Goal: Task Accomplishment & Management: Complete application form

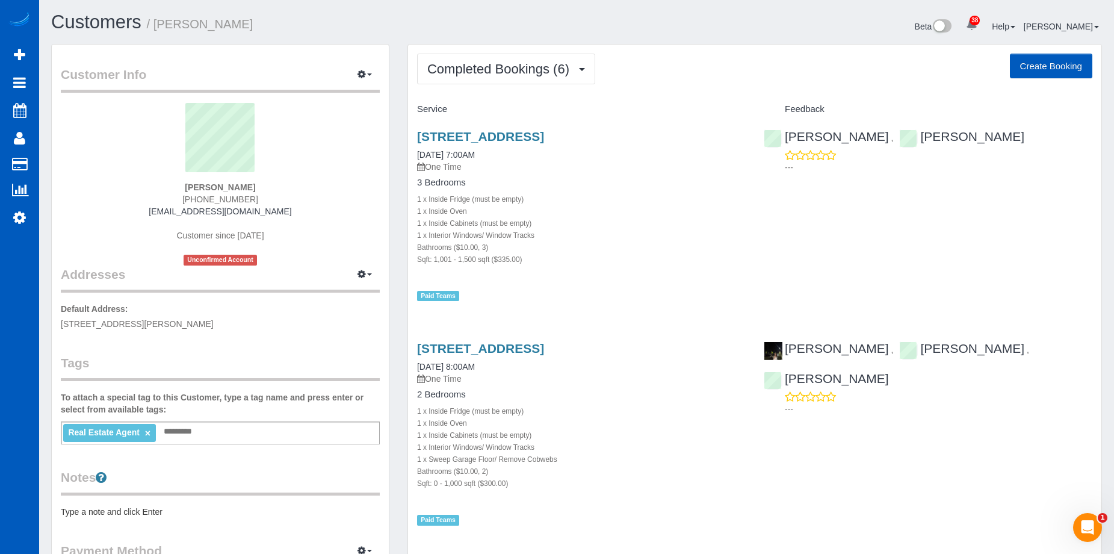
click at [1054, 67] on button "Create Booking" at bounding box center [1051, 66] width 82 height 25
select select "WA"
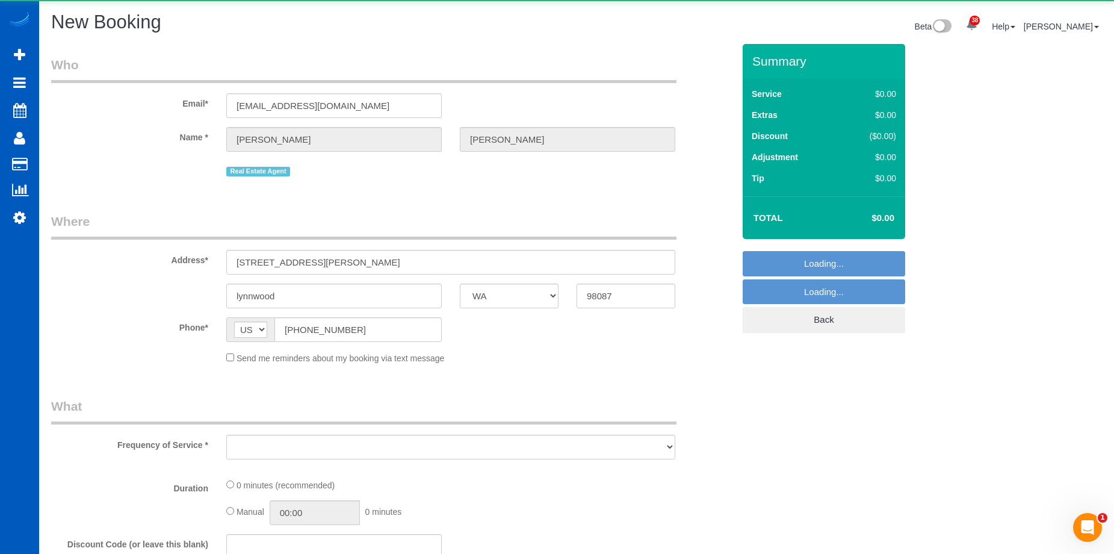
select select "string:fspay-050c7915-2568-494f-bb35-d1f5b0712017"
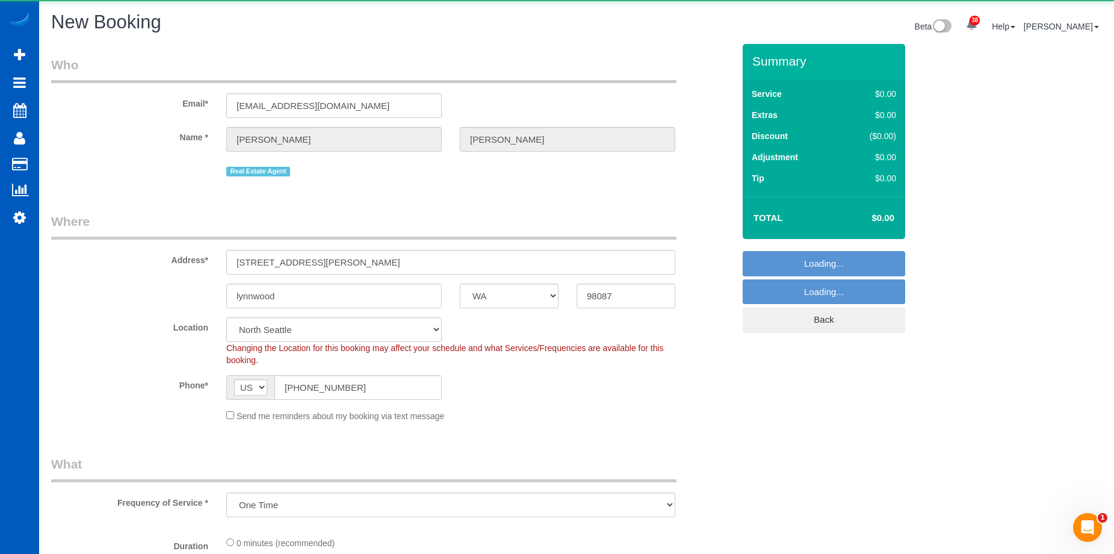
select select "object:28675"
select select "199"
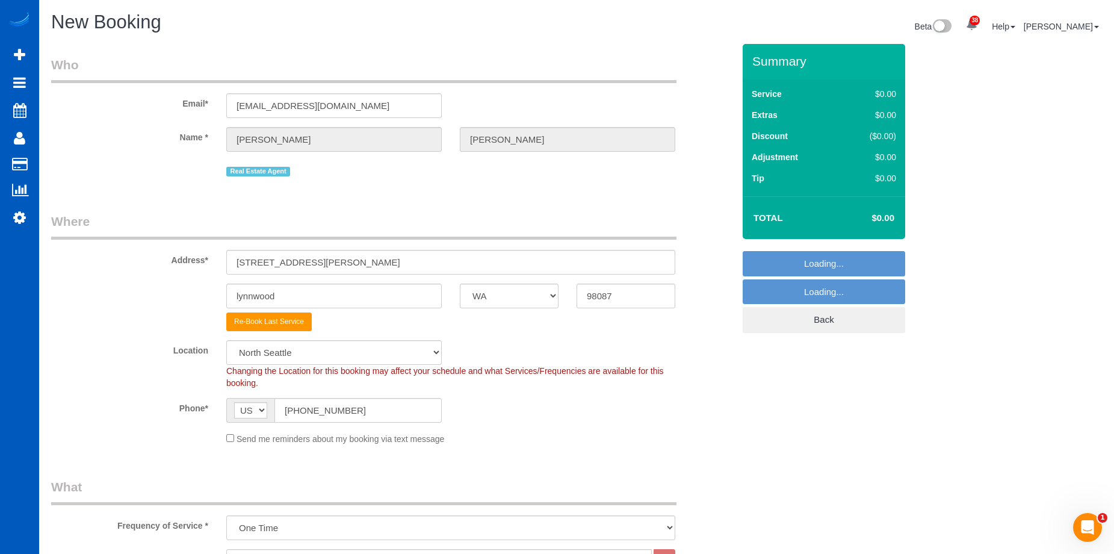
select select "7"
select select "object:29024"
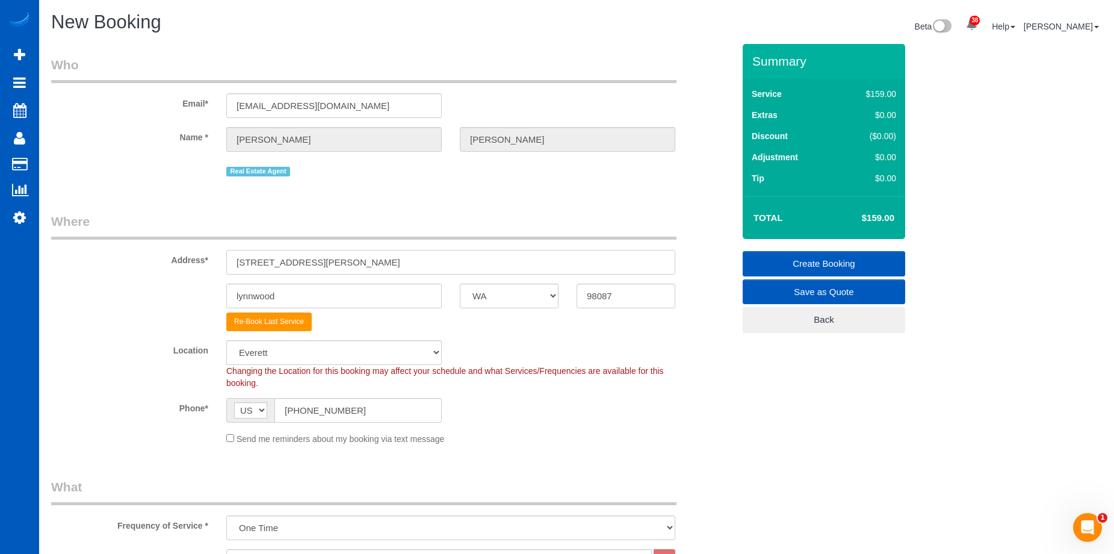
drag, startPoint x: 382, startPoint y: 256, endPoint x: 135, endPoint y: 255, distance: 246.7
click at [135, 255] on div "Address* 1416 n lake stickney drive" at bounding box center [392, 243] width 700 height 62
paste input "9541 129th Ct NE,"
type input "19541 129th Ct NE"
drag, startPoint x: 632, startPoint y: 291, endPoint x: 511, endPoint y: 294, distance: 121.0
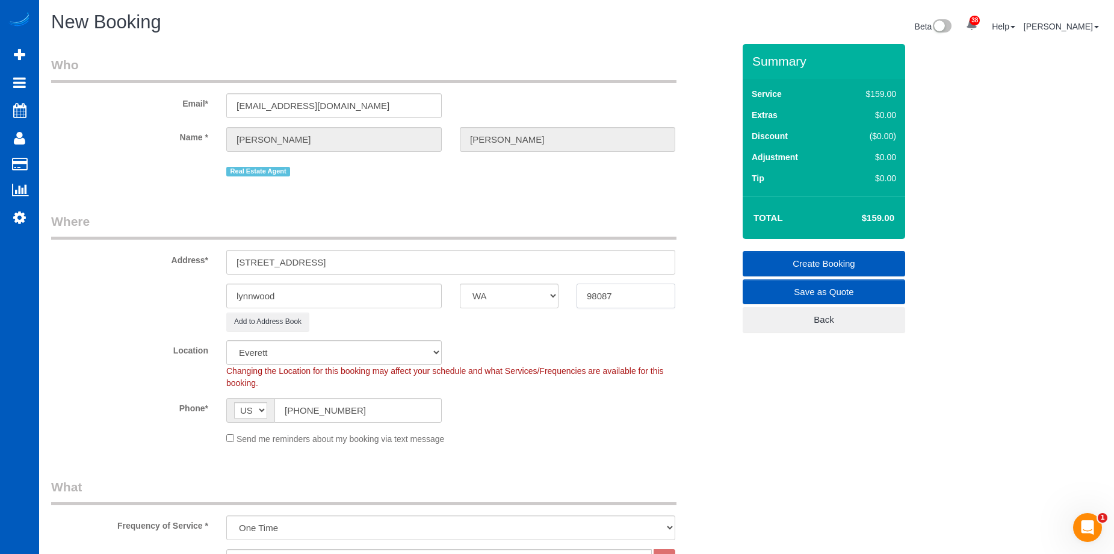
click at [511, 294] on div "lynnwood AK AL AR AZ CA CO CT DC DE FL GA HI IA ID IL IN KS KY LA MA MD ME MI M…" at bounding box center [392, 295] width 700 height 25
paste input "19541 129t"
type input "19541 129t"
drag, startPoint x: 644, startPoint y: 295, endPoint x: 574, endPoint y: 292, distance: 69.9
click at [574, 292] on div "19541 129t" at bounding box center [625, 295] width 117 height 25
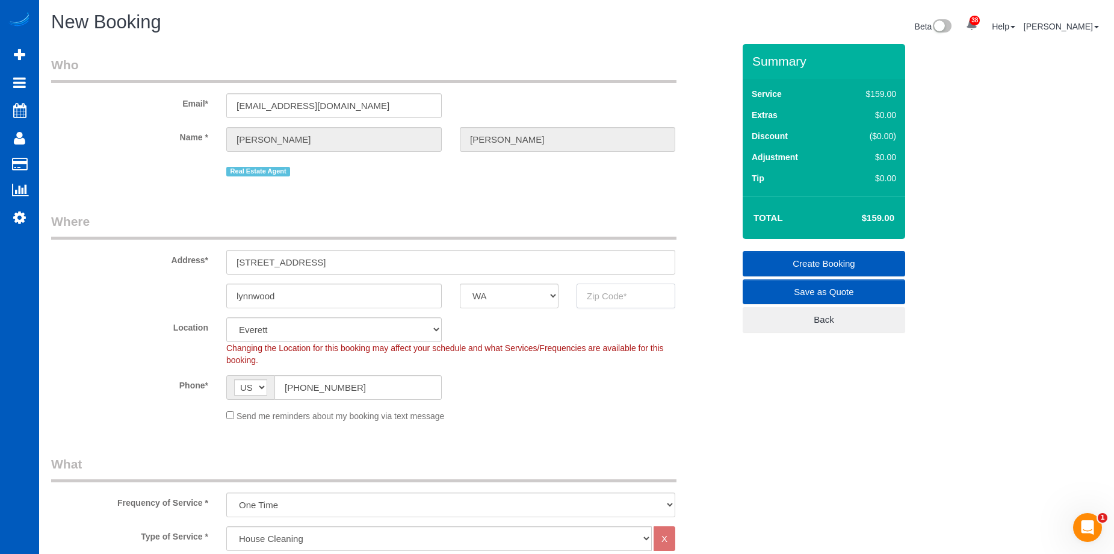
click at [620, 295] on input "text" at bounding box center [625, 295] width 99 height 25
paste input "98011"
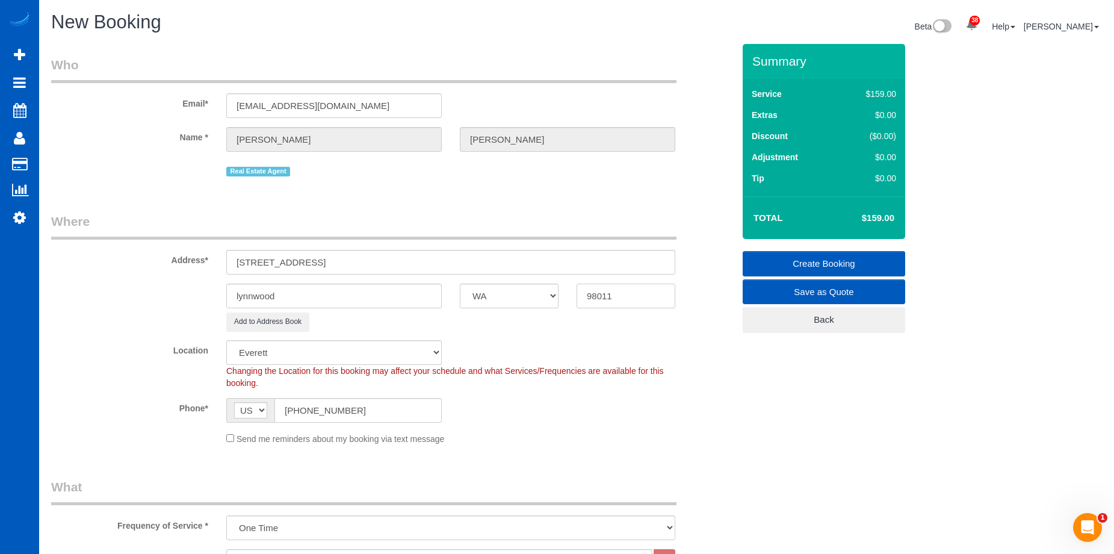
type input "98011"
select select "6"
click at [301, 297] on input "lynnwood" at bounding box center [333, 295] width 215 height 25
select select "object:29220"
drag, startPoint x: 303, startPoint y: 295, endPoint x: 128, endPoint y: 285, distance: 175.4
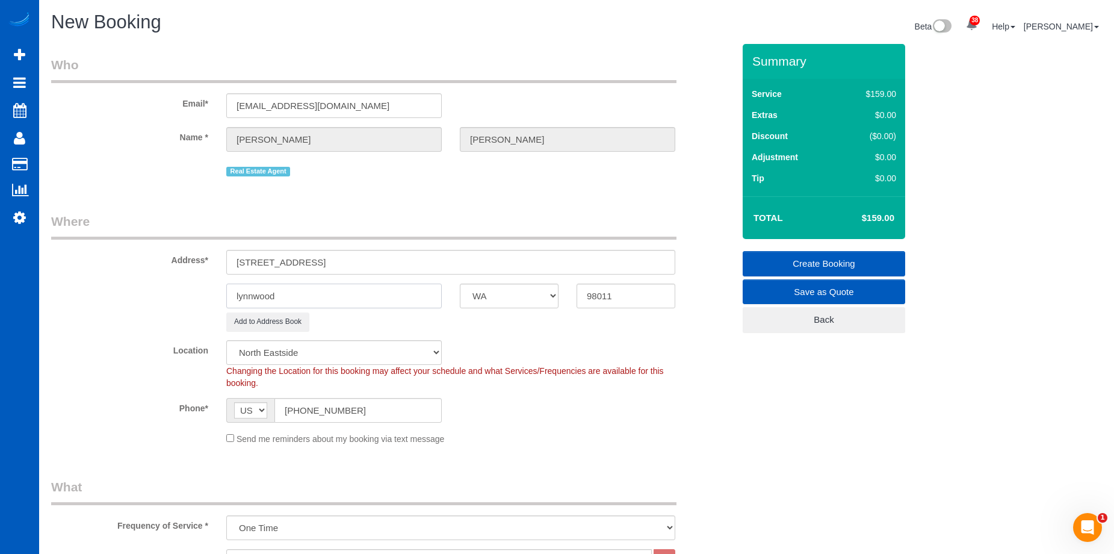
click at [128, 284] on div "lynnwood AK AL AR AZ CA CO CT DC DE FL GA HI IA ID IL IN KS KY LA MA MD ME MI M…" at bounding box center [392, 295] width 700 height 25
paste input "Bothell"
type input "Bothell"
click at [138, 295] on div "Bothell AK AL AR AZ CA CO CT DC DE FL GA HI IA ID IL IN KS KY LA MA MD ME MI MN…" at bounding box center [392, 295] width 700 height 25
click at [676, 410] on div "Phone* AF AL DZ AD AO AI AQ AG AR AM AW AU AT AZ BS BH BD BB BY BE BZ BJ BM BT …" at bounding box center [392, 410] width 700 height 25
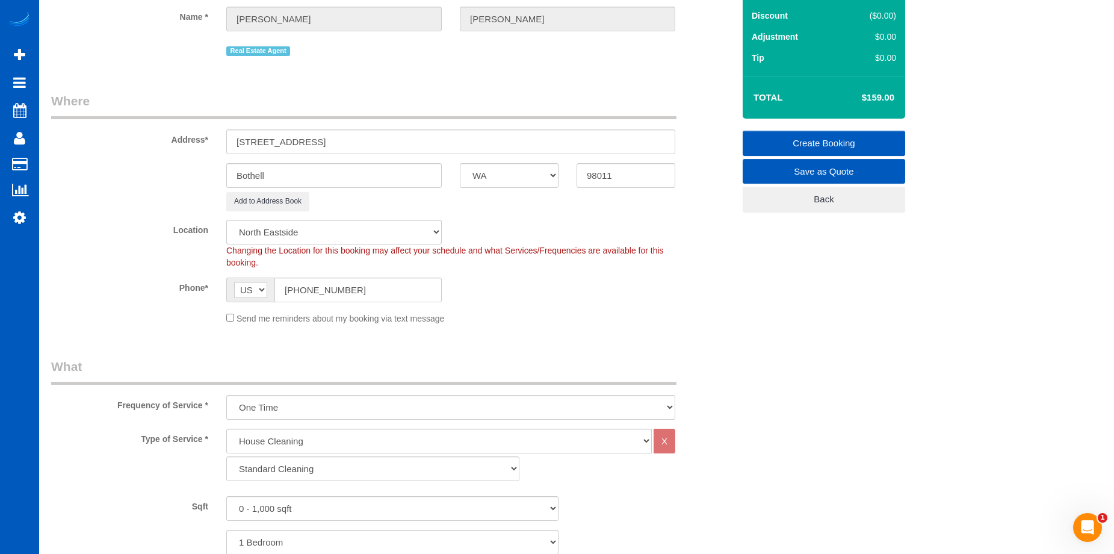
scroll to position [301, 0]
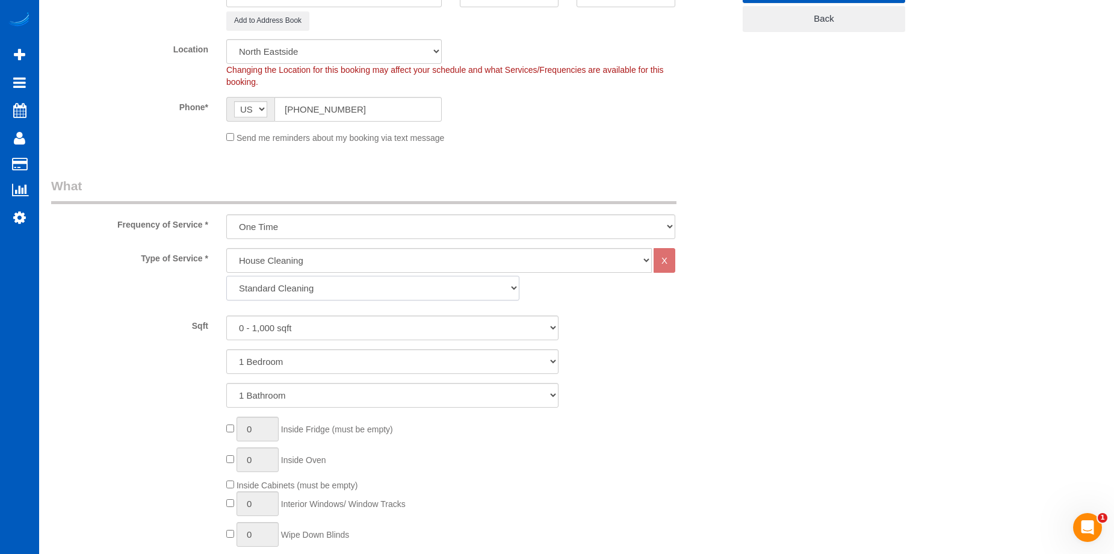
click at [335, 287] on select "Standard Cleaning Deep Cleaning Move In/ Out Cleaning" at bounding box center [372, 288] width 293 height 25
select select "368"
click at [226, 276] on select "Standard Cleaning Deep Cleaning Move In/ Out Cleaning" at bounding box center [372, 288] width 293 height 25
click at [348, 324] on select "0 - 1,000 sqft 1,001 - 1,500 sqft 1,501 - 2,000 sqft 2,001 - 2,500 sqft 2,501 -…" at bounding box center [392, 327] width 332 height 25
select select "1001"
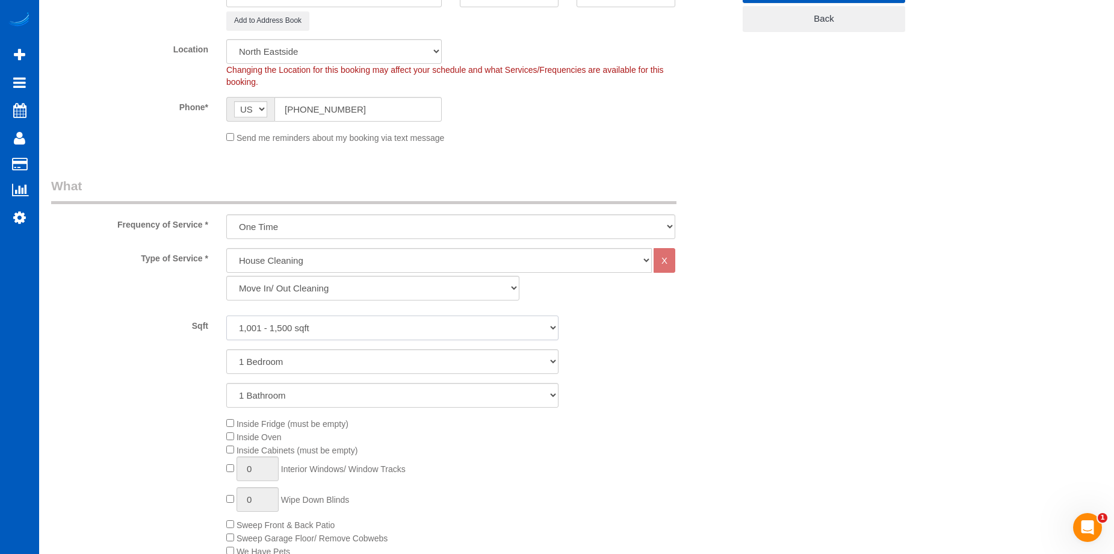
click at [226, 315] on select "0 - 1,000 sqft 1,001 - 1,500 sqft 1,501 - 2,000 sqft 2,001 - 2,500 sqft 2,501 -…" at bounding box center [392, 327] width 332 height 25
click at [234, 423] on span "Inside Fridge (must be empty)" at bounding box center [287, 424] width 122 height 10
click at [227, 458] on div "Inside Fridge (must be empty) Inside Oven Inside Cabinets (must be empty) 0 Int…" at bounding box center [479, 493] width 525 height 154
click at [264, 463] on input "1" at bounding box center [257, 468] width 42 height 25
type input "15"
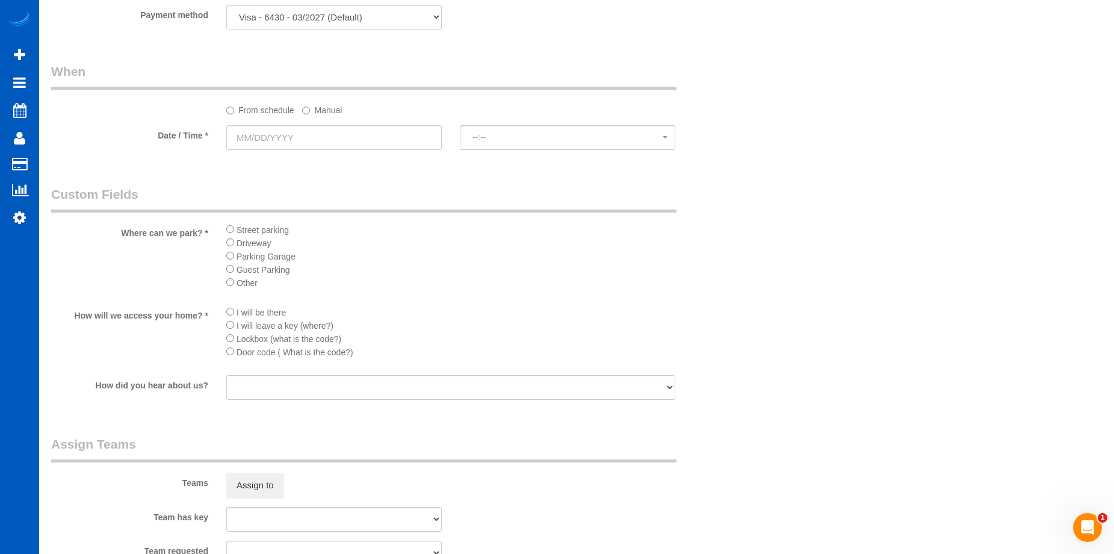
scroll to position [1143, 0]
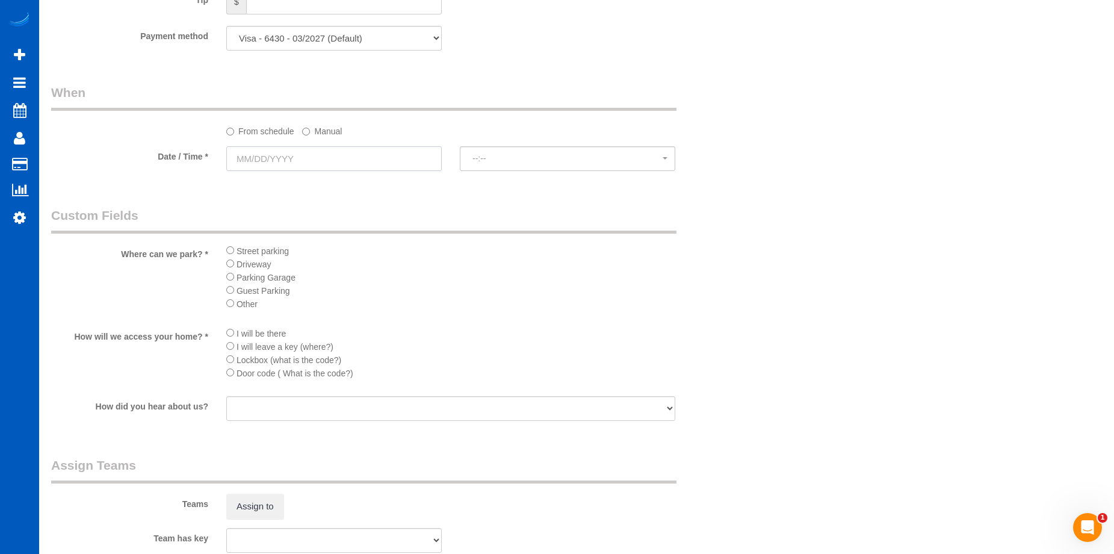
click at [411, 157] on input "text" at bounding box center [333, 158] width 215 height 25
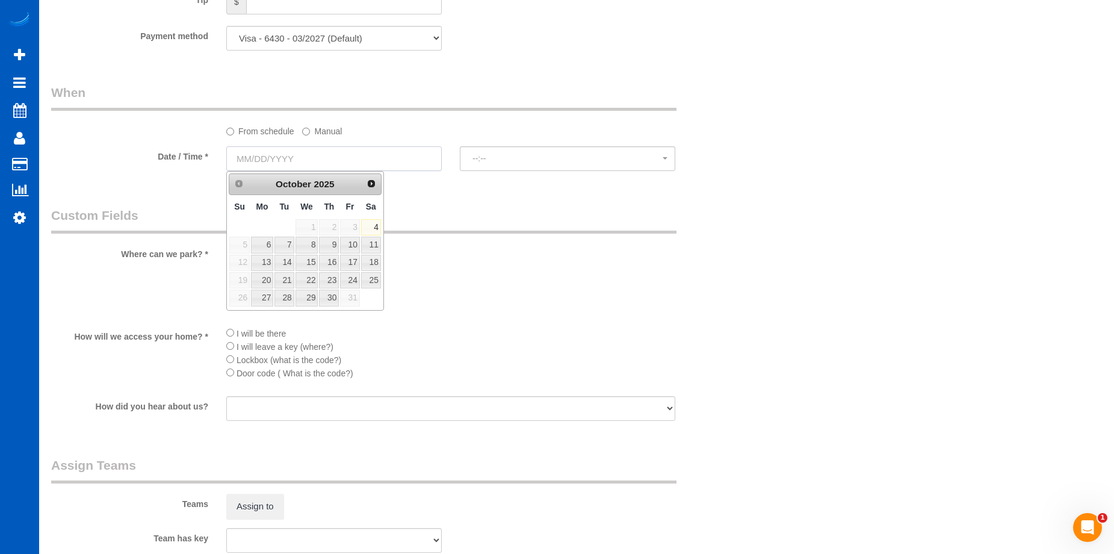
click at [411, 157] on input "text" at bounding box center [333, 158] width 215 height 25
click at [369, 227] on link "4" at bounding box center [371, 227] width 20 height 16
type input "10/04/2025"
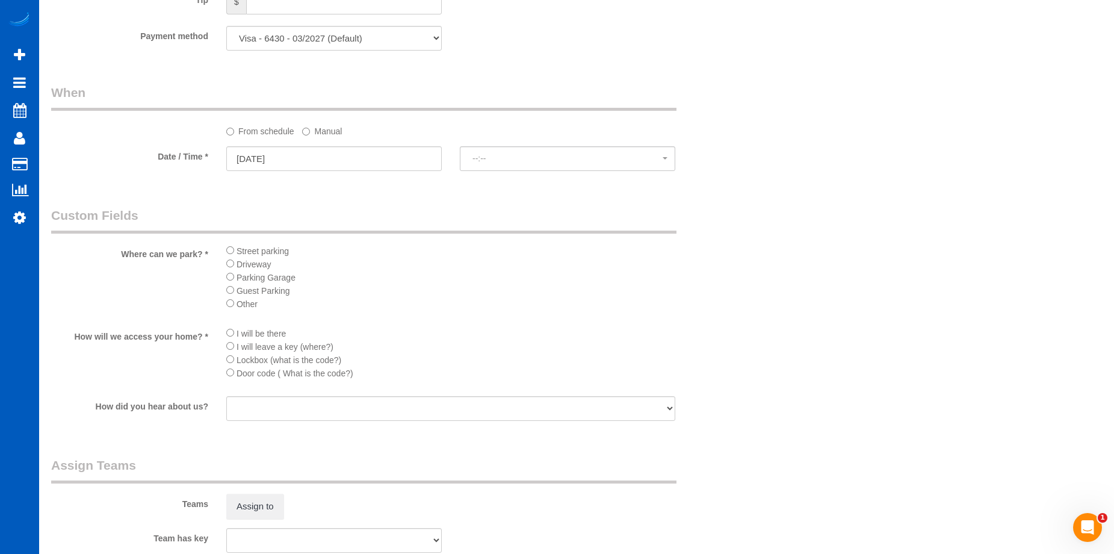
select select "spot172"
click at [312, 130] on label "Manual" at bounding box center [322, 129] width 40 height 16
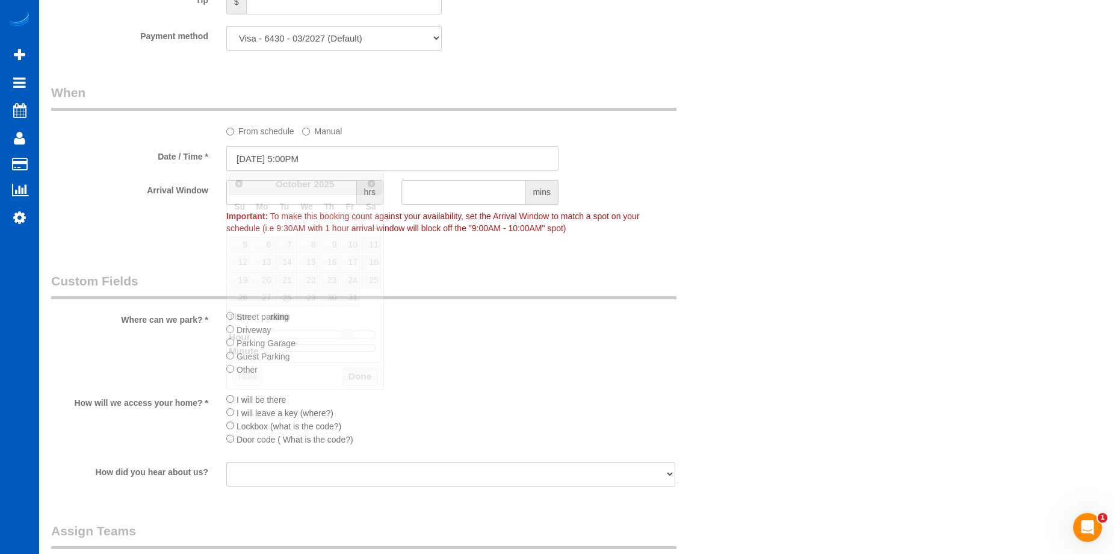
click at [321, 156] on input "10/04/2025 5:00PM" at bounding box center [392, 158] width 332 height 25
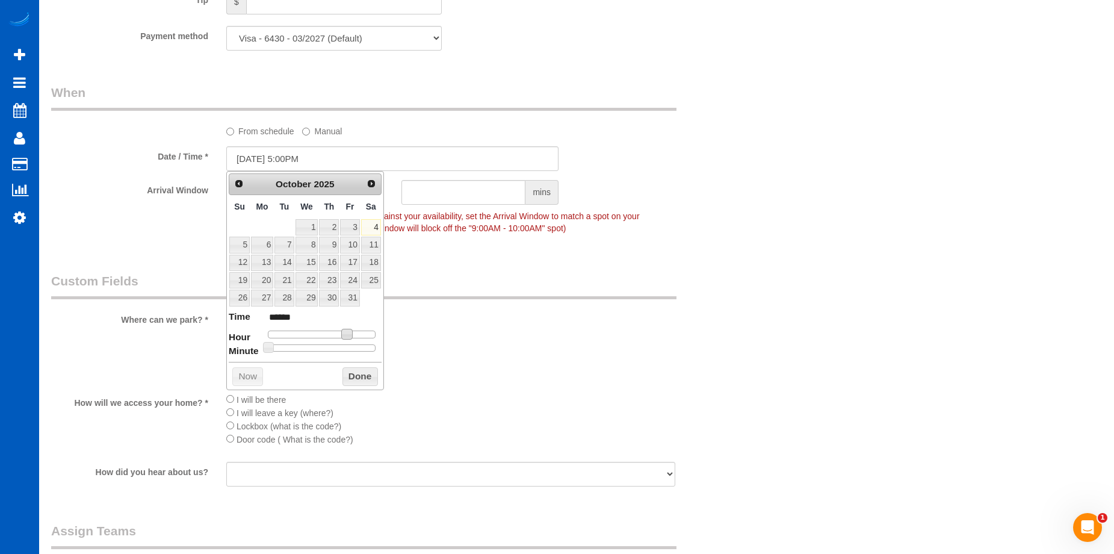
type input "10/04/2025 4:00PM"
type input "******"
type input "10/04/2025 3:00PM"
type input "******"
type input "10/04/2025 2:00PM"
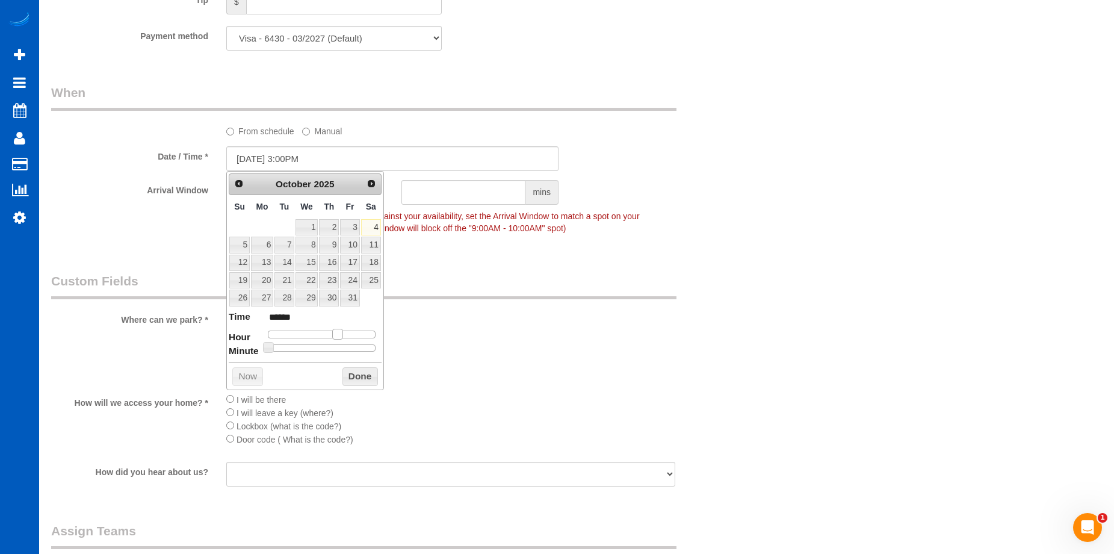
type input "******"
type input "10/04/2025 1:00PM"
type input "******"
type input "10/04/2025 12:00PM"
type input "*******"
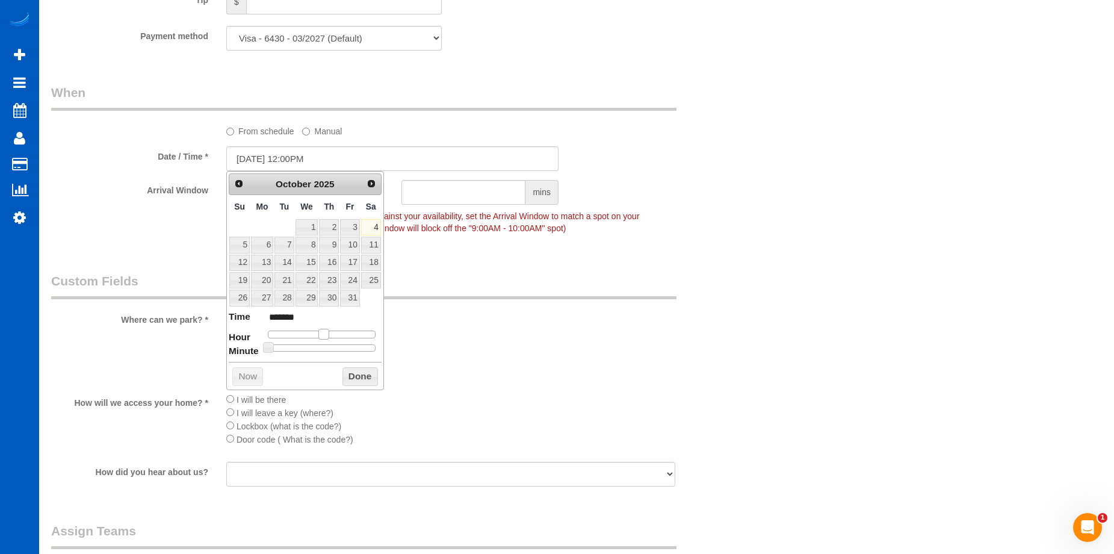
type input "10/04/2025 11:00AM"
type input "*******"
type input "10/04/2025 12:00PM"
type input "*******"
drag, startPoint x: 344, startPoint y: 333, endPoint x: 322, endPoint y: 336, distance: 22.5
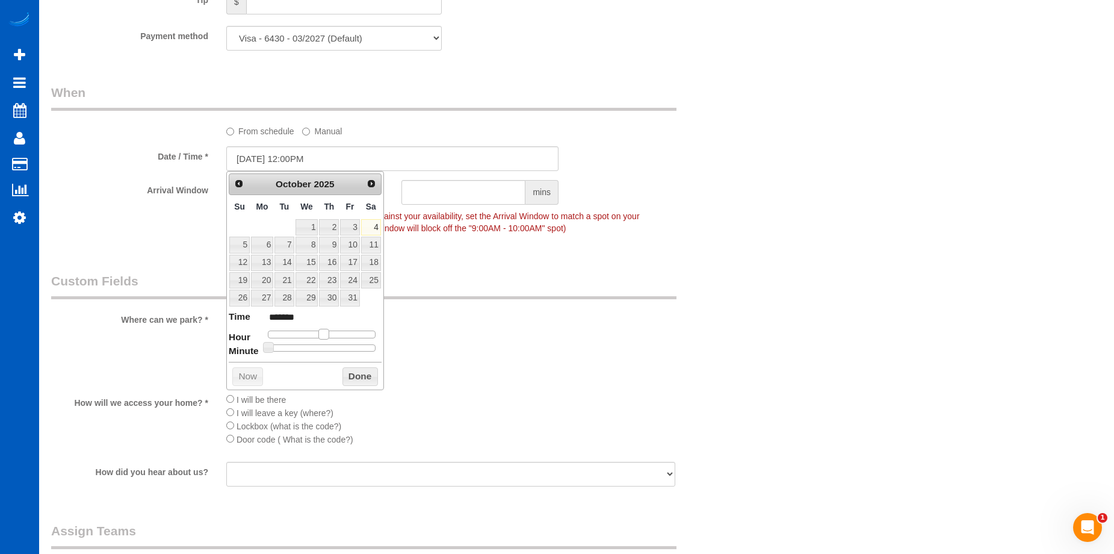
click at [322, 336] on span at bounding box center [323, 333] width 11 height 11
click at [349, 376] on button "Done" at bounding box center [359, 376] width 35 height 19
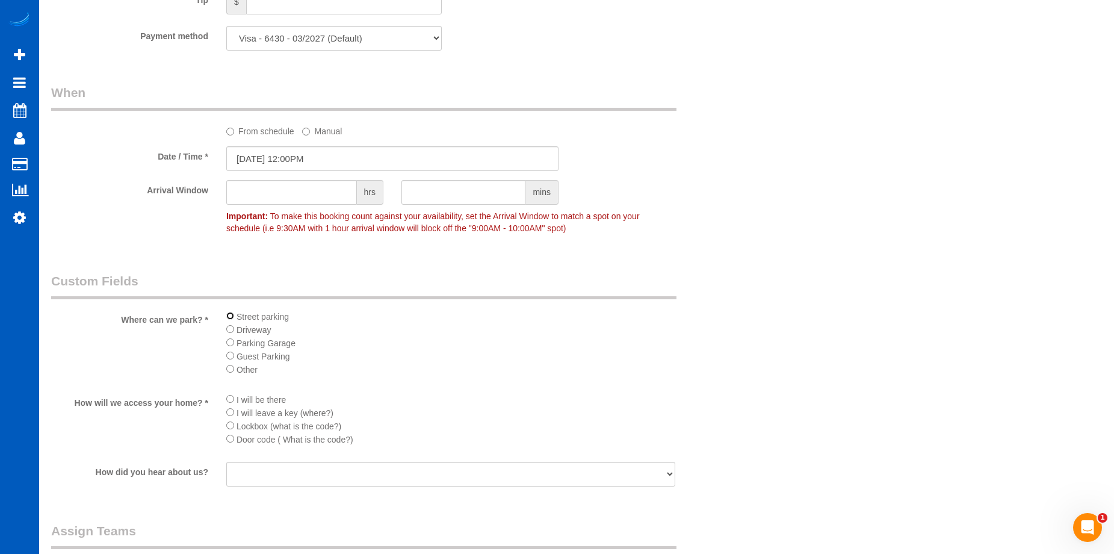
scroll to position [1384, 0]
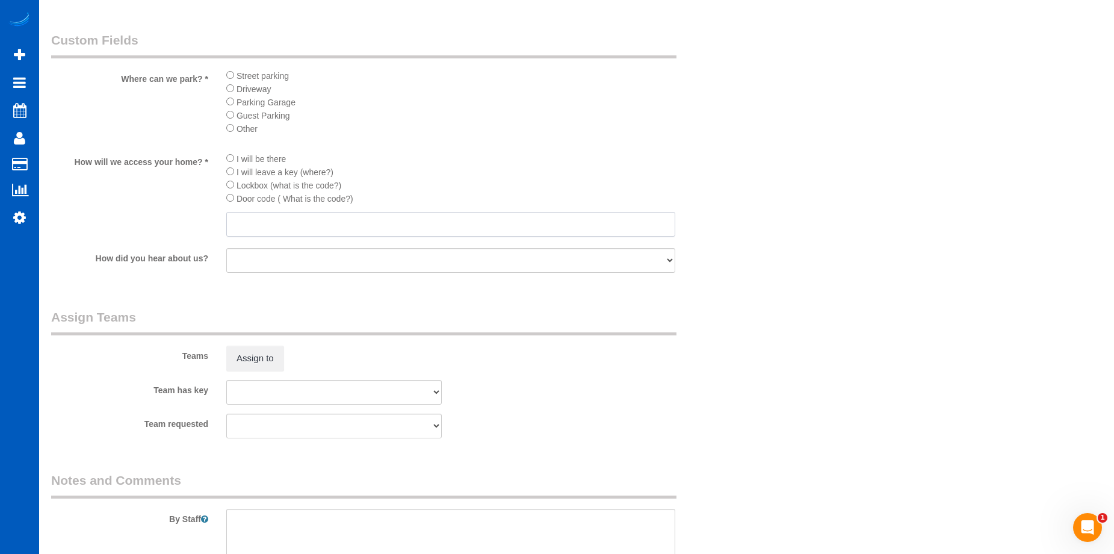
click at [346, 225] on input "text" at bounding box center [450, 224] width 449 height 25
paste input "7247"
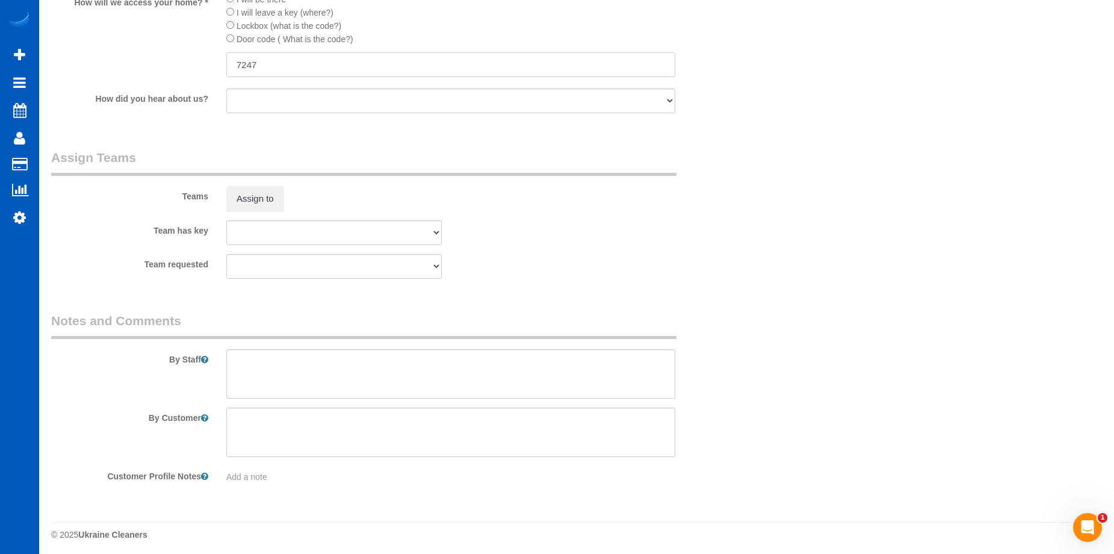
scroll to position [1547, 0]
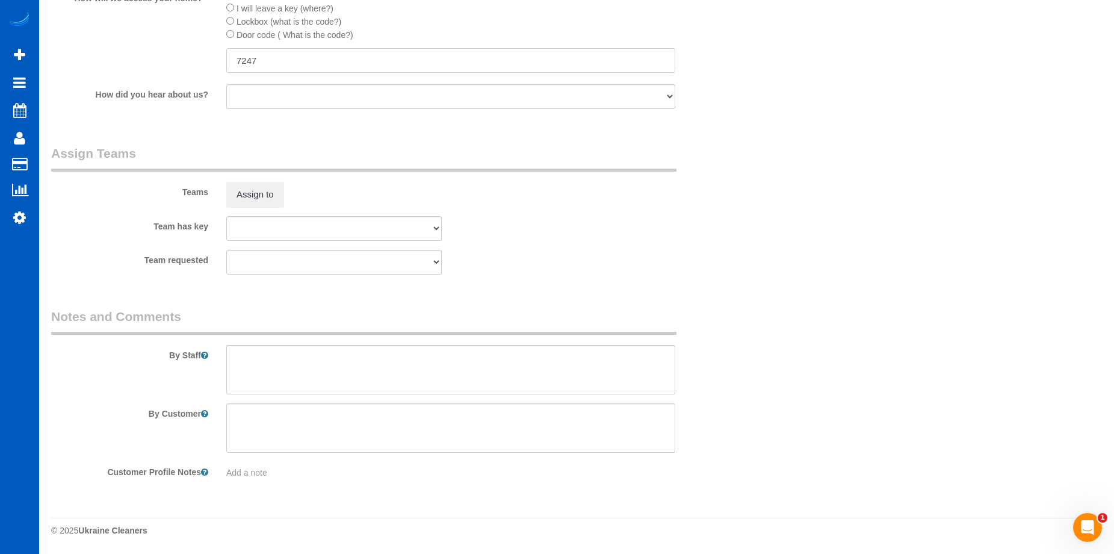
type input "7247"
click at [413, 364] on textarea at bounding box center [450, 369] width 449 height 49
type textarea "Booked by Jade."
click at [310, 61] on input "7247" at bounding box center [450, 60] width 449 height 25
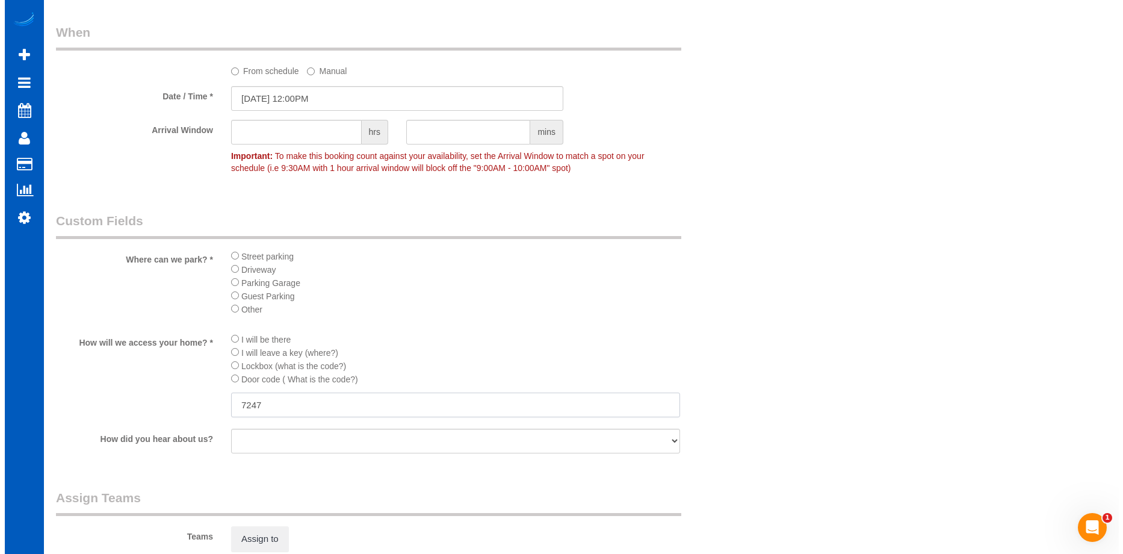
scroll to position [1307, 0]
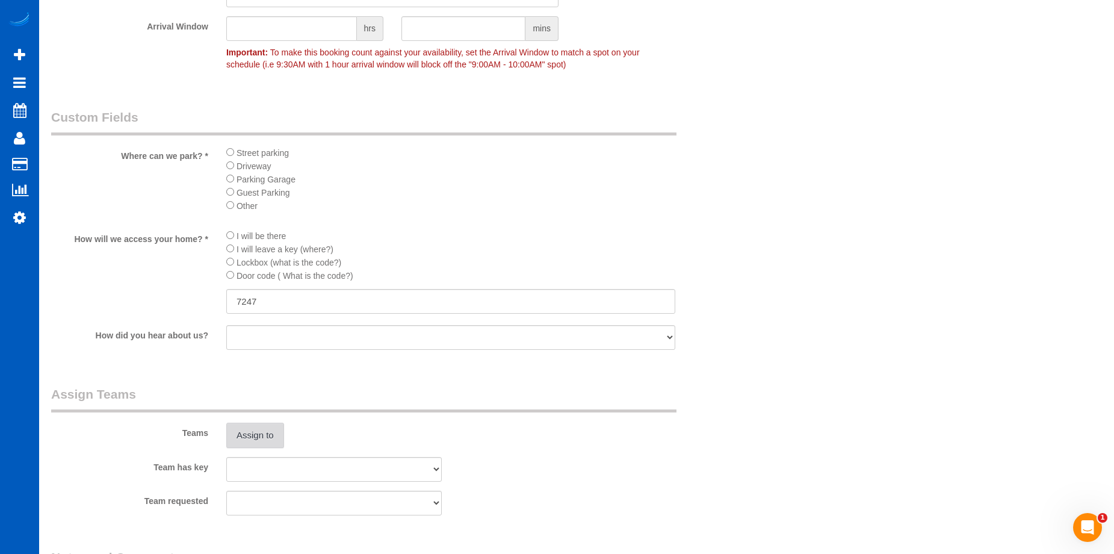
click at [268, 431] on button "Assign to" at bounding box center [255, 434] width 58 height 25
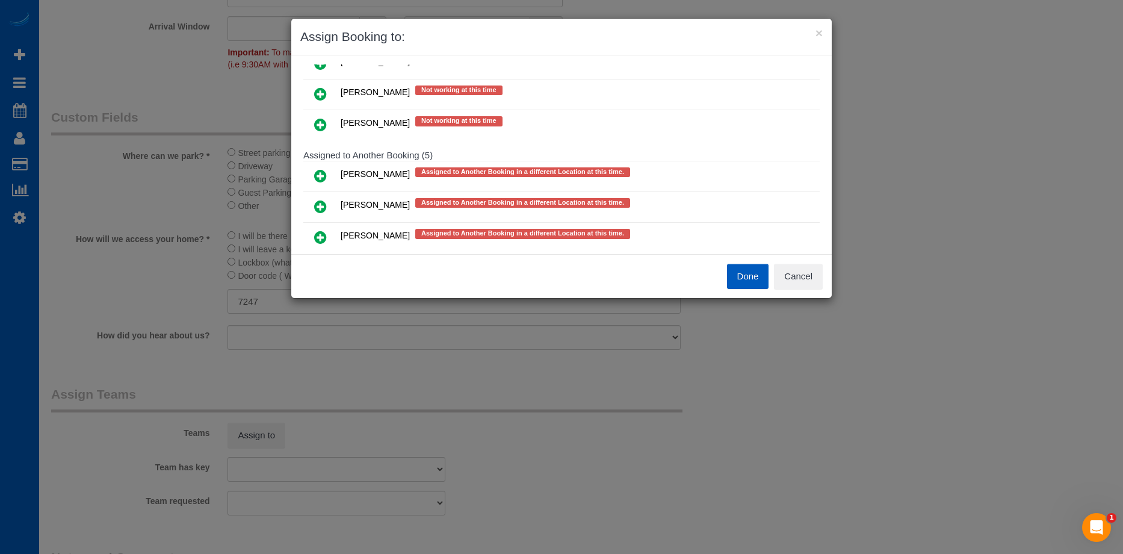
scroll to position [541, 0]
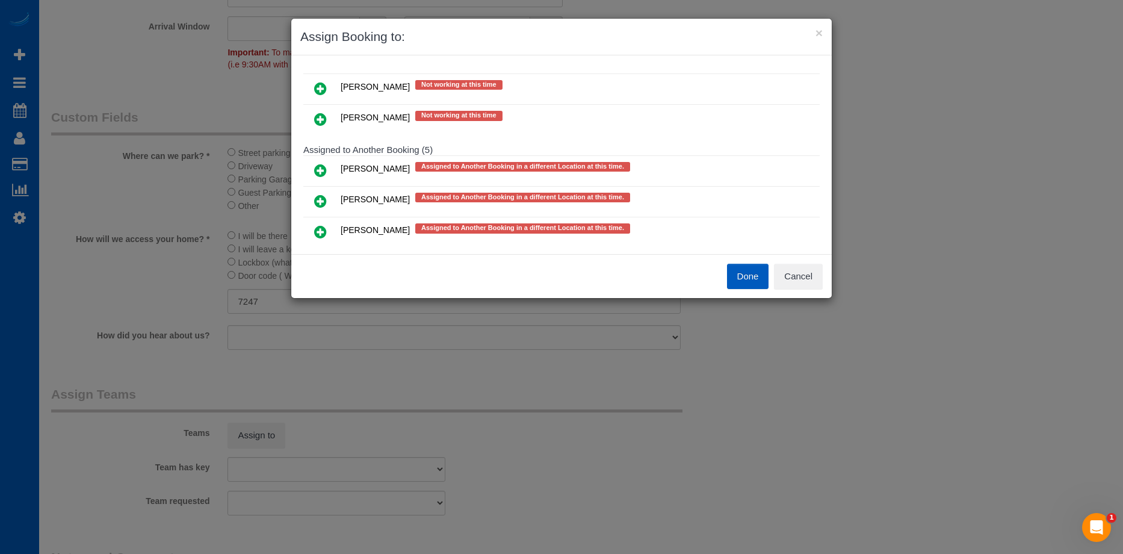
click at [312, 167] on link at bounding box center [320, 171] width 28 height 24
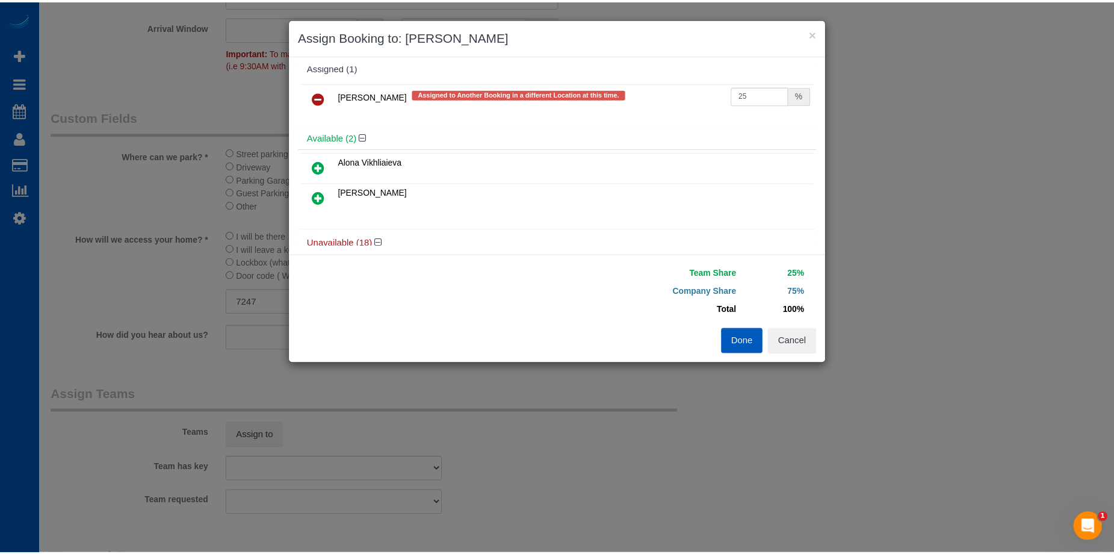
scroll to position [0, 0]
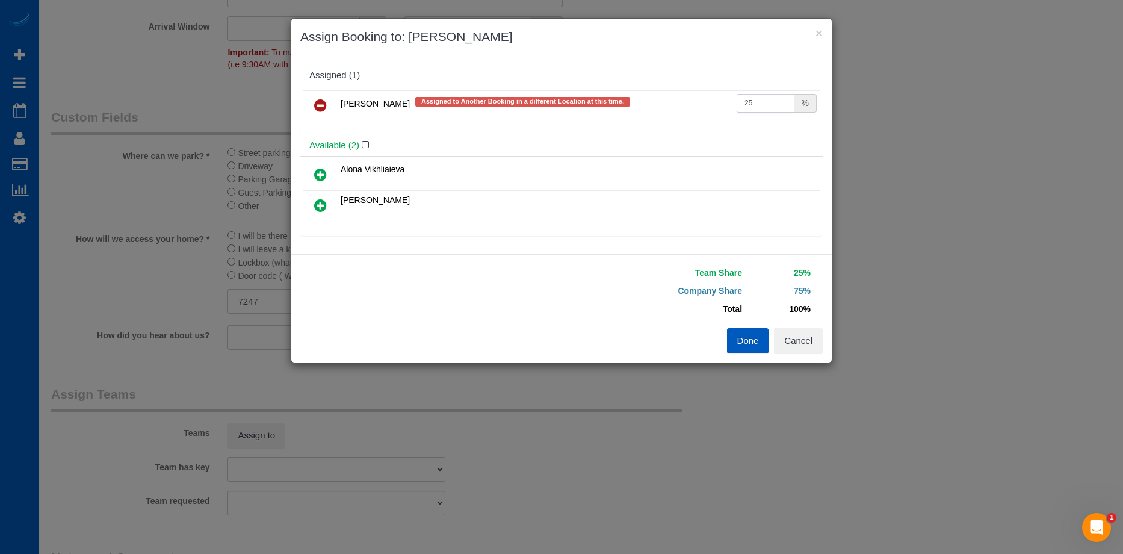
click at [757, 105] on input "25" at bounding box center [765, 103] width 58 height 19
drag, startPoint x: 762, startPoint y: 99, endPoint x: 662, endPoint y: 105, distance: 100.6
click at [662, 105] on tr "Alona Tarasiuk Assigned to Another Booking in a different Location at this time…" at bounding box center [561, 105] width 516 height 31
type input "50"
click at [743, 335] on button "Done" at bounding box center [748, 340] width 42 height 25
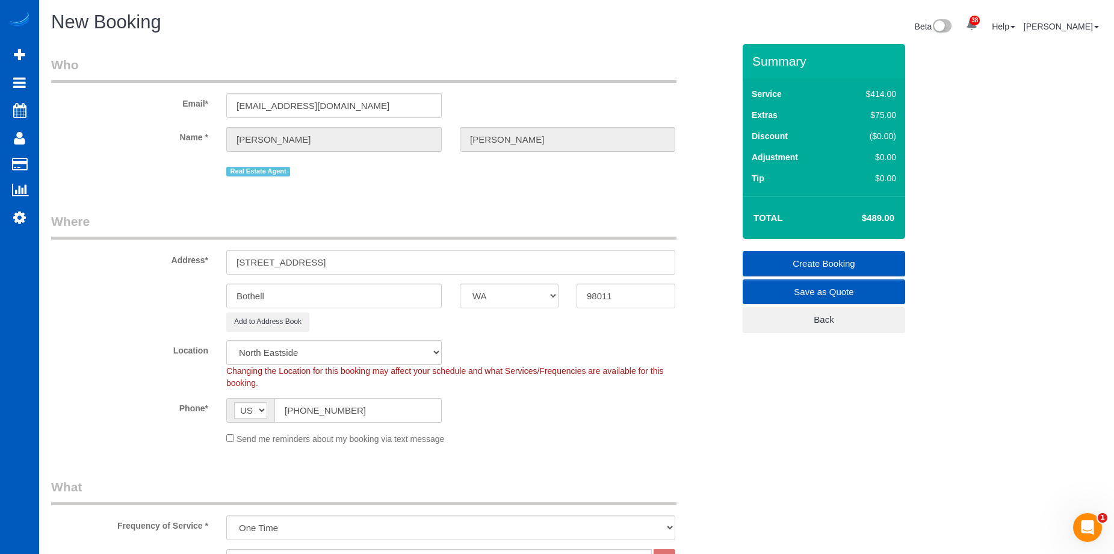
click at [781, 257] on link "Create Booking" at bounding box center [823, 263] width 162 height 25
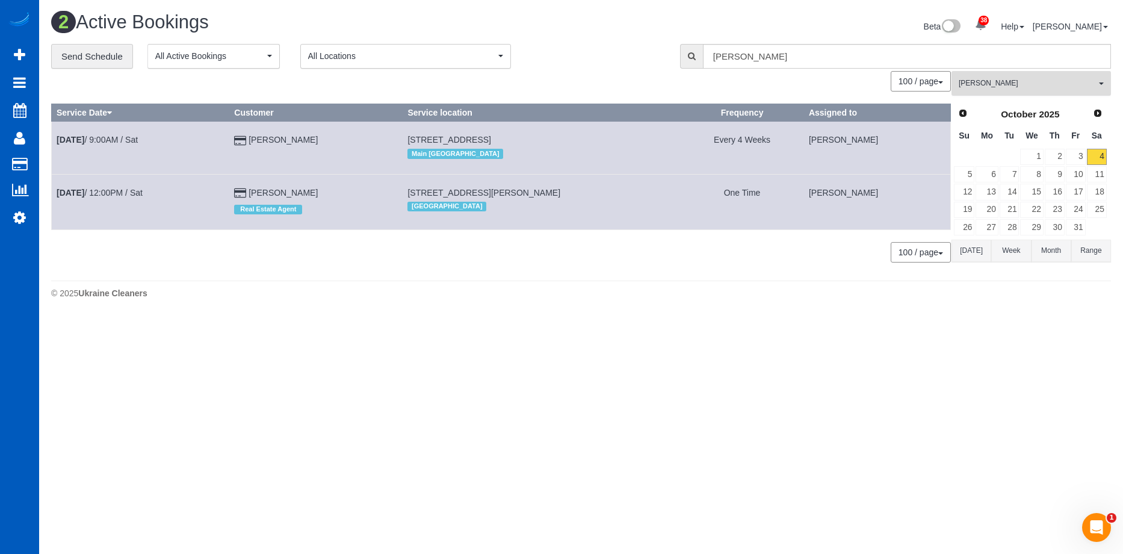
click at [1016, 76] on button "Alona Tarasiuk All Teams" at bounding box center [1030, 83] width 159 height 25
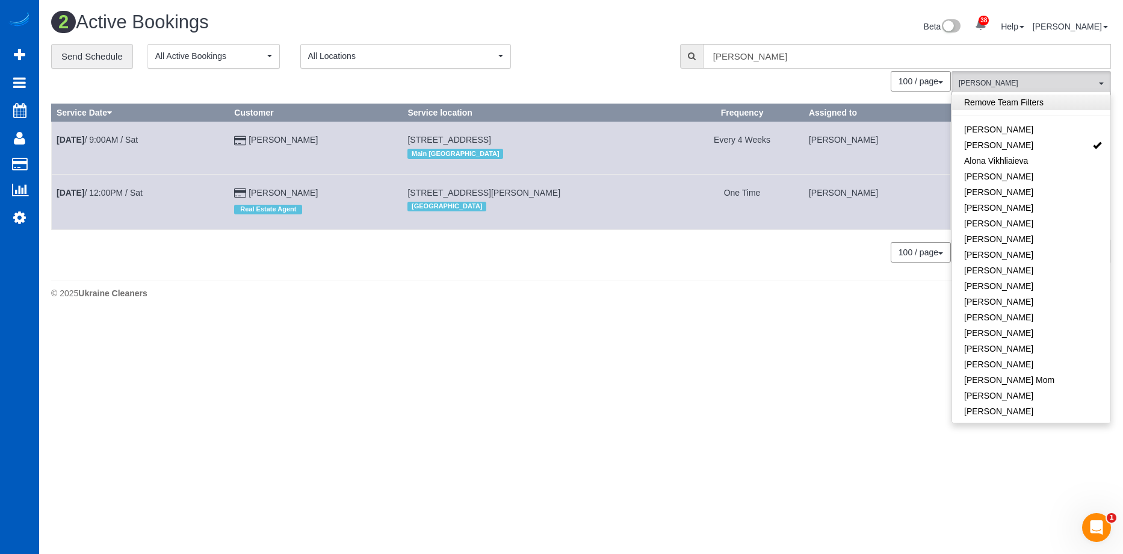
click at [1015, 99] on link "Remove Team Filters" at bounding box center [1031, 102] width 158 height 16
click at [561, 36] on div "2 Active Bookings" at bounding box center [311, 25] width 539 height 26
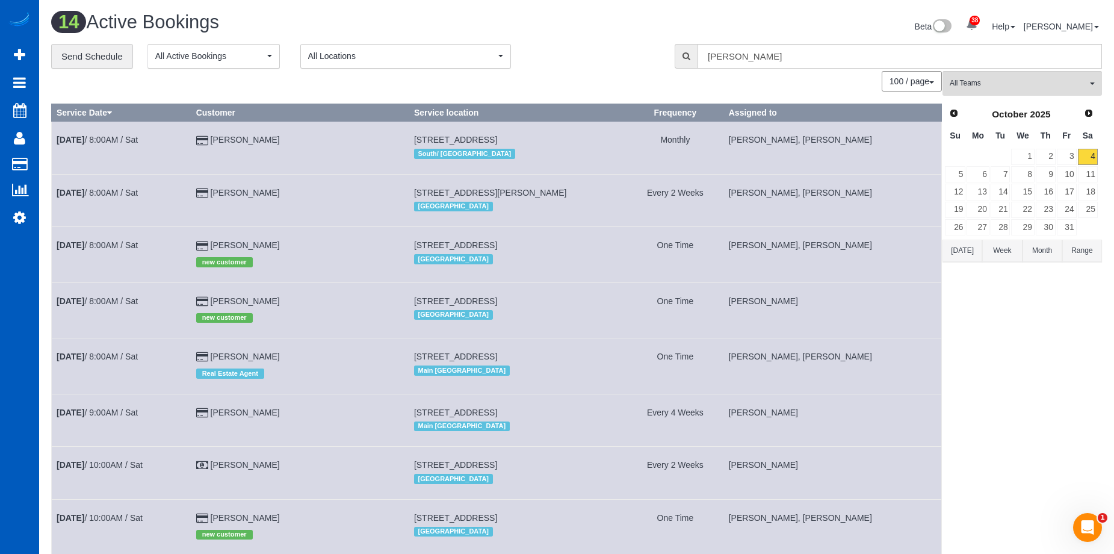
click at [570, 87] on div "100 / page 10 / page 20 / page 30 / page 40 / page 50 / page 100 / page" at bounding box center [496, 81] width 890 height 20
click at [594, 28] on div "Beta 38 Your Notifications You have 0 alerts × You have 1 to charge for 10/02/2…" at bounding box center [843, 28] width 534 height 32
click at [957, 113] on span "Prev" at bounding box center [953, 113] width 10 height 10
click at [1002, 223] on link "30" at bounding box center [1000, 227] width 20 height 16
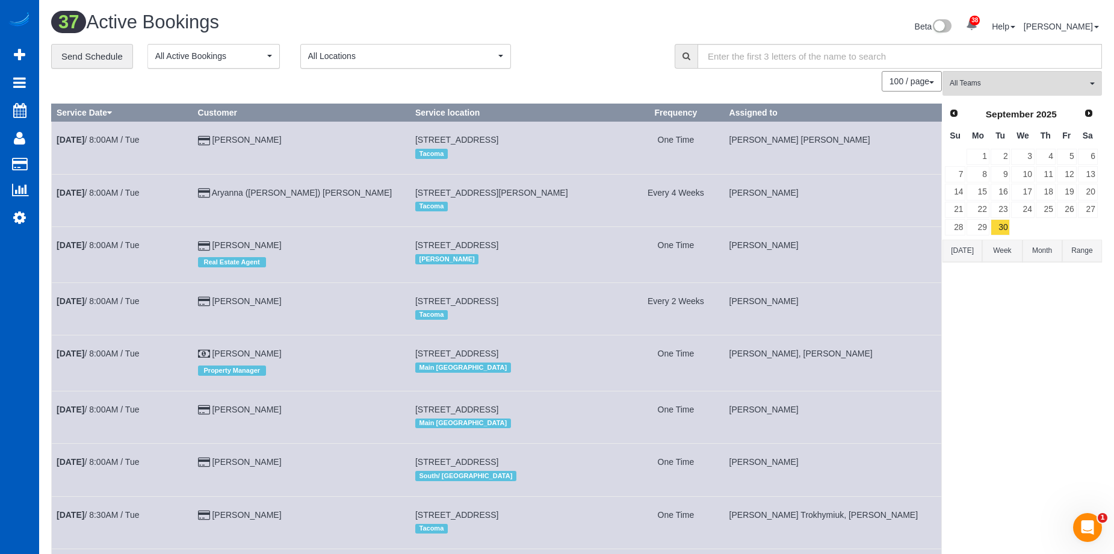
click at [612, 63] on div "**********" at bounding box center [353, 56] width 605 height 25
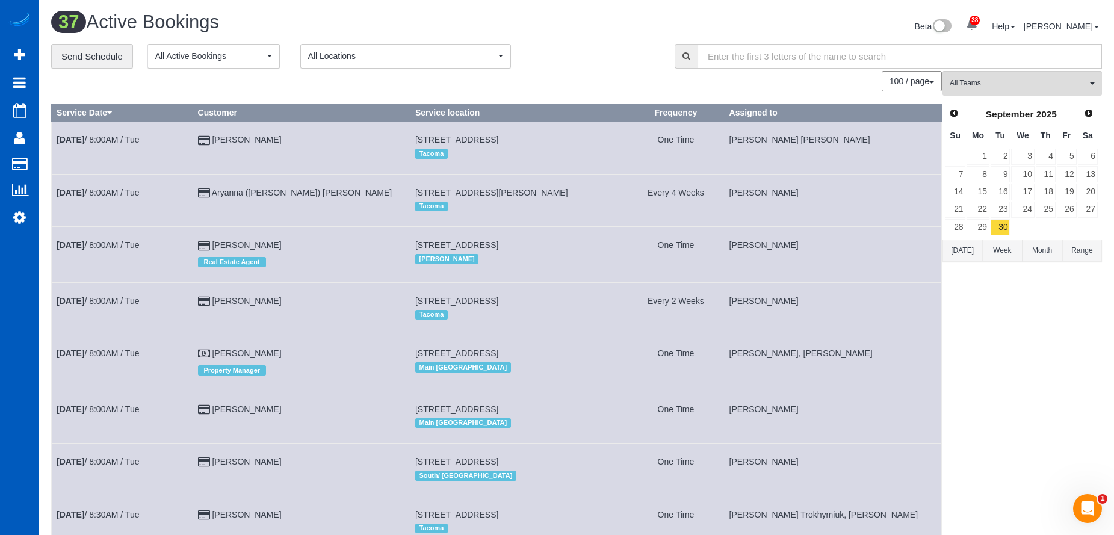
click at [587, 67] on div "**********" at bounding box center [353, 56] width 605 height 25
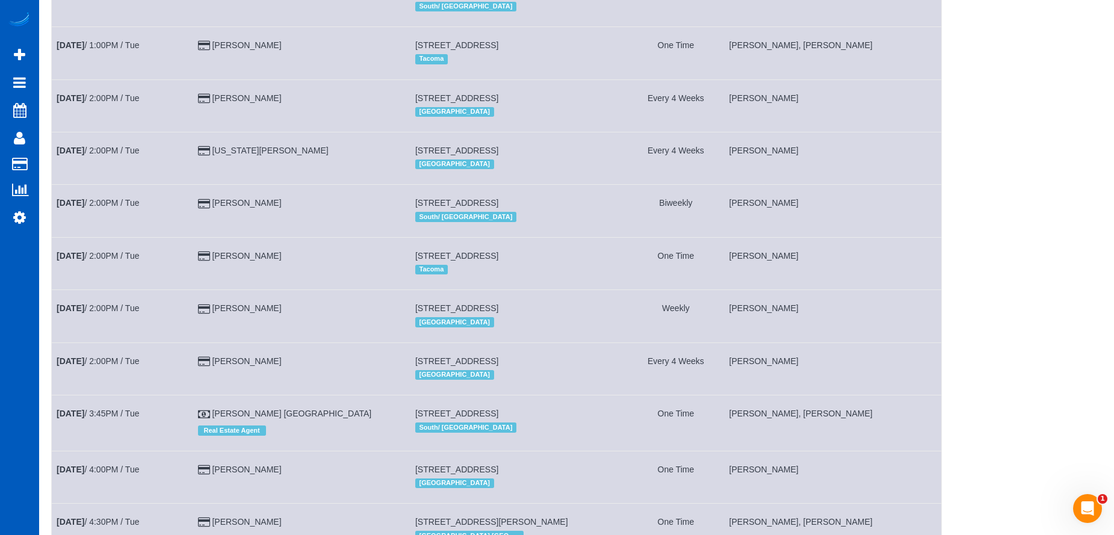
click at [388, 152] on td "Virginia Steinmiller" at bounding box center [301, 158] width 217 height 52
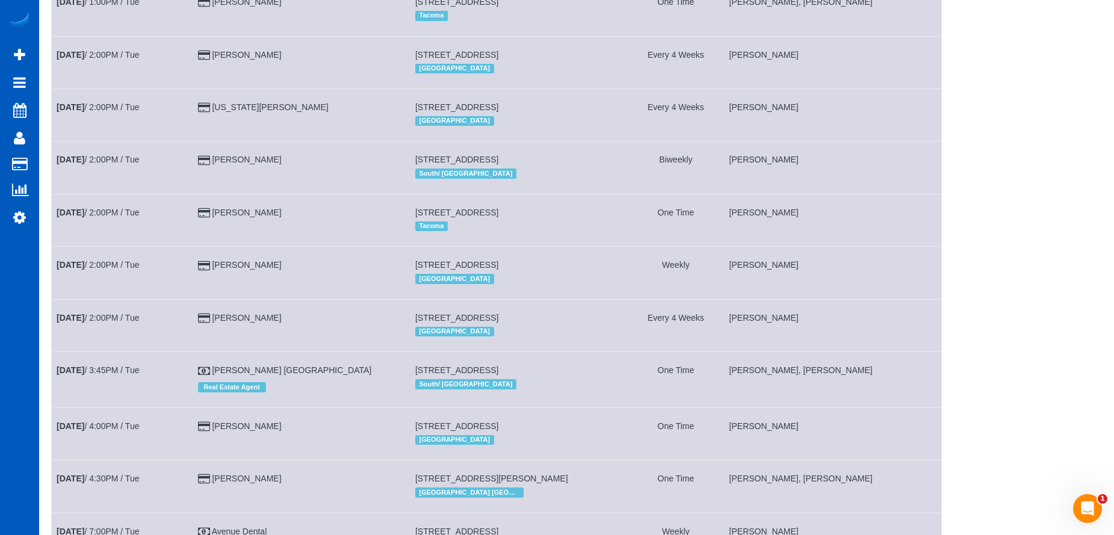
scroll to position [1537, 0]
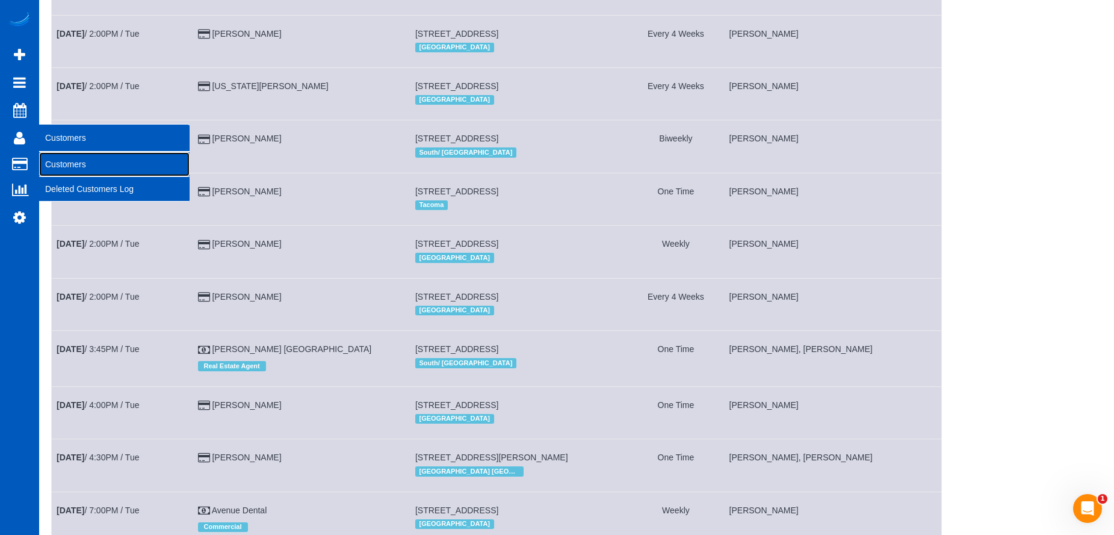
click at [63, 163] on link "Customers" at bounding box center [114, 164] width 150 height 24
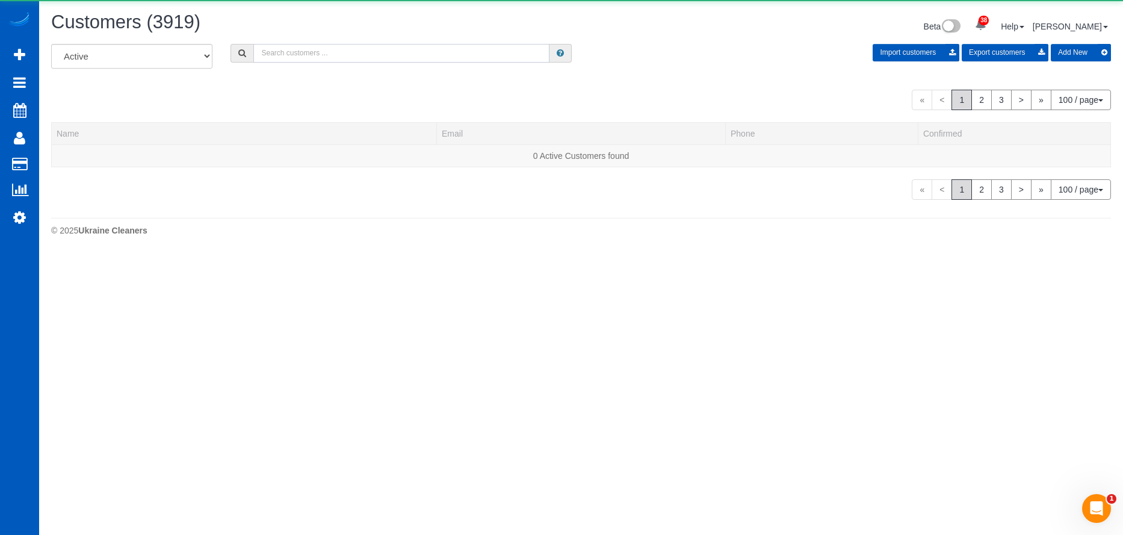
click at [332, 56] on input "text" at bounding box center [401, 53] width 296 height 19
paste input "lockwood.sierra@gmail.com"
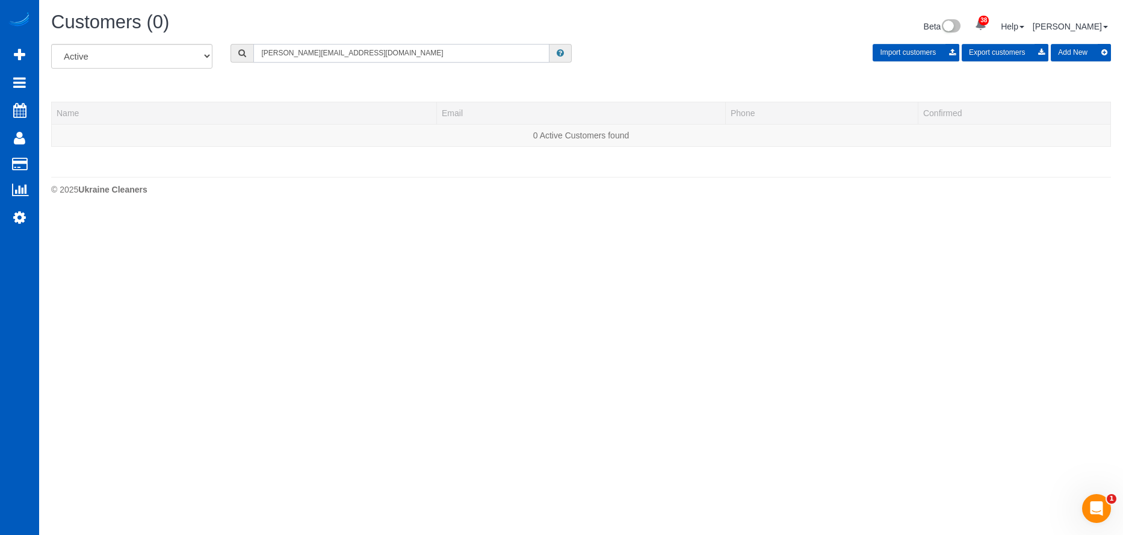
type input "lockwood.sierra@gmail.com"
click at [1073, 51] on button "Add New" at bounding box center [1080, 52] width 60 height 17
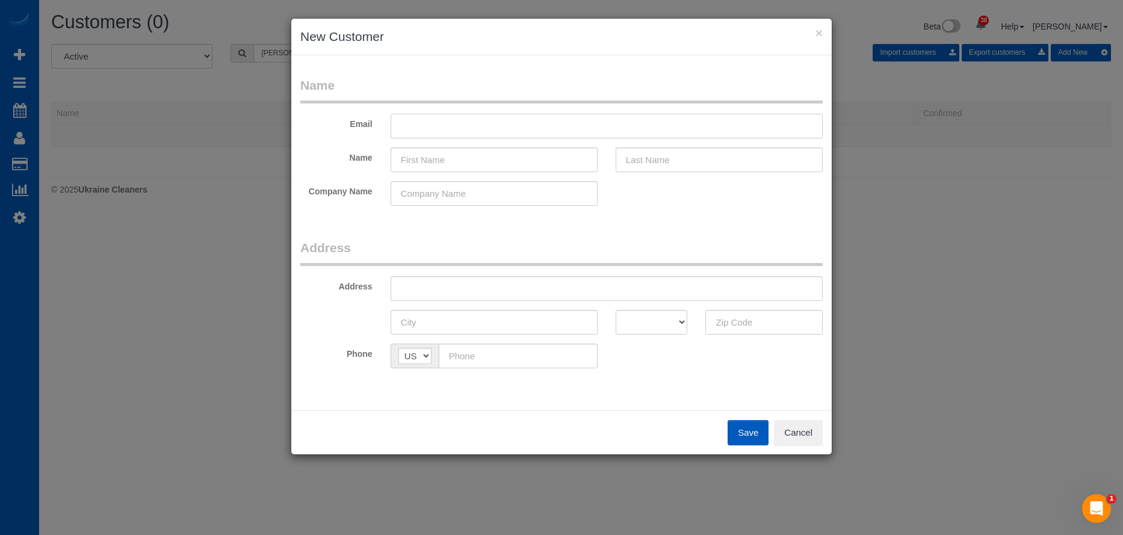
click at [551, 120] on input "text" at bounding box center [606, 126] width 432 height 25
paste input "lockwood.sierra@gmail.com"
type input "lockwood.sierra@gmail.com"
click at [470, 171] on input "text" at bounding box center [493, 159] width 207 height 25
paste input "Sierra Lockwood"
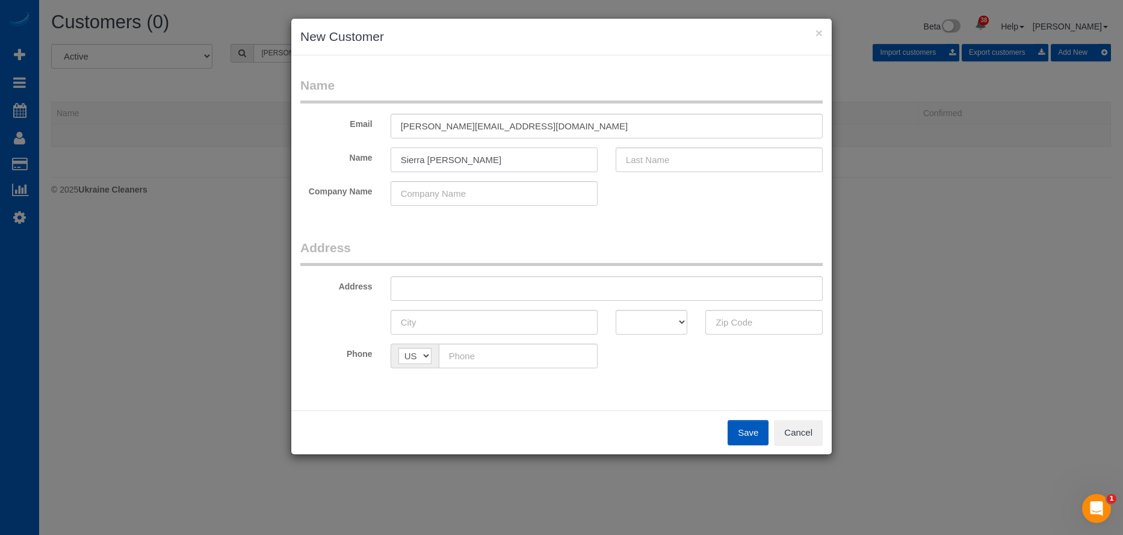
drag, startPoint x: 427, startPoint y: 159, endPoint x: 605, endPoint y: 161, distance: 178.7
click at [605, 161] on div "Sierra Lockwood" at bounding box center [493, 159] width 225 height 25
type input "Sierra"
click at [671, 152] on input "text" at bounding box center [718, 159] width 207 height 25
paste input "Lockwood"
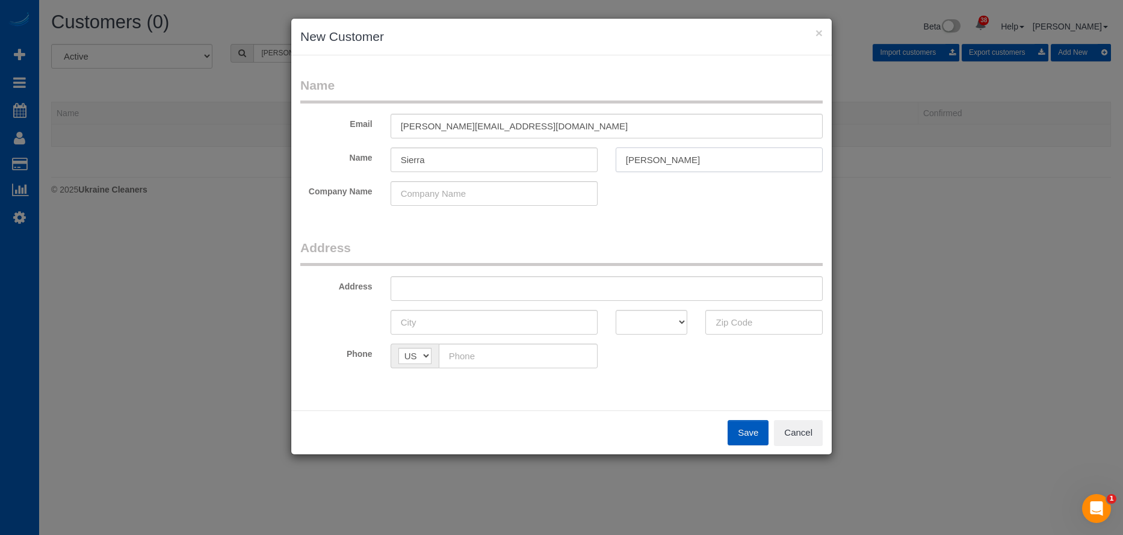
type input "Lockwood"
click at [513, 165] on input "Sierra" at bounding box center [493, 159] width 207 height 25
type input "Sierra"
click at [578, 278] on input "text" at bounding box center [606, 288] width 432 height 25
paste input "8932 SW 149th Pl Beaverton OR 97007"
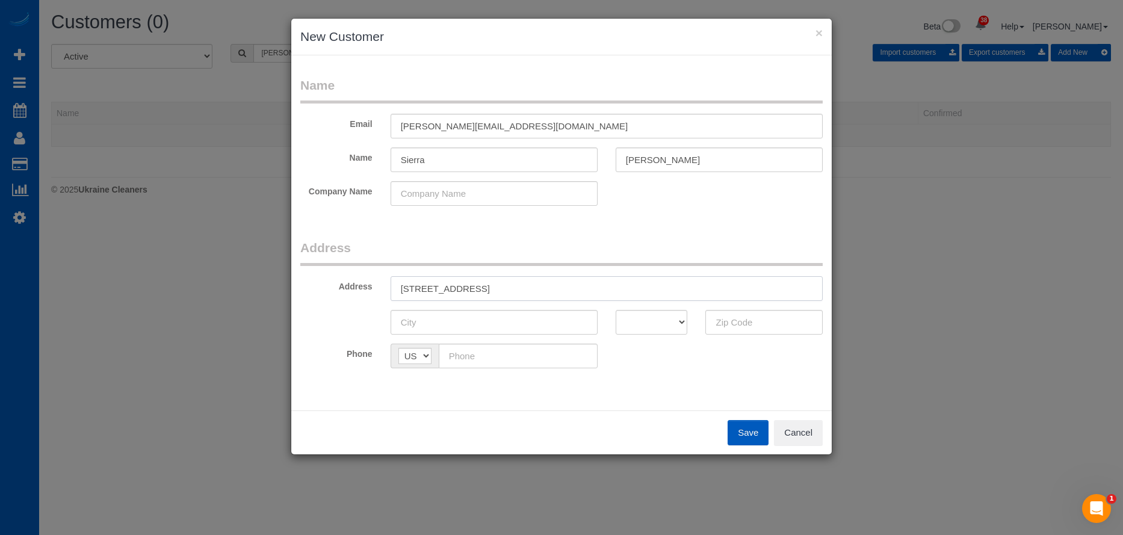
drag, startPoint x: 535, startPoint y: 285, endPoint x: 752, endPoint y: 313, distance: 218.4
click at [689, 286] on input "8932 SW 149th Pl Beaverton OR 97007" at bounding box center [606, 288] width 432 height 25
type input "8932 SW 149th Pl Beaverton OR"
click at [747, 318] on input "text" at bounding box center [763, 322] width 117 height 25
paste input "97007"
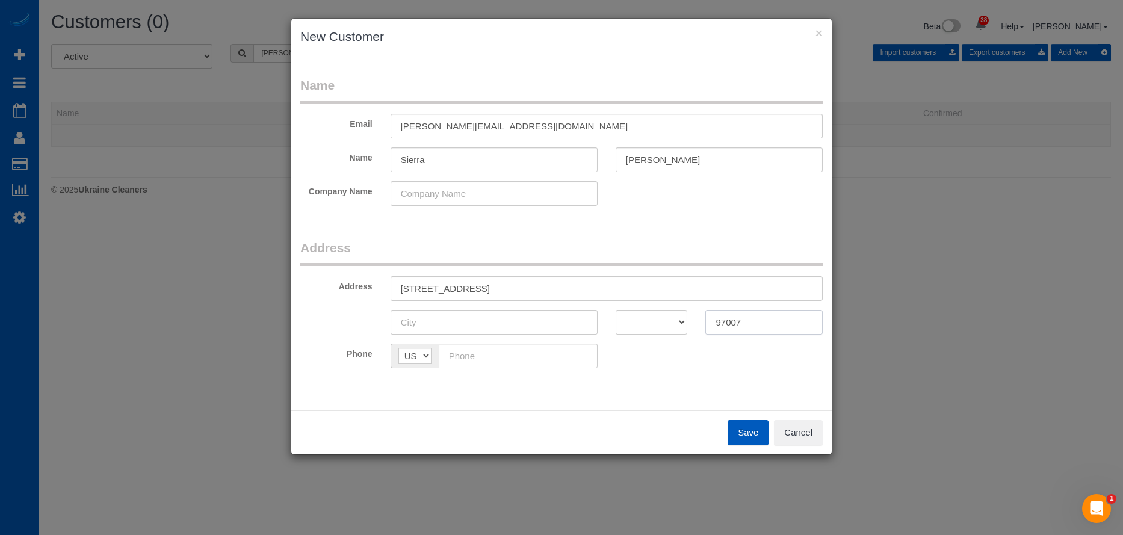
type input "97007"
click at [637, 315] on select "AK AL AR AZ CA CO CT DC DE FL GA HI IA ID IL IN KS KY LA MA MD ME MI MN MO MS M…" at bounding box center [651, 322] width 72 height 25
select select "OR"
click at [615, 310] on select "AK AL AR AZ CA CO CT DC DE FL GA HI IA ID IL IN KS KY LA MA MD ME MI MN MO MS M…" at bounding box center [651, 322] width 72 height 25
drag, startPoint x: 476, startPoint y: 288, endPoint x: 515, endPoint y: 288, distance: 39.1
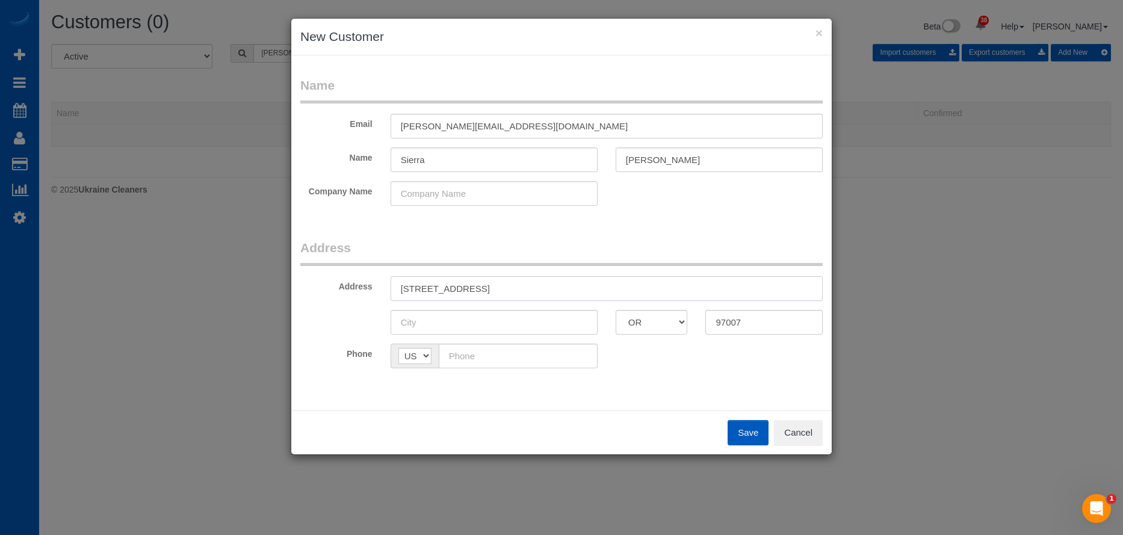
click at [515, 288] on input "8932 SW 149th Pl Beaverton OR" at bounding box center [606, 288] width 432 height 25
type input "8932 SW 149th Pl OR"
click at [484, 324] on input "text" at bounding box center [493, 322] width 207 height 25
paste input "Beaverton"
type input "Beaverton"
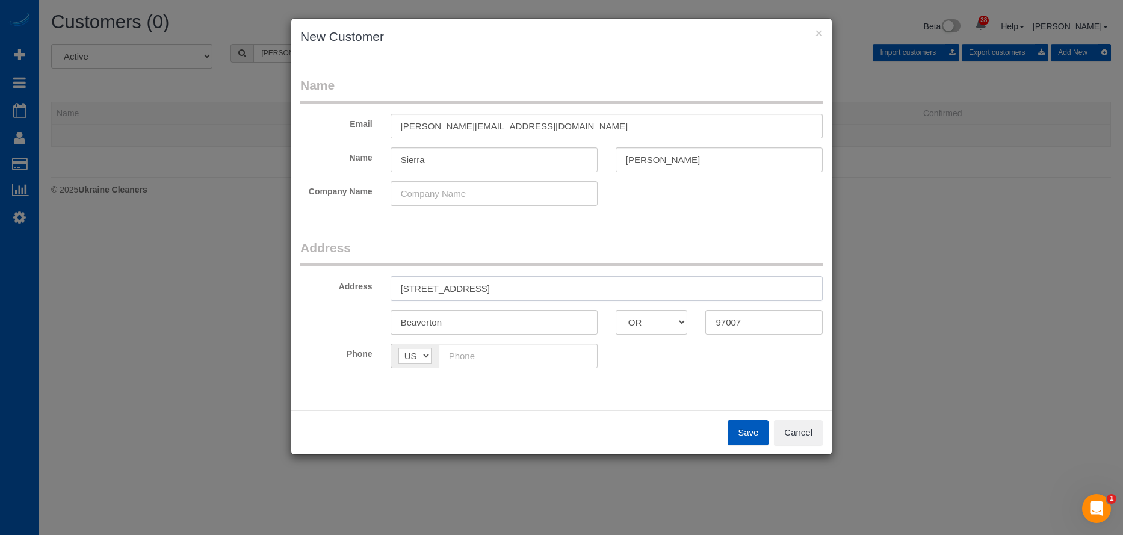
drag, startPoint x: 475, startPoint y: 285, endPoint x: 569, endPoint y: 282, distance: 94.5
click at [569, 282] on input "8932 SW 149th Pl OR" at bounding box center [606, 288] width 432 height 25
type input "8932 SW 149th Pl"
click at [578, 348] on input "text" at bounding box center [518, 356] width 159 height 25
paste input "(360) 606-6284"
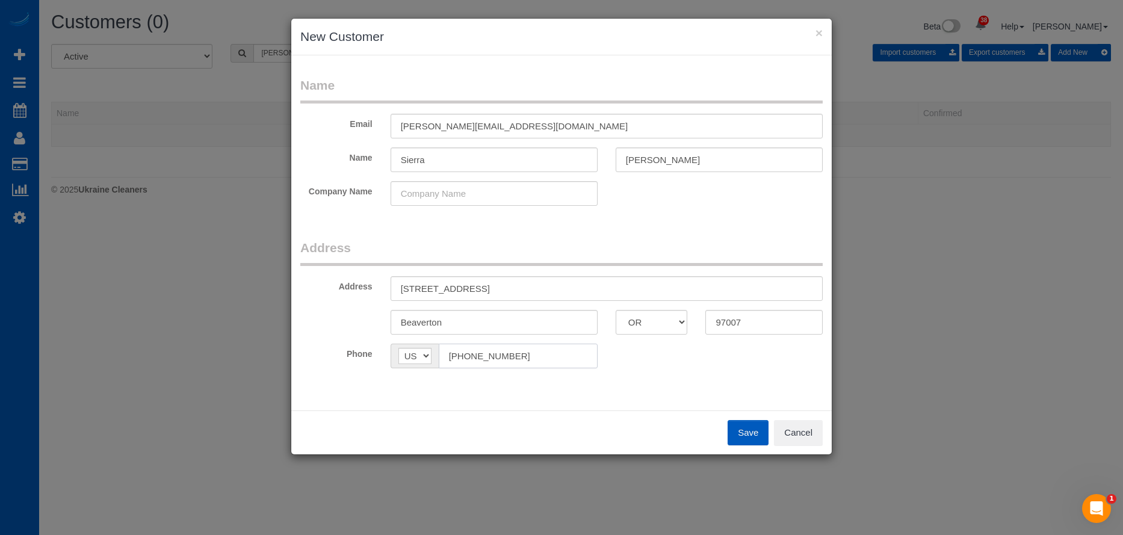
type input "(360) 606-6284"
click at [748, 430] on button "Save" at bounding box center [747, 432] width 41 height 25
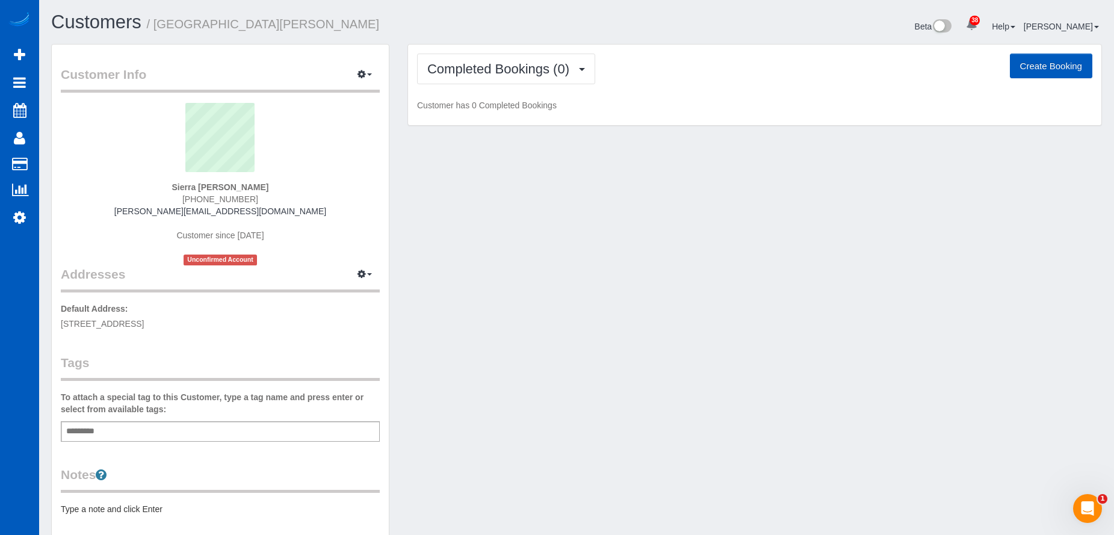
click at [1044, 65] on button "Create Booking" at bounding box center [1051, 66] width 82 height 25
select select "OR"
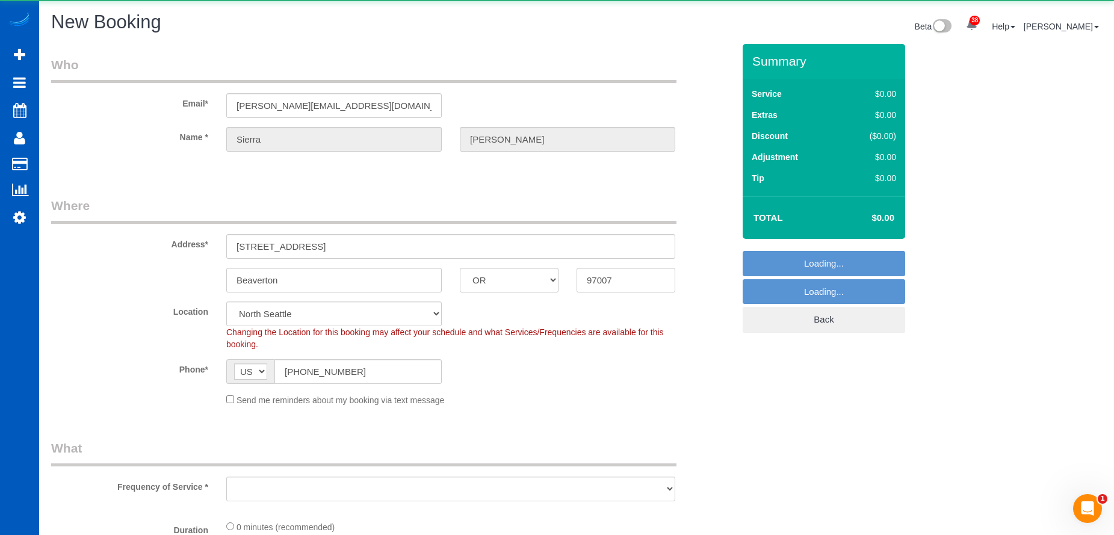
select select "199"
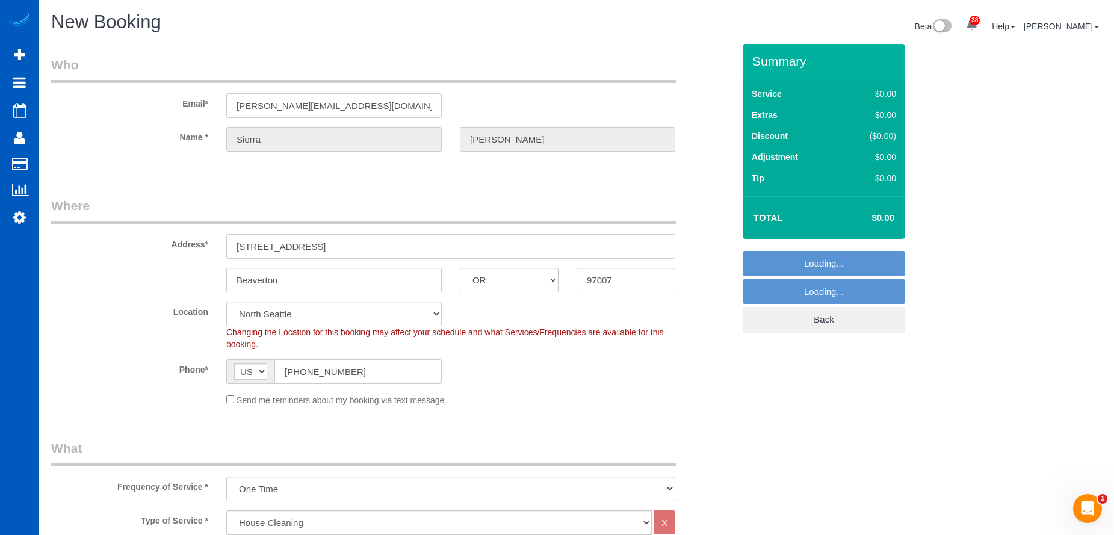
select select "object:32593"
select select "34"
select select "object:32682"
click at [234, 401] on div "Send me reminders about my booking via text message" at bounding box center [450, 399] width 467 height 13
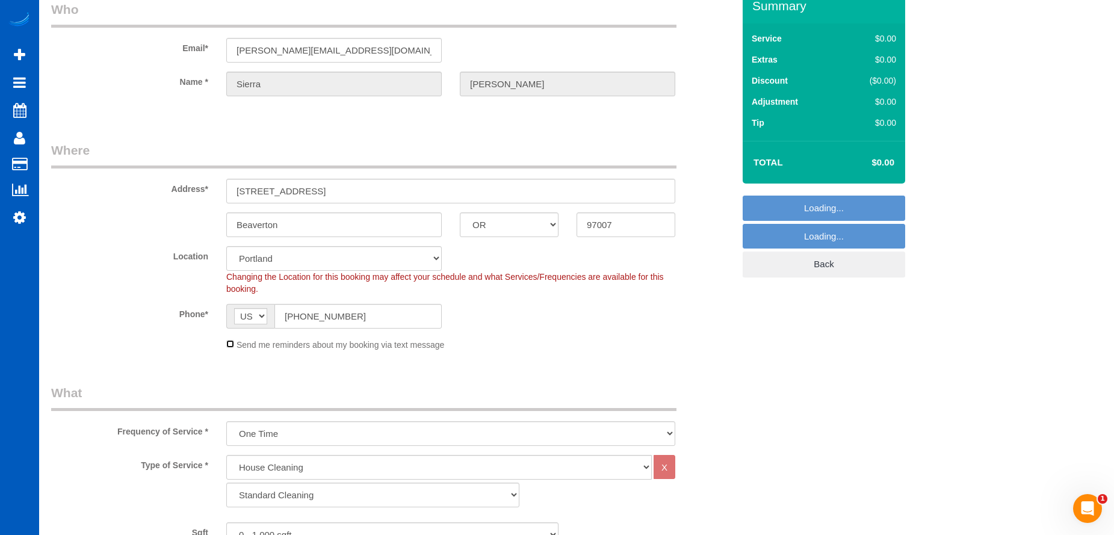
scroll to position [180, 0]
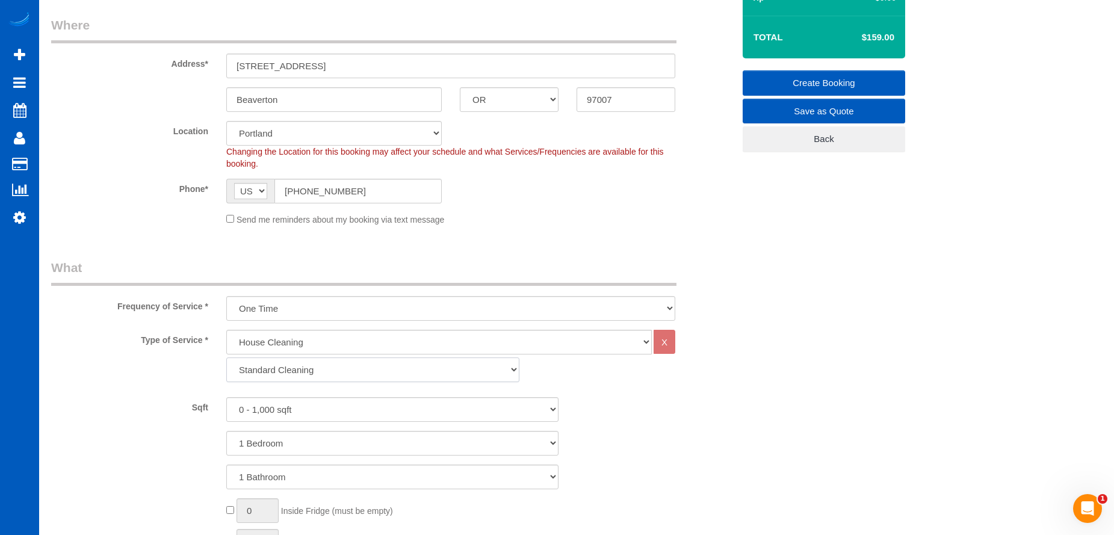
click at [381, 370] on select "Standard Cleaning Deep Cleaning Move In/ Out Cleaning" at bounding box center [372, 369] width 293 height 25
select select "367"
click at [226, 357] on select "Standard Cleaning Deep Cleaning Move In/ Out Cleaning" at bounding box center [372, 369] width 293 height 25
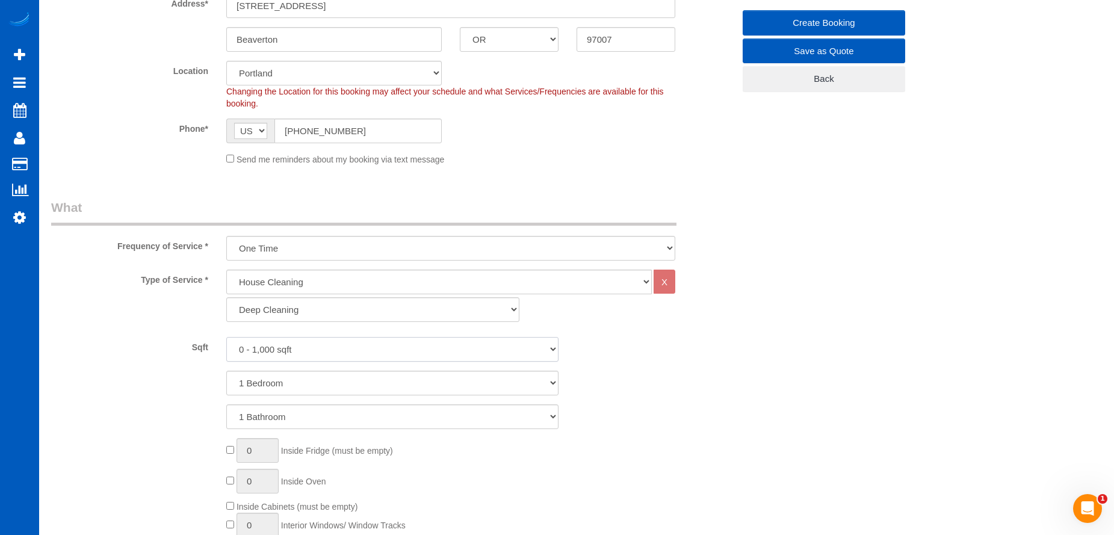
click at [363, 342] on select "0 - 1,000 sqft 1,001 - 1,500 sqft 1,501 - 2,000 sqft 2,001 - 2,500 sqft 2,501 -…" at bounding box center [392, 349] width 332 height 25
click at [376, 355] on select "0 - 1,000 sqft 1,001 - 1,500 sqft 1,501 - 2,000 sqft 2,001 - 2,500 sqft 2,501 -…" at bounding box center [392, 349] width 332 height 25
select select "2001"
click at [226, 337] on select "0 - 1,000 sqft 1,001 - 1,500 sqft 1,501 - 2,000 sqft 2,001 - 2,500 sqft 2,501 -…" at bounding box center [392, 349] width 332 height 25
click at [392, 382] on select "1 Bedroom 2 Bedrooms 3 Bedrooms 4 Bedrooms 5 Bedrooms 6 Bedrooms 7 Bedrooms" at bounding box center [392, 383] width 332 height 25
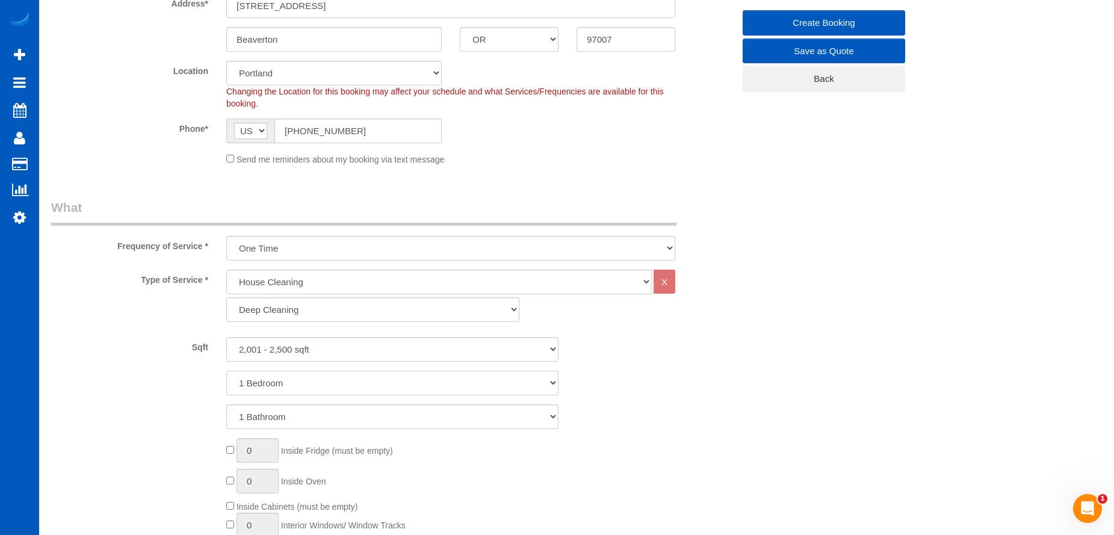
select select "3"
click at [226, 371] on select "1 Bedroom 2 Bedrooms 3 Bedrooms 4 Bedrooms 5 Bedrooms 6 Bedrooms 7 Bedrooms" at bounding box center [392, 383] width 332 height 25
click at [387, 410] on select "1 Bathroom 2 Bathrooms 3 Bathrooms 4 Bathrooms 5 Bathrooms 6 Bathrooms 7 Bathro…" at bounding box center [392, 416] width 332 height 25
select select "3"
click at [226, 404] on select "1 Bathroom 2 Bathrooms 3 Bathrooms 4 Bathrooms 5 Bathrooms 6 Bathrooms 7 Bathro…" at bounding box center [392, 416] width 332 height 25
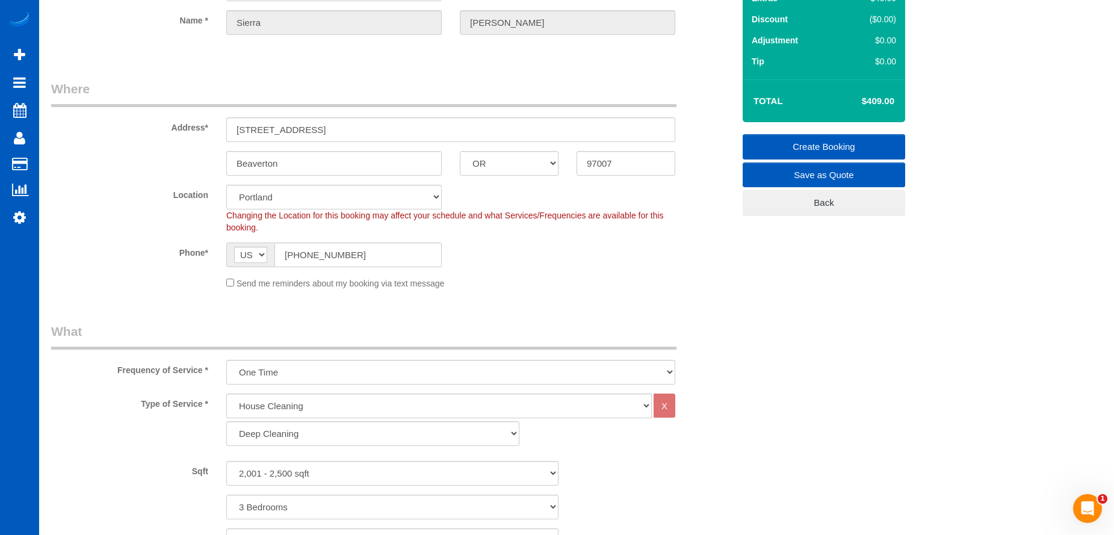
scroll to position [180, 0]
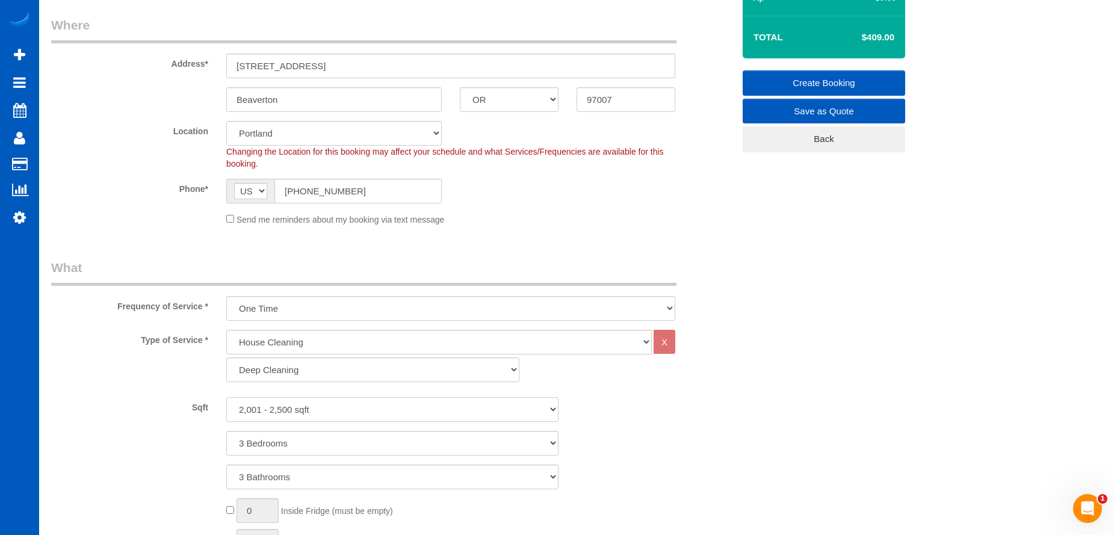
click at [364, 407] on select "0 - 1,000 sqft 1,001 - 1,500 sqft 1,501 - 2,000 sqft 2,001 - 2,500 sqft 2,501 -…" at bounding box center [392, 409] width 332 height 25
click at [226, 397] on select "0 - 1,000 sqft 1,001 - 1,500 sqft 1,501 - 2,000 sqft 2,001 - 2,500 sqft 2,501 -…" at bounding box center [392, 409] width 332 height 25
click at [379, 409] on select "0 - 1,000 sqft 1,001 - 1,500 sqft 1,501 - 2,000 sqft 2,001 - 2,500 sqft 2,501 -…" at bounding box center [392, 409] width 332 height 25
select select "2001"
click at [226, 397] on select "0 - 1,000 sqft 1,001 - 1,500 sqft 1,501 - 2,000 sqft 2,001 - 2,500 sqft 2,501 -…" at bounding box center [392, 409] width 332 height 25
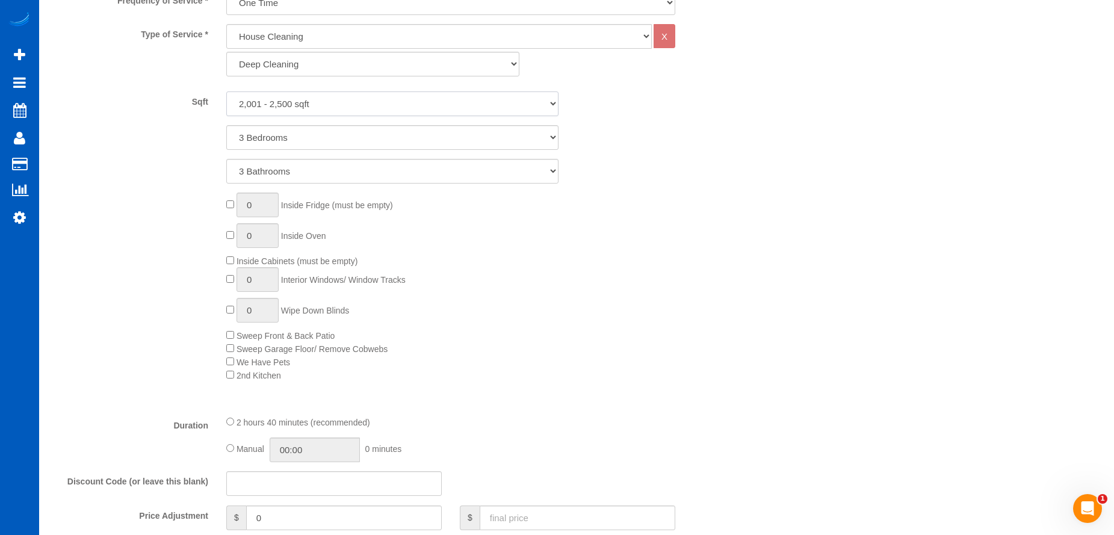
scroll to position [662, 0]
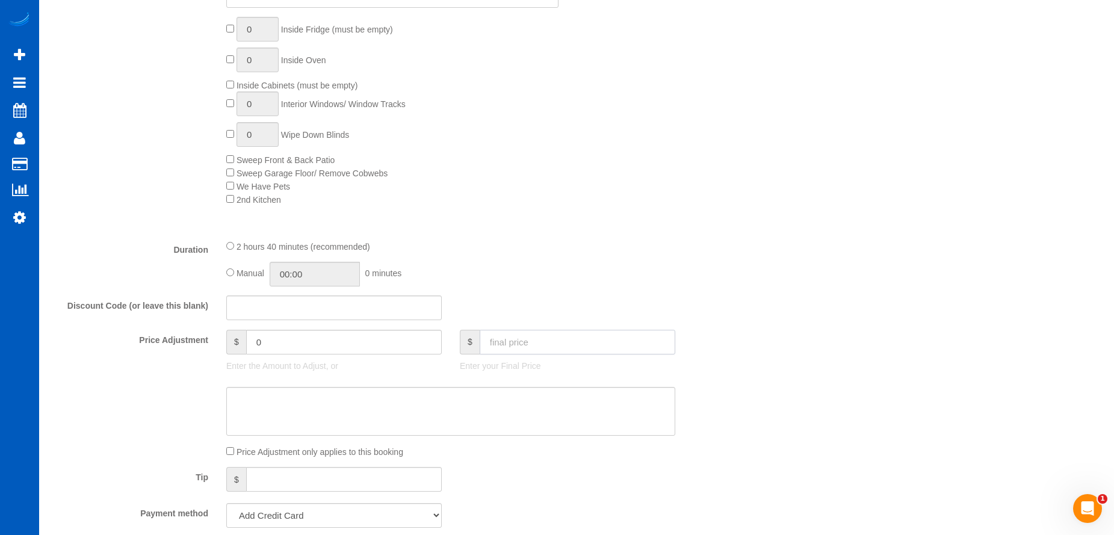
click at [516, 339] on input "text" at bounding box center [578, 342] width 196 height 25
type input "300"
click at [483, 412] on textarea at bounding box center [450, 411] width 449 height 49
type input "-109"
click at [339, 406] on textarea at bounding box center [450, 411] width 449 height 49
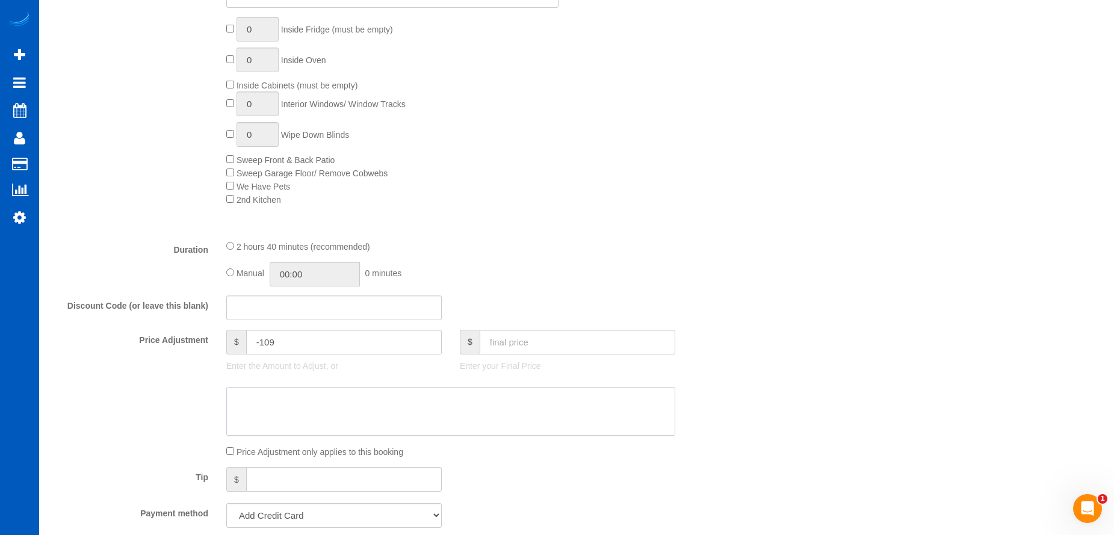
paste textarea "OR client. She will do bi-monthly with us after. New agent. Waiving pet fee, as…"
type textarea "OR client. She will do bi-monthly with us after. New agent. Waiving pet fee, as…"
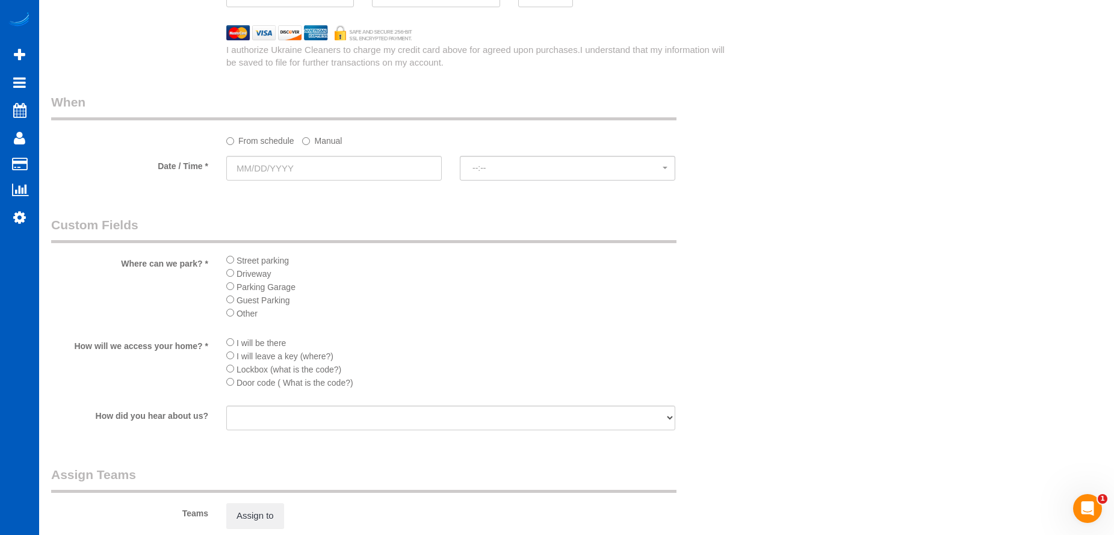
scroll to position [1384, 0]
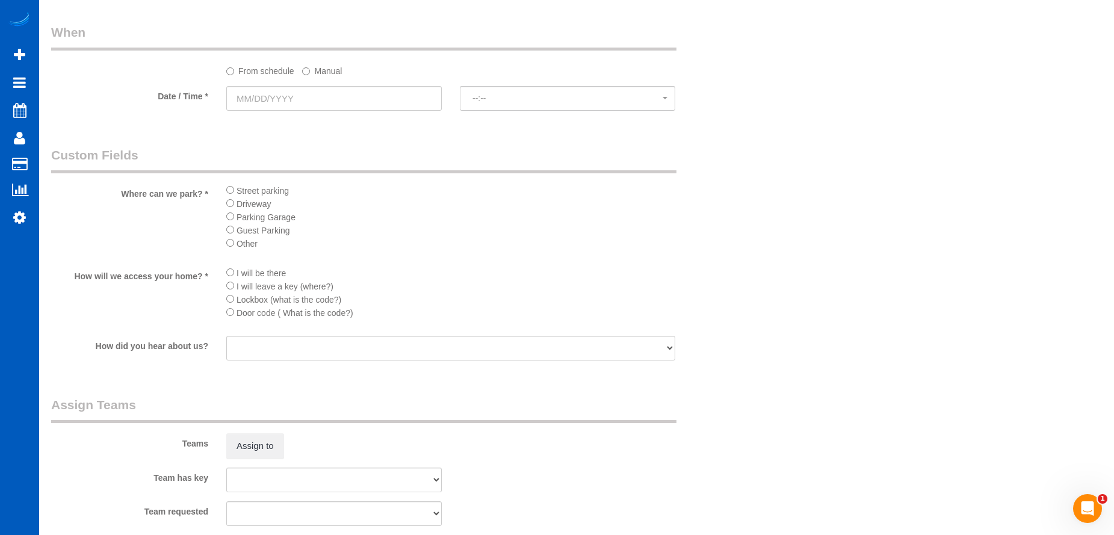
click at [234, 191] on li "Street parking" at bounding box center [450, 190] width 449 height 13
click at [325, 100] on input "text" at bounding box center [333, 98] width 215 height 25
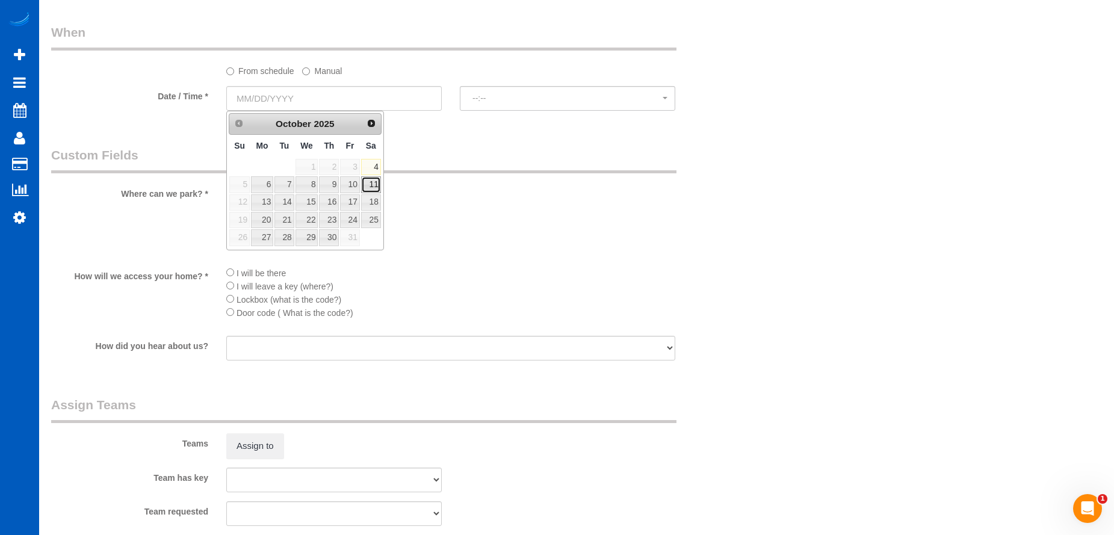
click at [368, 183] on link "11" at bounding box center [371, 184] width 20 height 16
type input "10/11/2025"
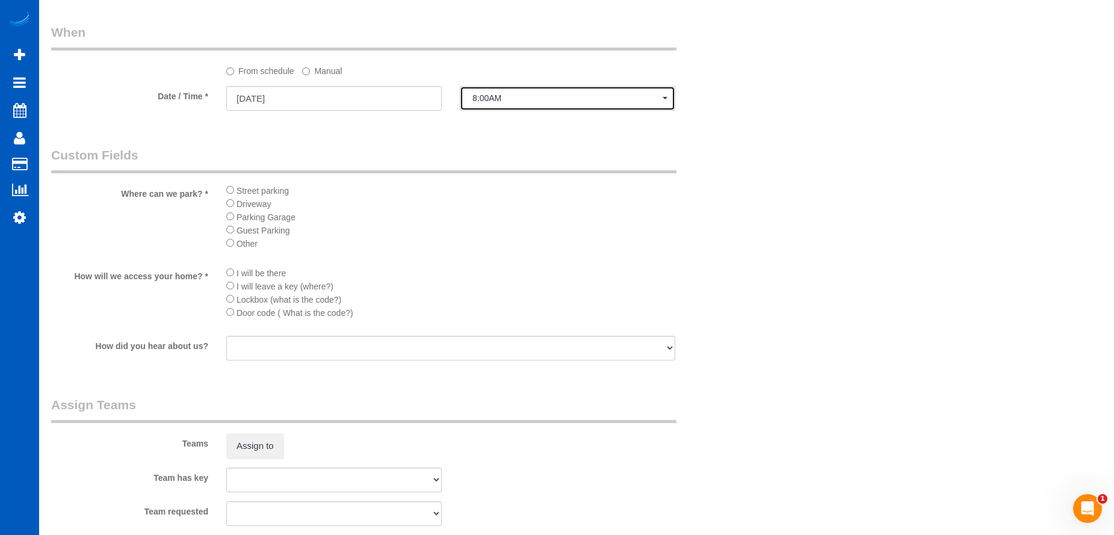
click at [532, 91] on button "8:00AM" at bounding box center [567, 98] width 215 height 25
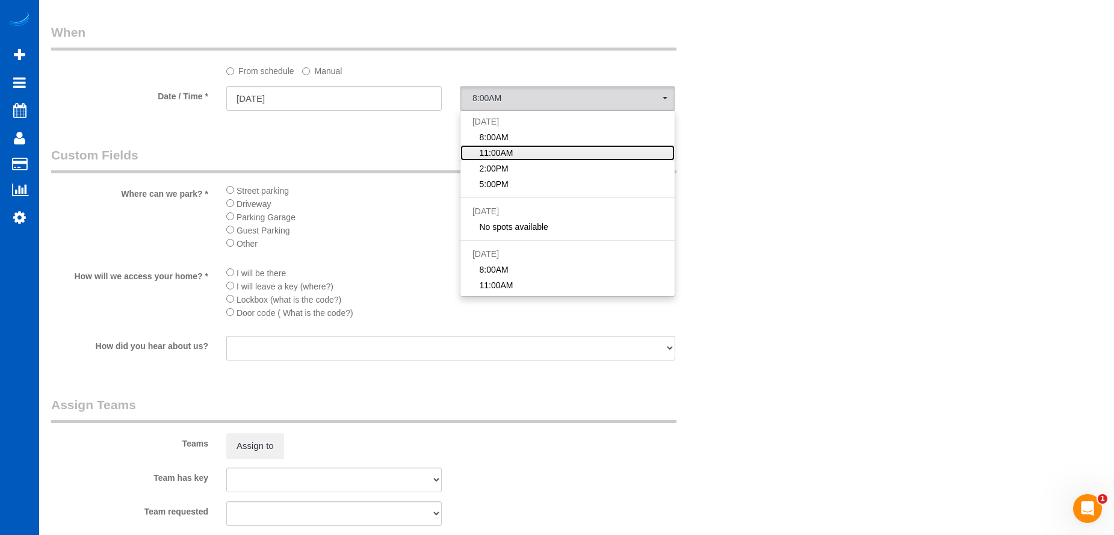
click at [503, 150] on span "11:00AM" at bounding box center [496, 153] width 34 height 12
select select "spot186"
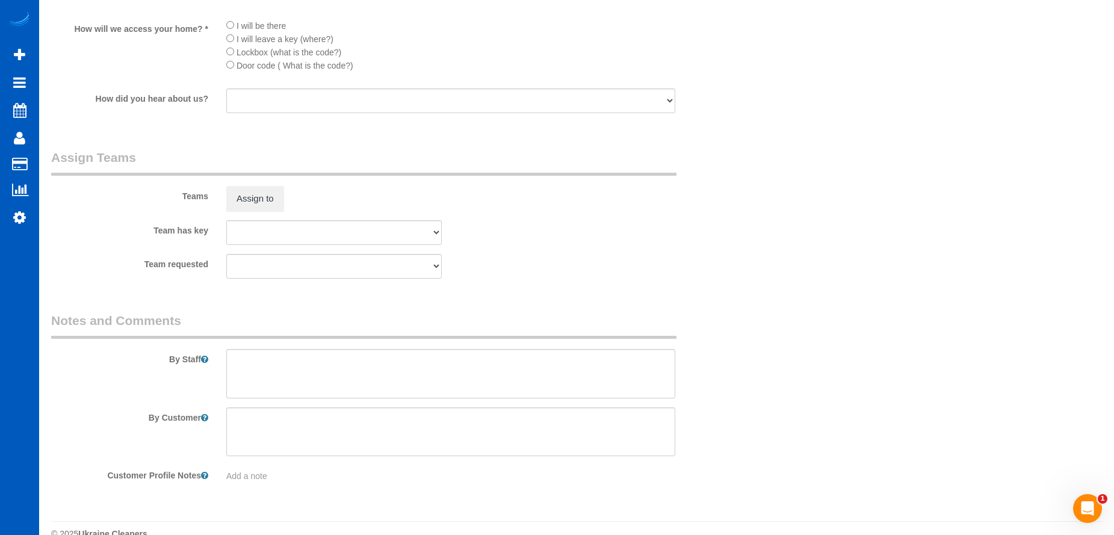
scroll to position [1653, 0]
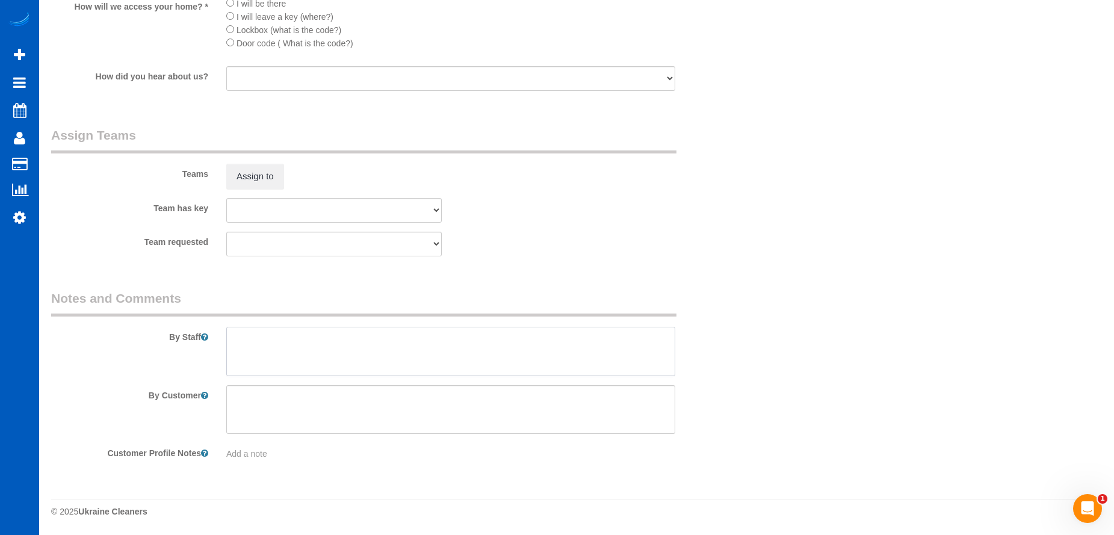
click at [363, 347] on textarea at bounding box center [450, 351] width 449 height 49
click at [339, 342] on textarea at bounding box center [450, 351] width 449 height 49
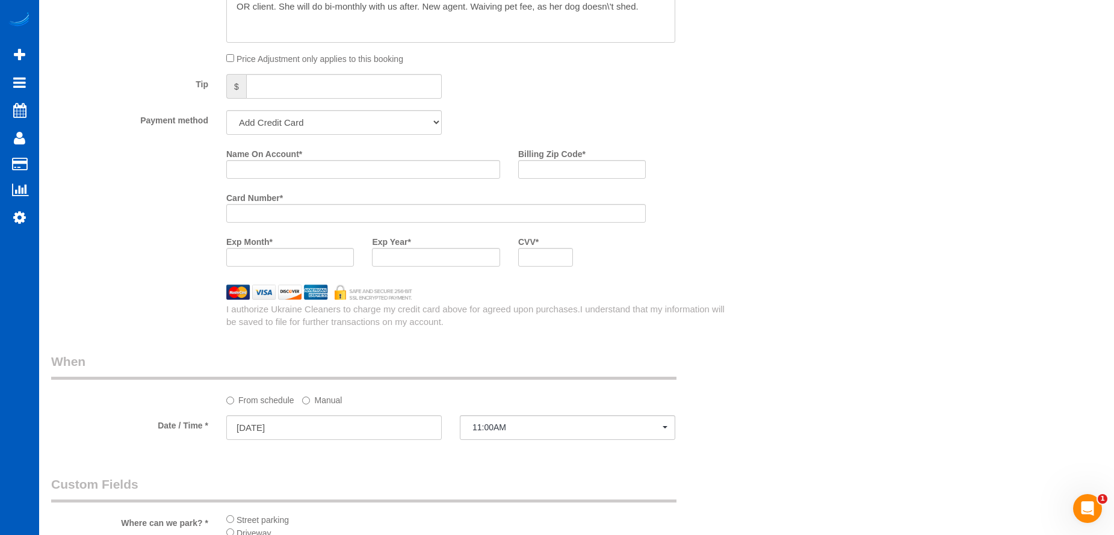
scroll to position [1052, 0]
type textarea "Booked by Florencia. Dog doesn't shed. Focus on kitchen and bathrooms. Bi-month…"
click at [377, 126] on select "Add Credit Card Cash Check Paypal" at bounding box center [333, 125] width 215 height 25
select select "string:cash"
click at [226, 113] on select "Add Credit Card Cash Check Paypal" at bounding box center [333, 125] width 215 height 25
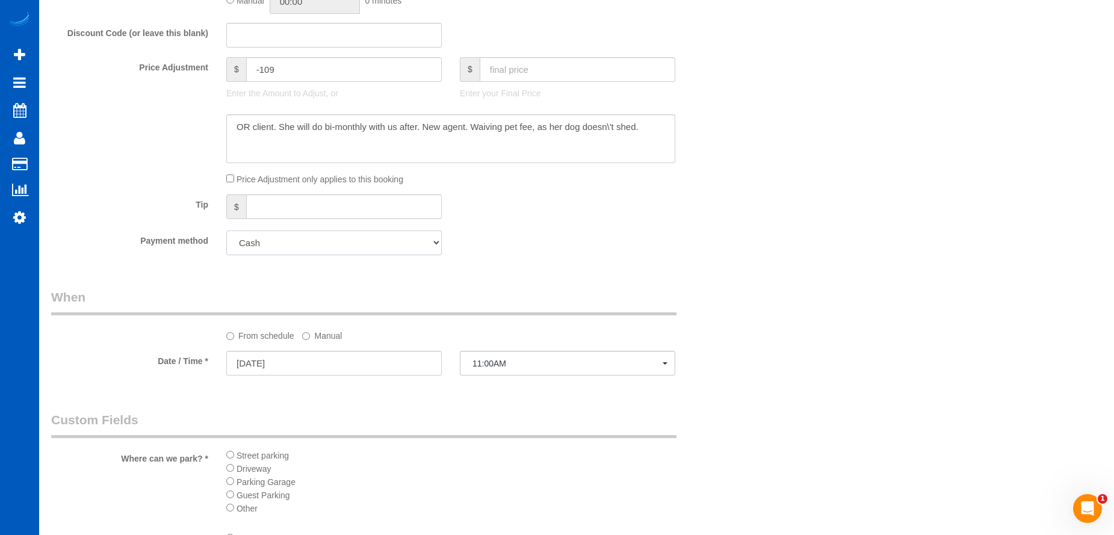
scroll to position [931, 0]
drag, startPoint x: 608, startPoint y: 131, endPoint x: 631, endPoint y: 95, distance: 43.1
click at [608, 131] on textarea at bounding box center [450, 141] width 449 height 49
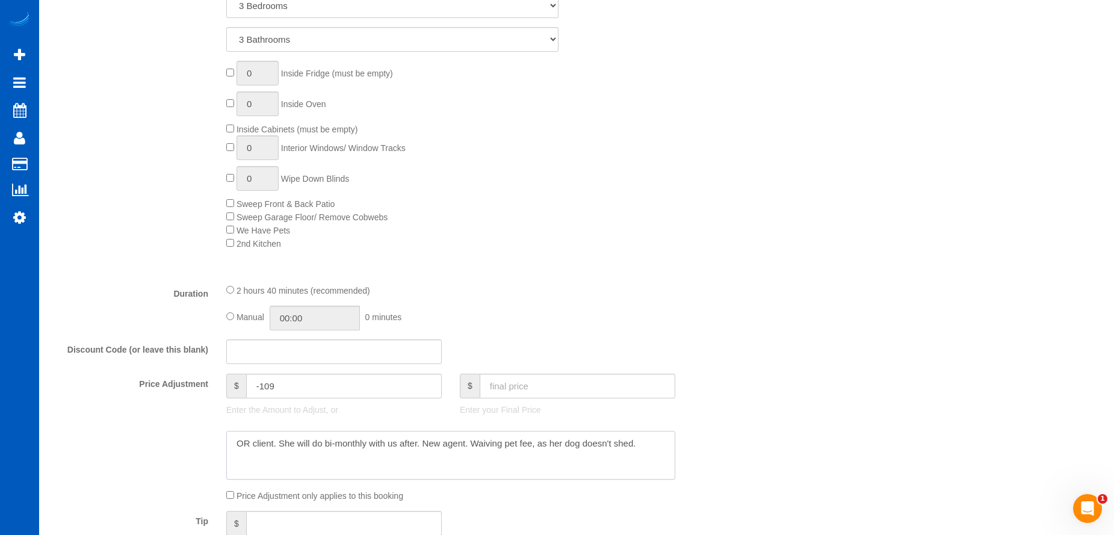
scroll to position [662, 0]
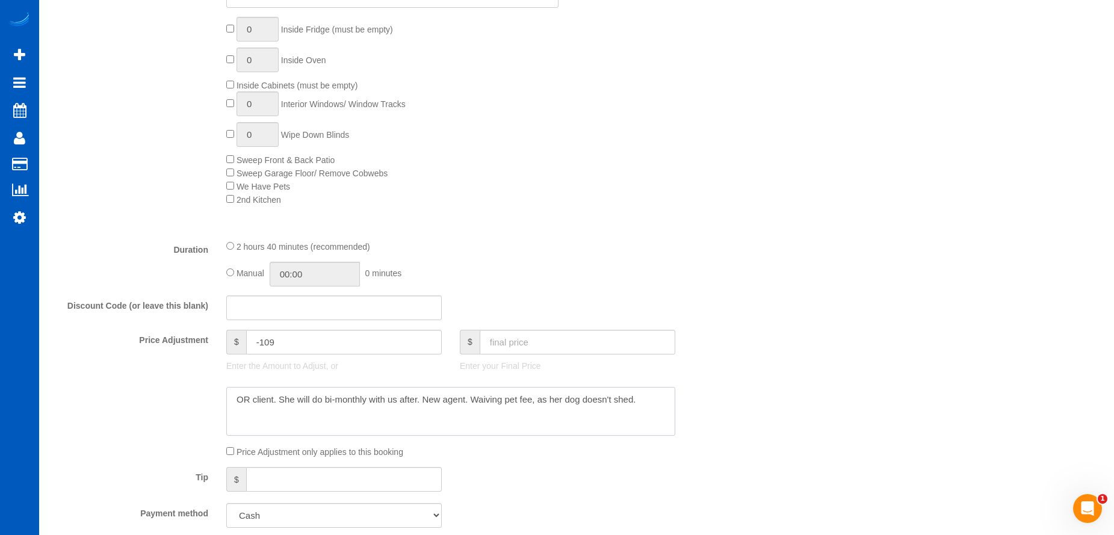
type textarea "OR client. She will do bi-monthly with us after. New agent. Waiving pet fee, as…"
click at [297, 273] on input "02:40" at bounding box center [315, 274] width 90 height 25
type input "03:30"
click at [295, 338] on li "03:30" at bounding box center [301, 344] width 54 height 16
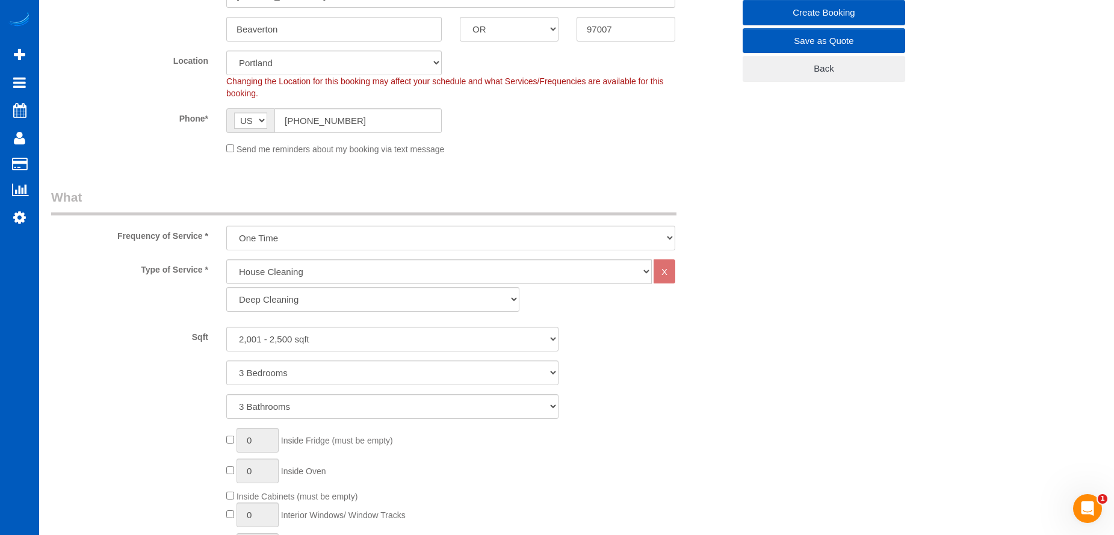
select select "spot203"
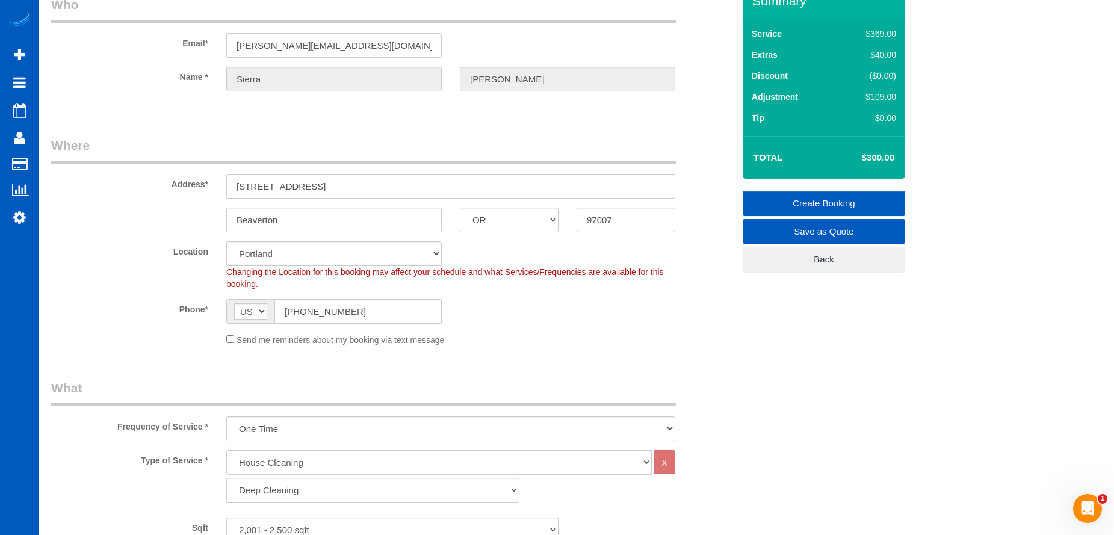
click at [804, 197] on link "Create Booking" at bounding box center [823, 203] width 162 height 25
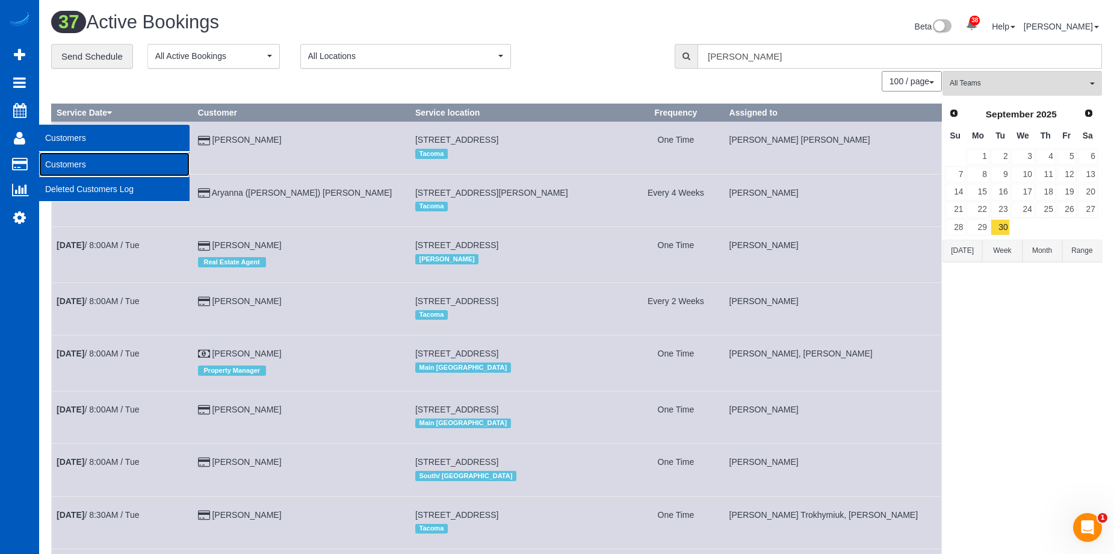
click at [64, 158] on link "Customers" at bounding box center [114, 164] width 150 height 24
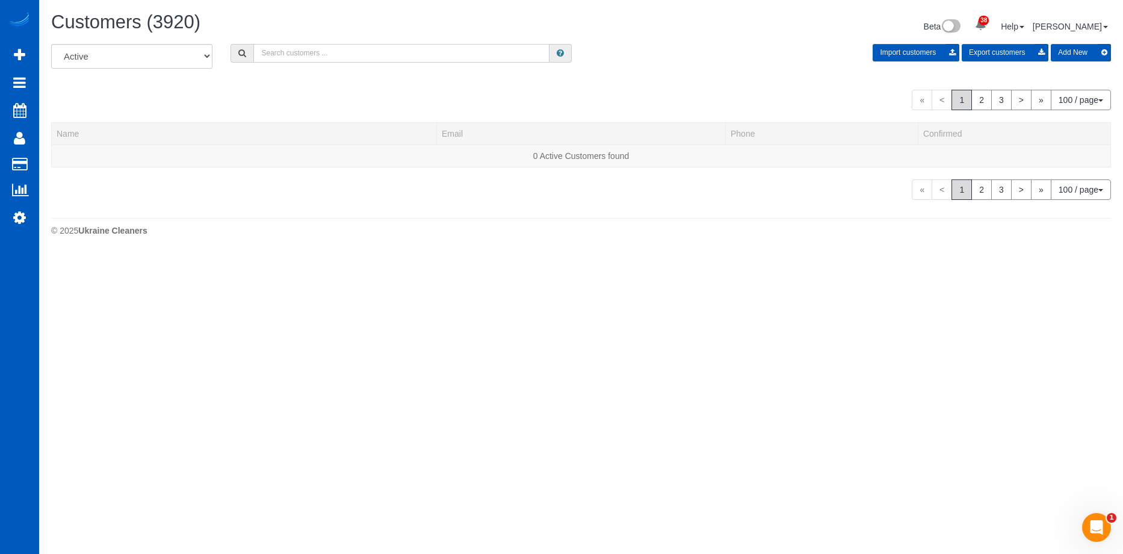
click at [296, 51] on input "text" at bounding box center [401, 53] width 296 height 19
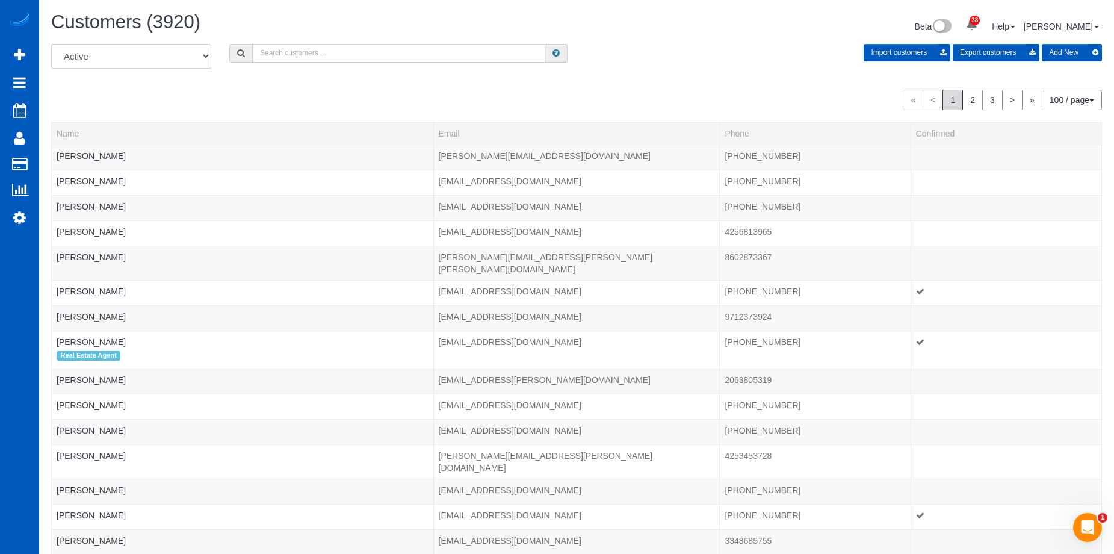
click at [315, 45] on input "text" at bounding box center [398, 53] width 293 height 19
paste input "Sierra Lockwood"
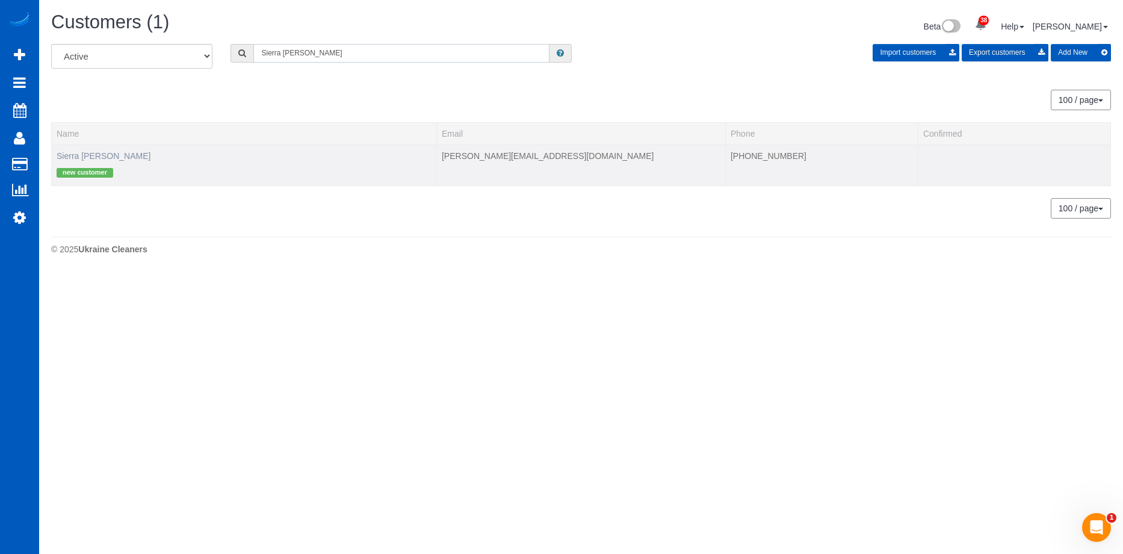
type input "Sierra Lockwood"
click at [100, 154] on link "Sierra Lockwood" at bounding box center [104, 156] width 94 height 10
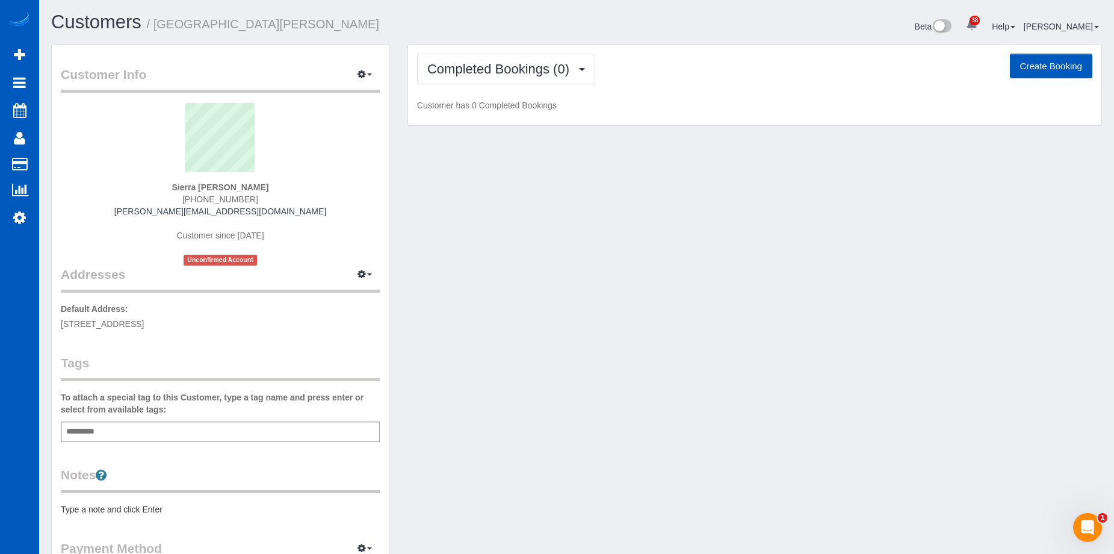
click at [125, 423] on div "Add a tag" at bounding box center [220, 431] width 319 height 20
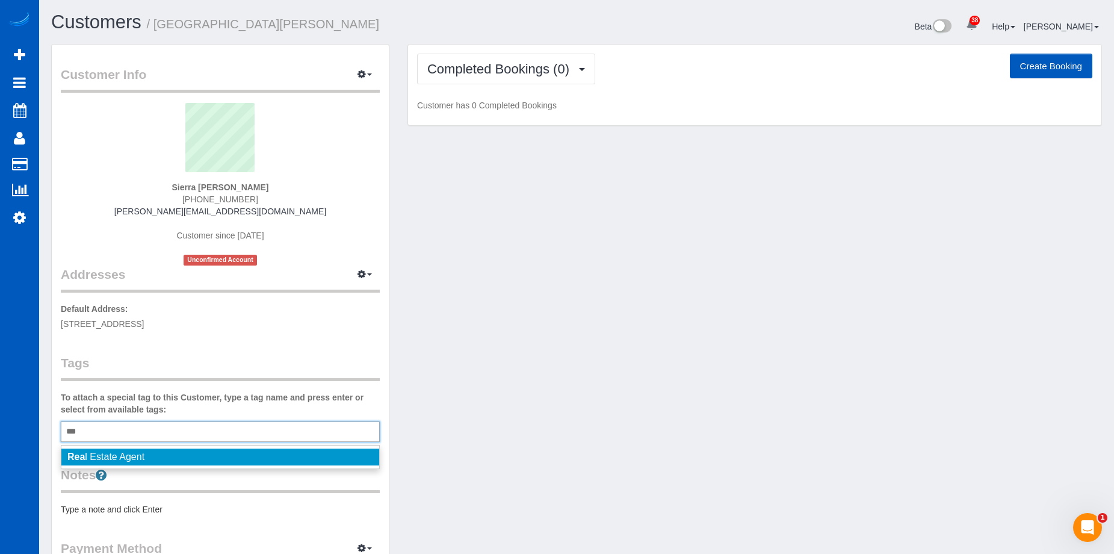
type input "***"
click at [128, 455] on span "Rea l Estate Agent" at bounding box center [105, 456] width 77 height 10
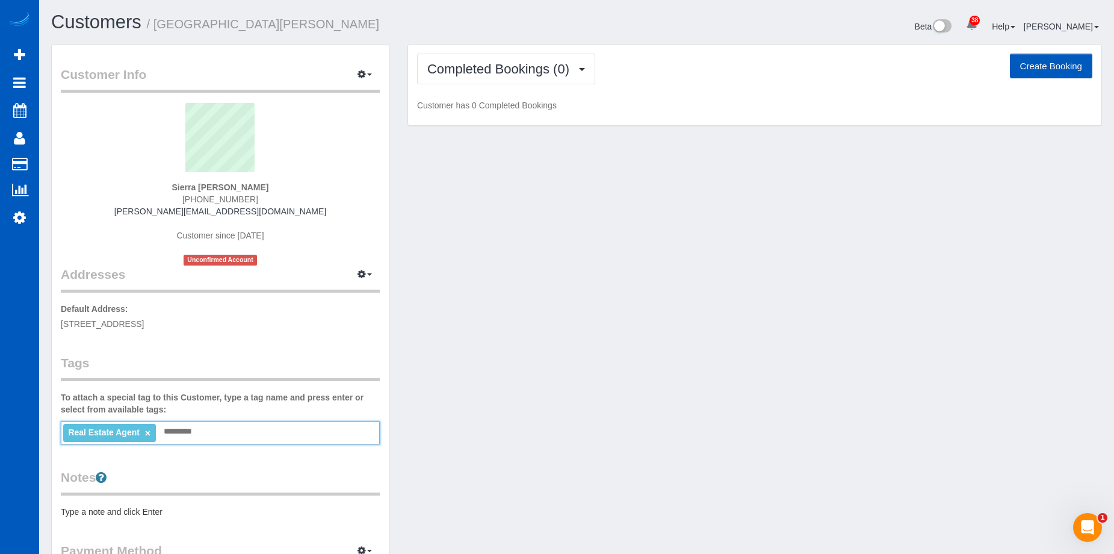
click at [549, 213] on div "Customer Info Edit Contact Info Send Message Email Preferences Special Sales Ta…" at bounding box center [576, 340] width 1069 height 593
click at [1032, 60] on button "Create Booking" at bounding box center [1051, 66] width 82 height 25
select select "OR"
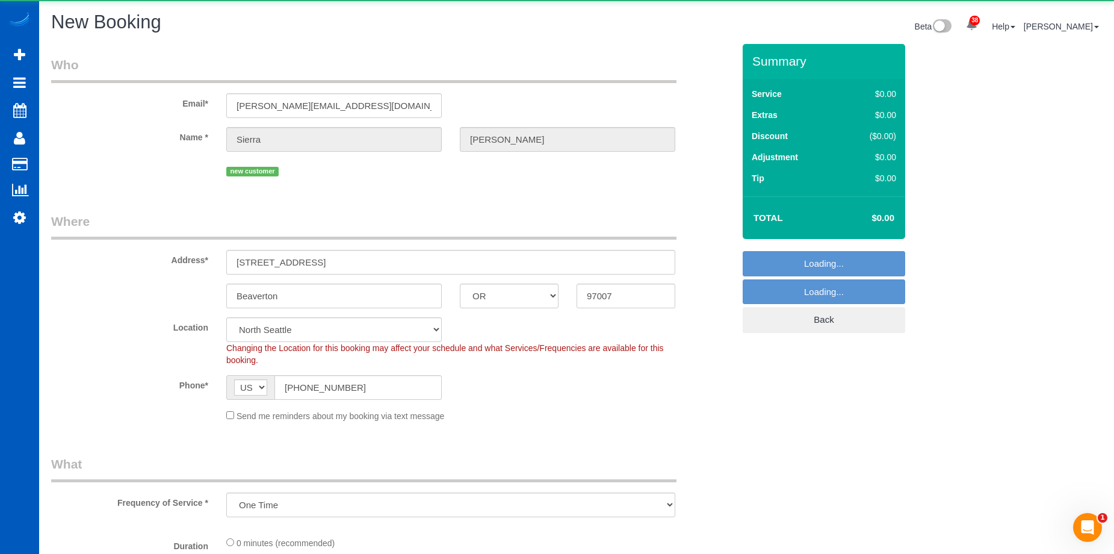
select select "object:34775"
select select "199"
select select "object:35035"
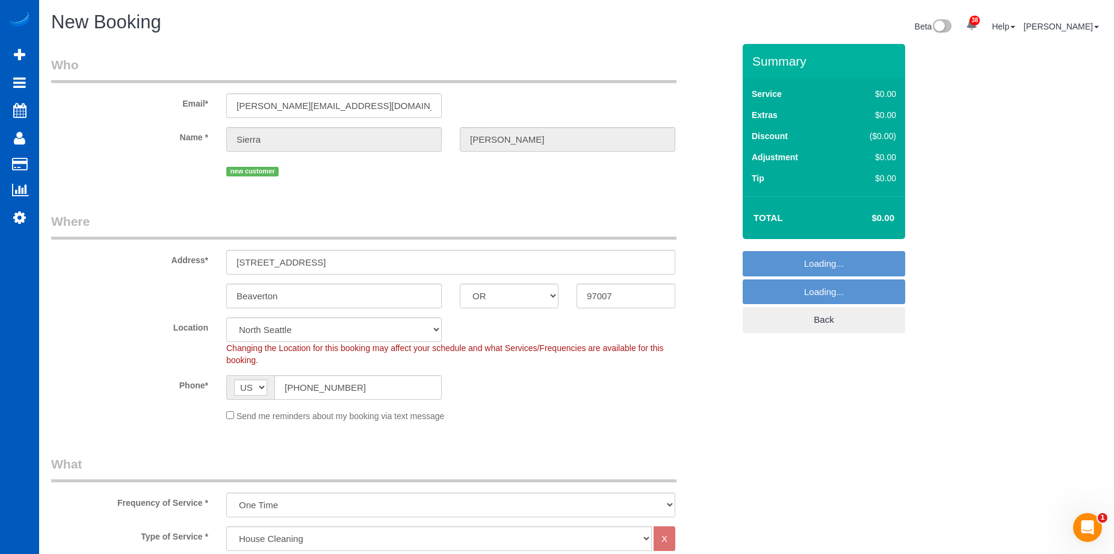
select select "34"
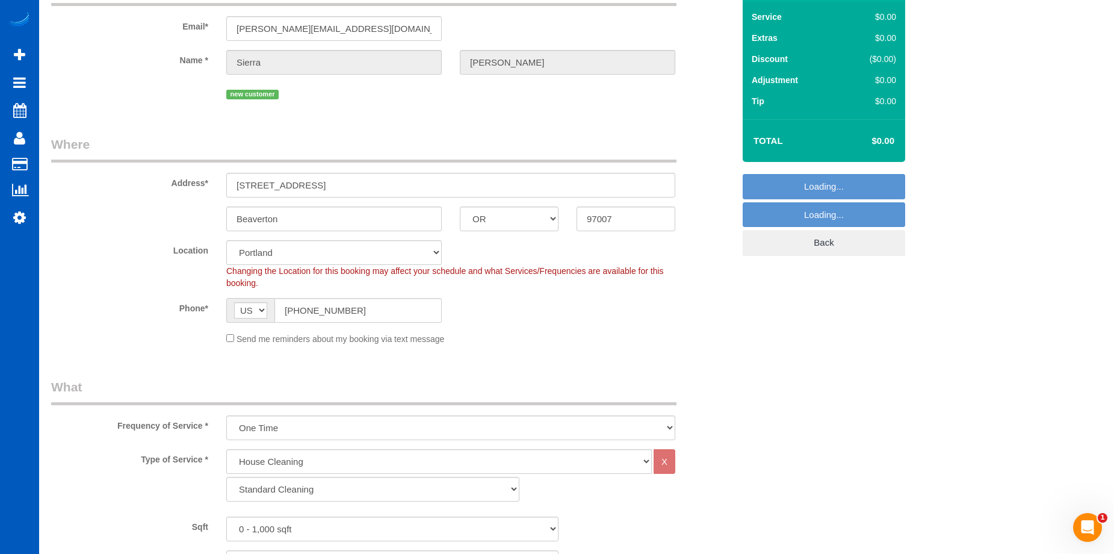
scroll to position [180, 0]
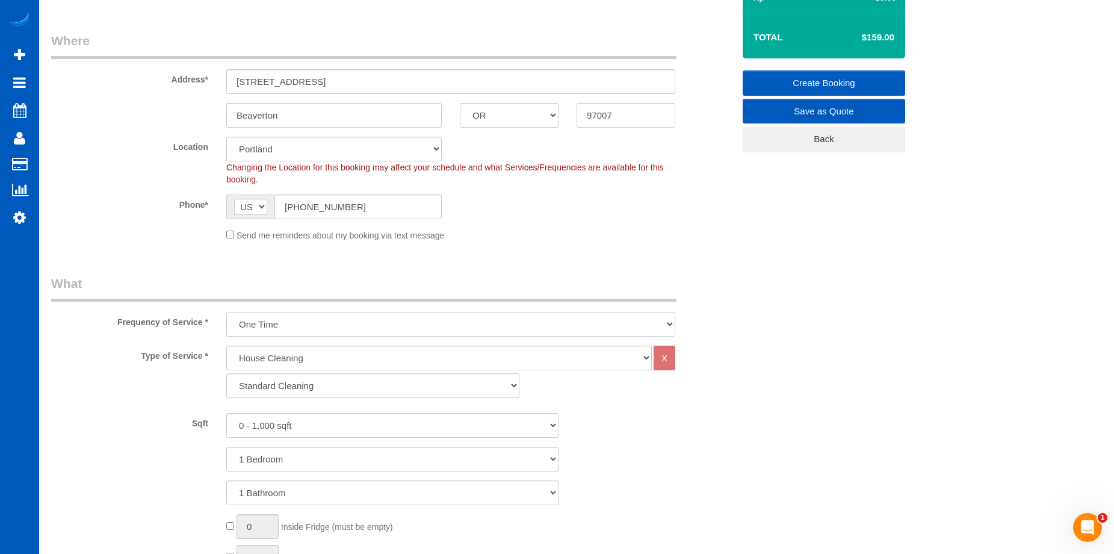
click at [325, 324] on select "One Time Weekly - 15.00% Every 2 Weeks - 10.00% Every 4 Weeks - 5.00% Every 2 M…" at bounding box center [450, 324] width 449 height 25
select select "object:35128"
click at [226, 312] on select "One Time Weekly - 15.00% Every 2 Weeks - 10.00% Every 4 Weeks - 5.00% Every 2 M…" at bounding box center [450, 324] width 449 height 25
click at [295, 424] on select "0 - 1,000 sqft 1,001 - 1,500 sqft 1,501 - 2,000 sqft 2,001 - 2,500 sqft 2,501 -…" at bounding box center [392, 425] width 332 height 25
select select "2001"
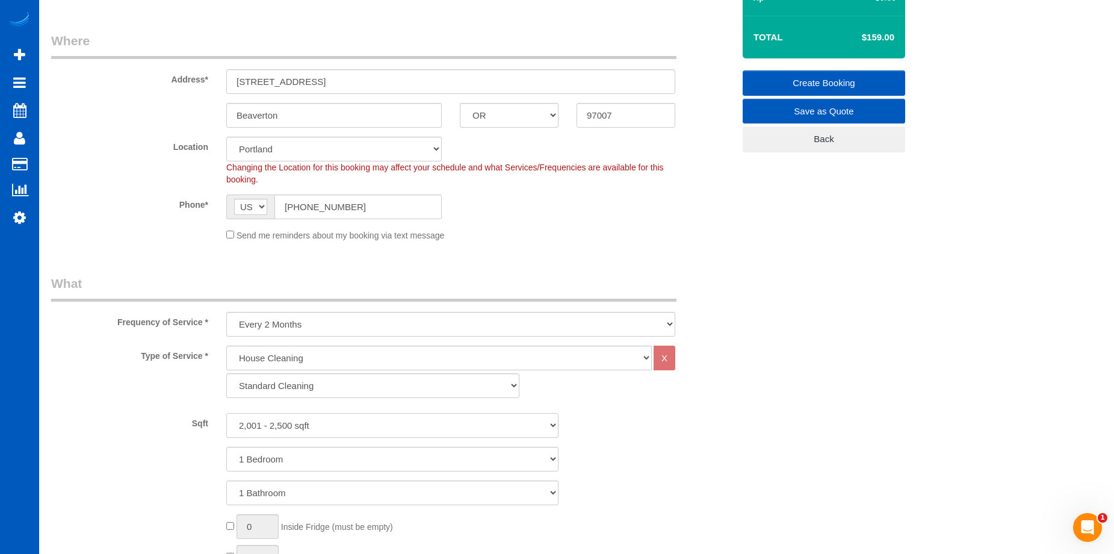
click at [226, 413] on select "0 - 1,000 sqft 1,001 - 1,500 sqft 1,501 - 2,000 sqft 2,001 - 2,500 sqft 2,501 -…" at bounding box center [392, 425] width 332 height 25
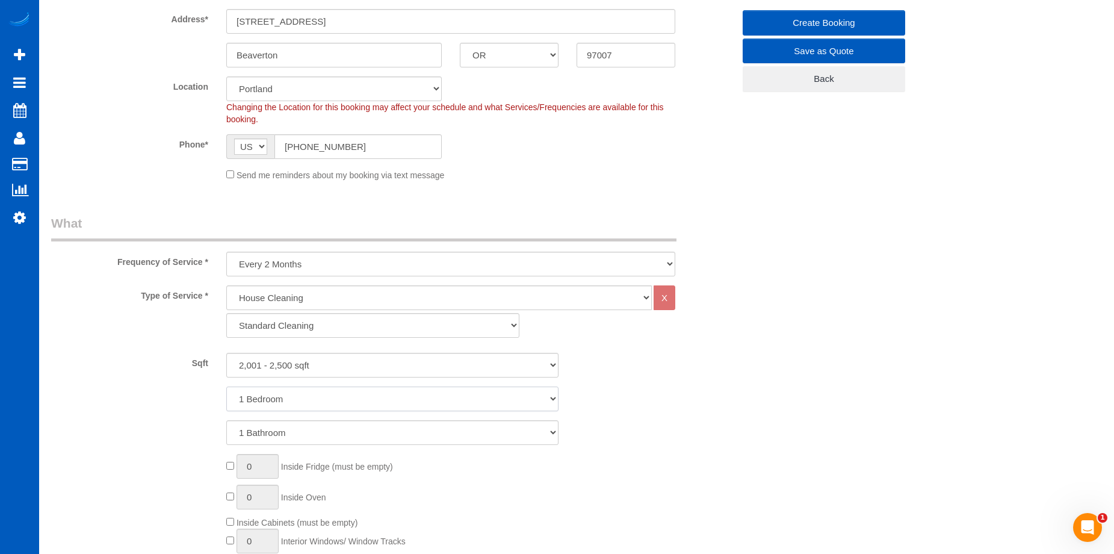
click at [322, 399] on select "1 Bedroom 2 Bedrooms 3 Bedrooms 4 Bedrooms 5 Bedrooms 6 Bedrooms 7 Bedrooms" at bounding box center [392, 398] width 332 height 25
click at [328, 394] on select "1 Bedroom 2 Bedrooms 3 Bedrooms 4 Bedrooms 5 Bedrooms 6 Bedrooms 7 Bedrooms" at bounding box center [392, 398] width 332 height 25
select select "3"
click at [226, 386] on select "1 Bedroom 2 Bedrooms 3 Bedrooms 4 Bedrooms 5 Bedrooms 6 Bedrooms 7 Bedrooms" at bounding box center [392, 398] width 332 height 25
click at [318, 430] on select "1 Bathroom 2 Bathrooms 3 Bathrooms 4 Bathrooms 5 Bathrooms 6 Bathrooms 7 Bathro…" at bounding box center [392, 432] width 332 height 25
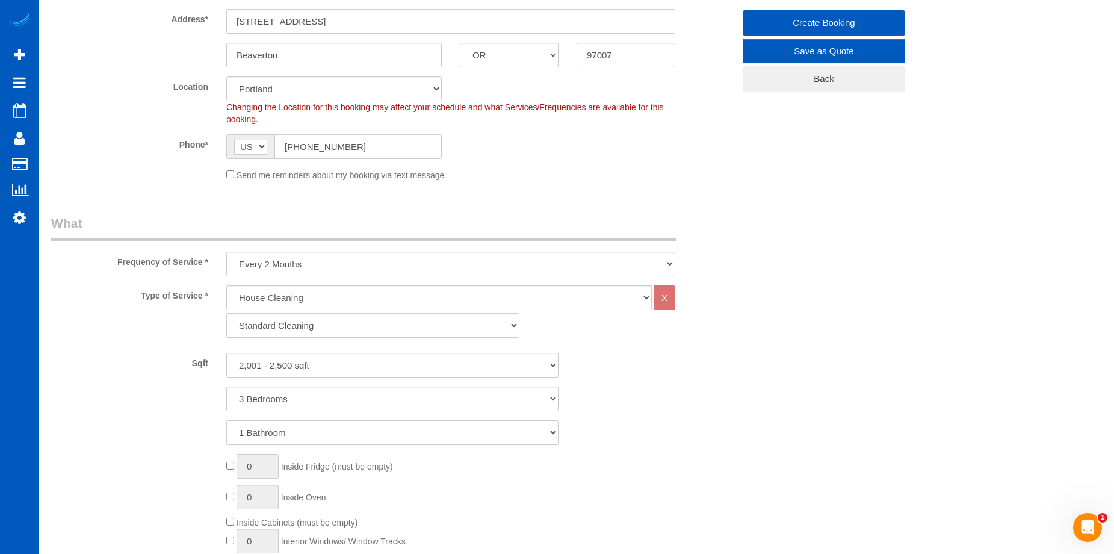
select select "3"
click at [226, 420] on select "1 Bathroom 2 Bathrooms 3 Bathrooms 4 Bathrooms 5 Bathrooms 6 Bathrooms 7 Bathro…" at bounding box center [392, 432] width 332 height 25
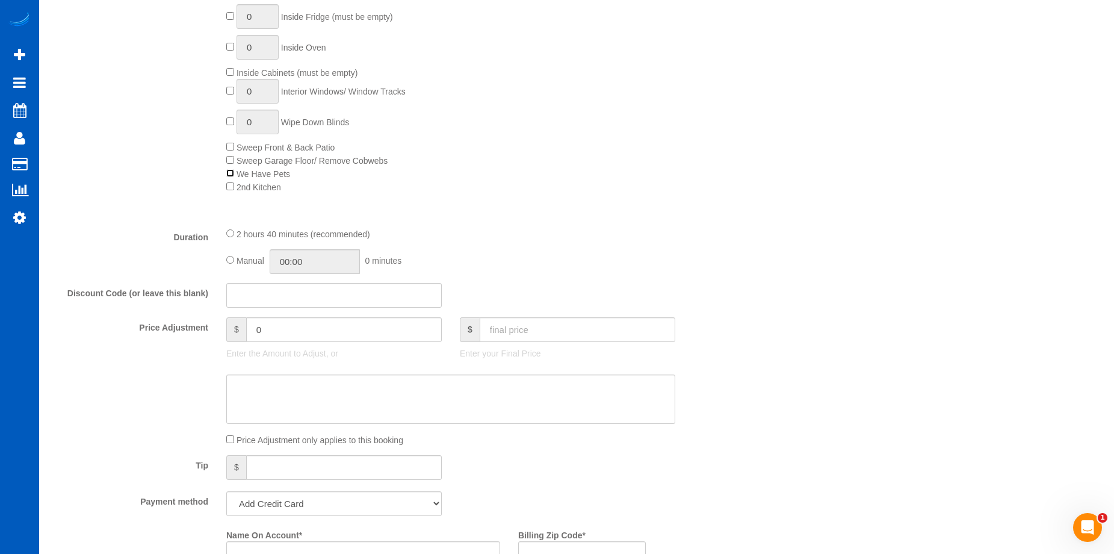
scroll to position [782, 0]
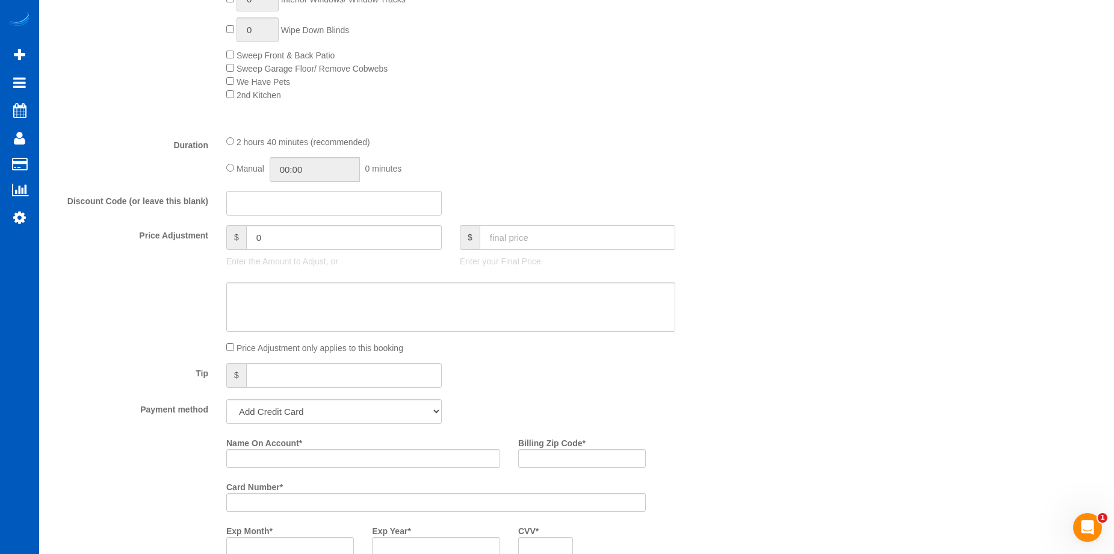
click at [576, 234] on input "text" at bounding box center [578, 237] width 196 height 25
type input "2"
type input "-297"
click at [523, 233] on input "text" at bounding box center [578, 237] width 196 height 25
type input "200"
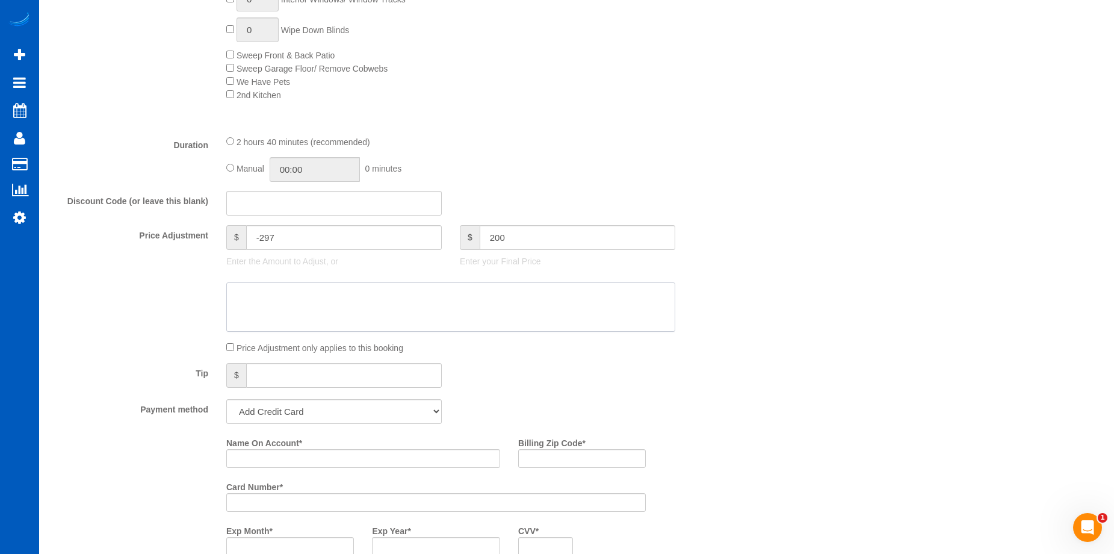
click at [508, 301] on textarea at bounding box center [450, 306] width 449 height 49
type input "-99"
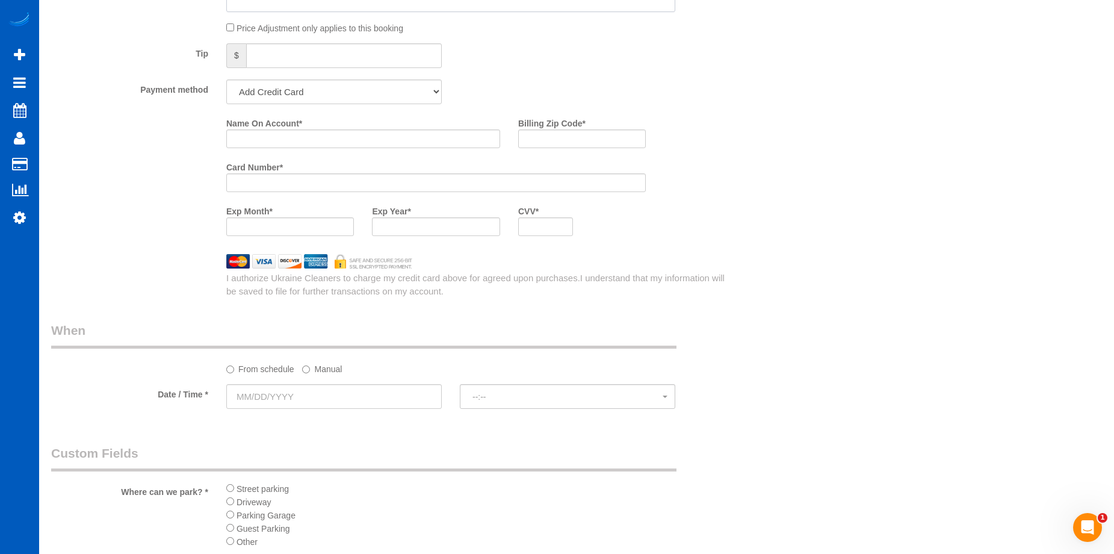
scroll to position [1203, 0]
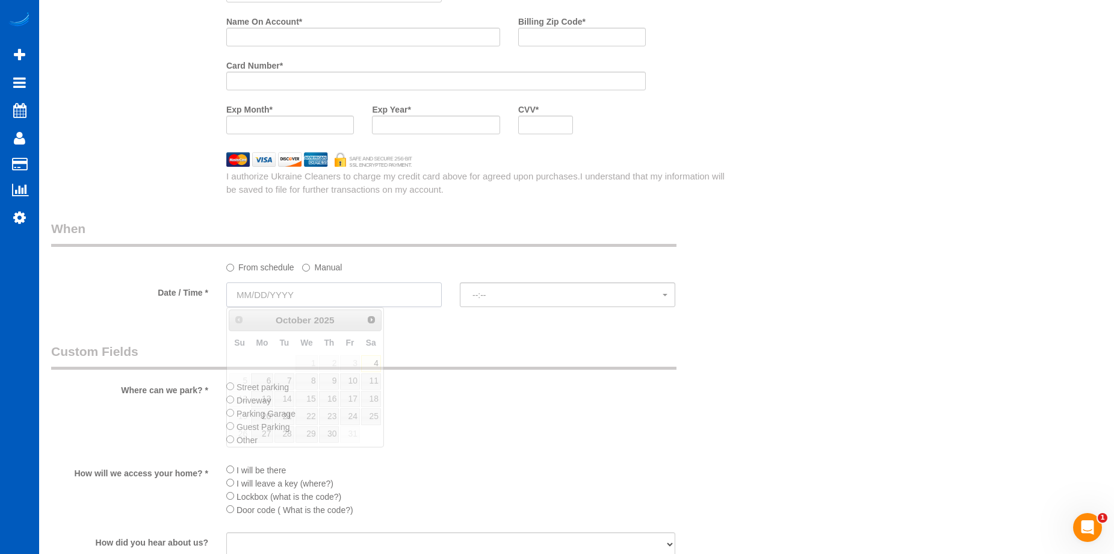
click at [359, 293] on input "text" at bounding box center [333, 294] width 215 height 25
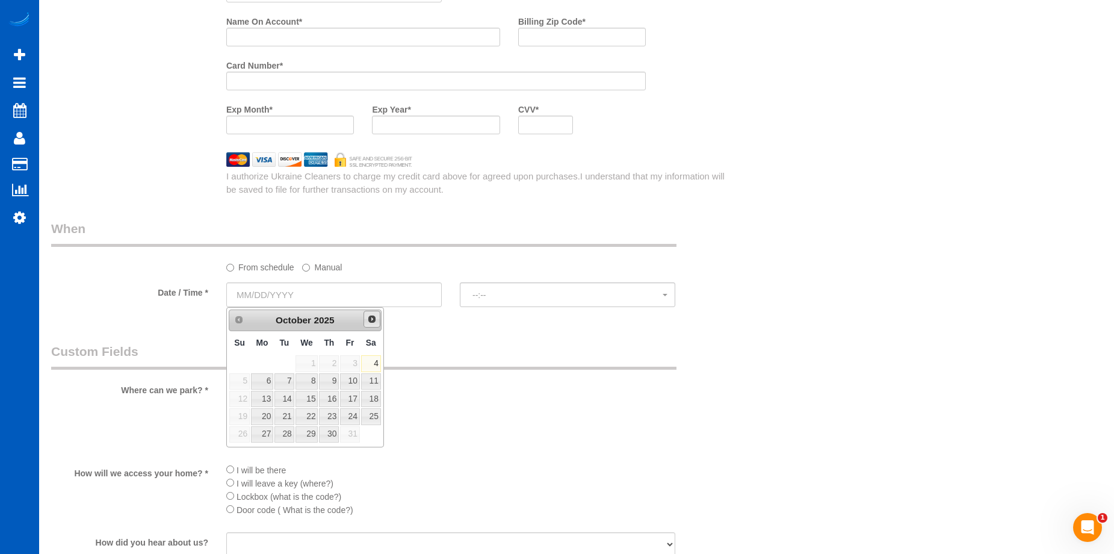
click at [369, 318] on span "Next" at bounding box center [372, 319] width 10 height 10
click at [374, 383] on link "13" at bounding box center [371, 381] width 20 height 16
type input "12/13/2025"
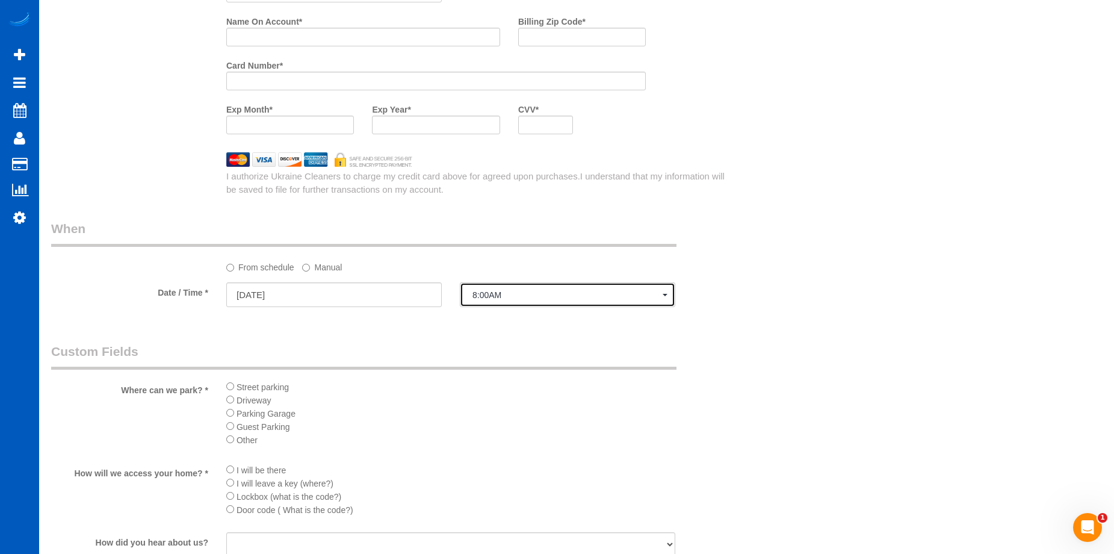
click at [490, 295] on span "8:00AM" at bounding box center [567, 295] width 190 height 10
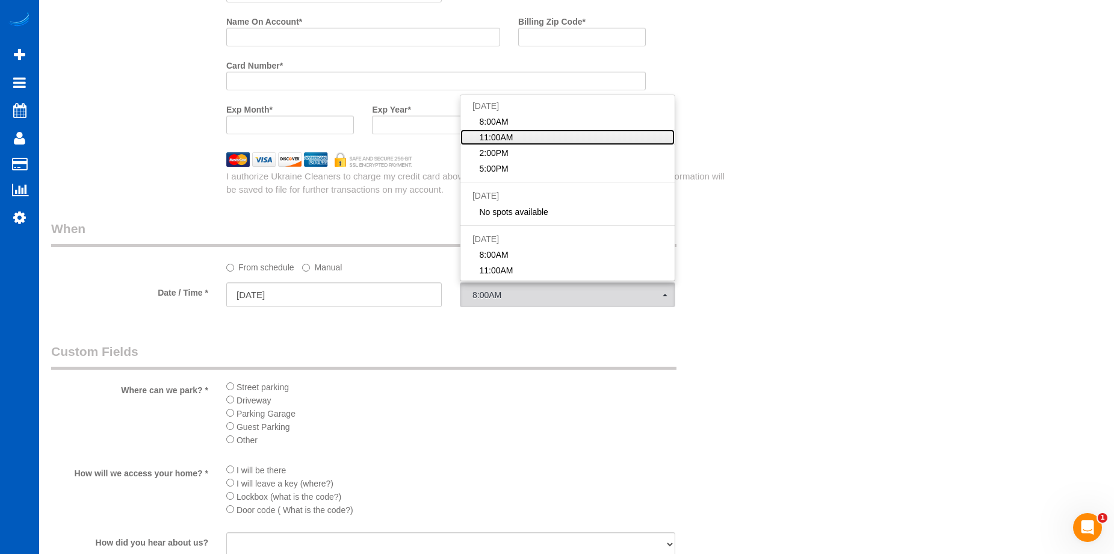
click at [525, 131] on link "11:00AM" at bounding box center [567, 137] width 214 height 16
select select "spot220"
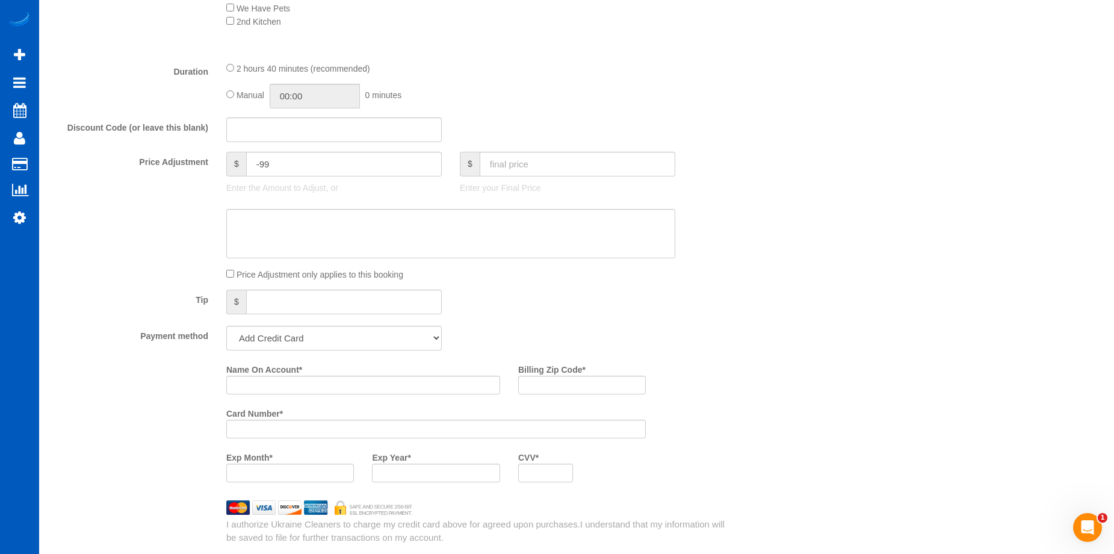
scroll to position [842, 0]
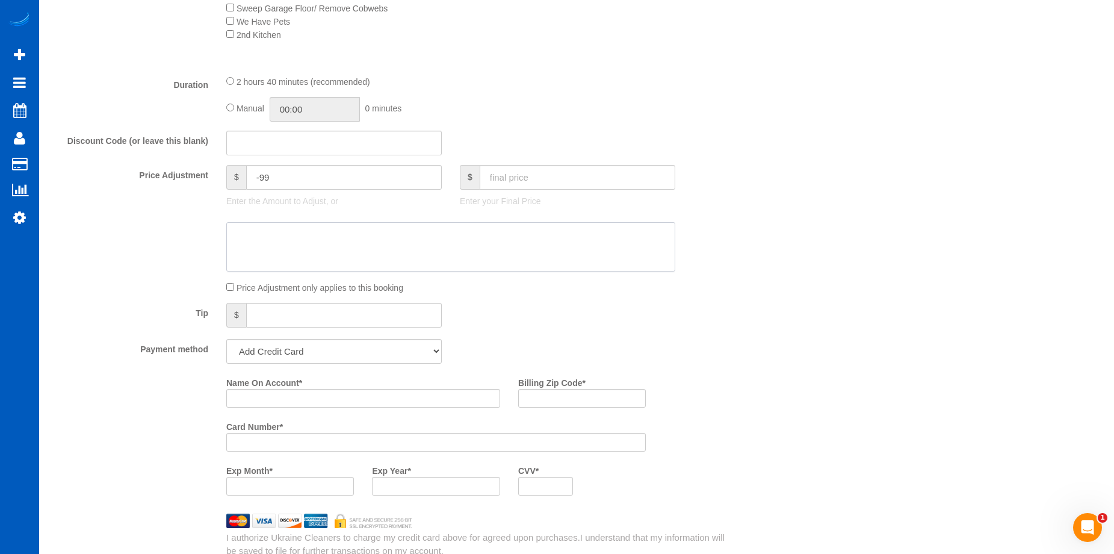
click at [436, 252] on textarea at bounding box center [450, 246] width 449 height 49
paste textarea "Portland client. Waiving pet fee."
click at [522, 241] on textarea at bounding box center [450, 246] width 449 height 49
type textarea "Portland client. Waiving pet fee."
click at [843, 240] on div "Who Email* lockwood.sierra@gmail.com Name * Sierra Lockwood new customer Where …" at bounding box center [576, 261] width 1050 height 2118
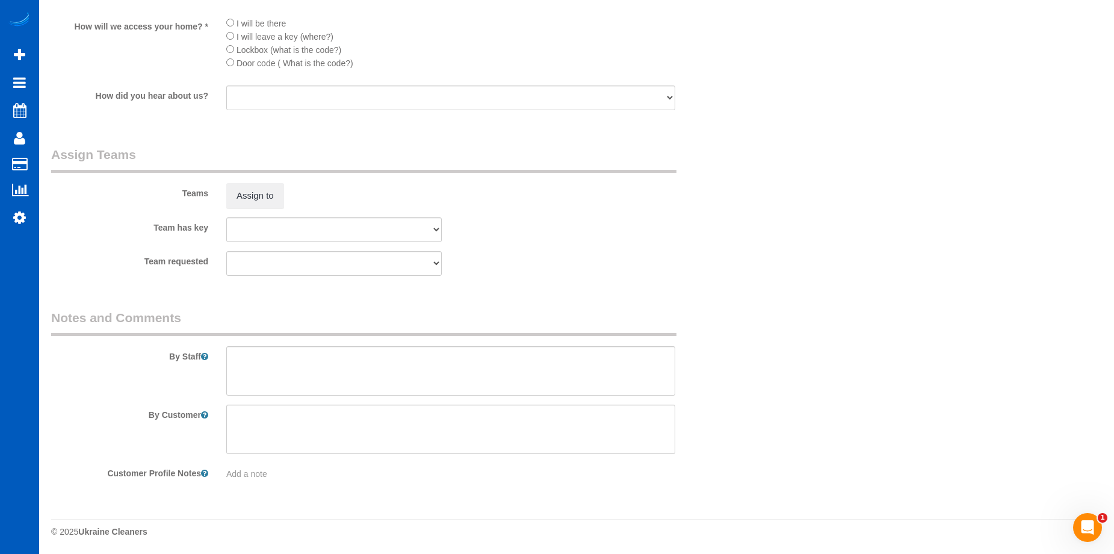
scroll to position [1651, 0]
click at [469, 353] on textarea at bounding box center [450, 369] width 449 height 49
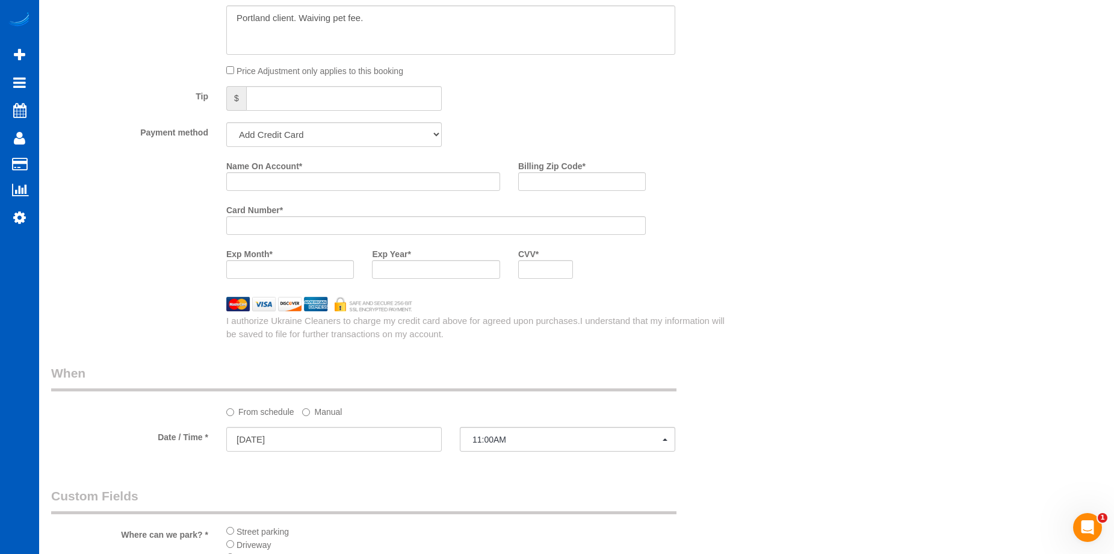
scroll to position [989, 0]
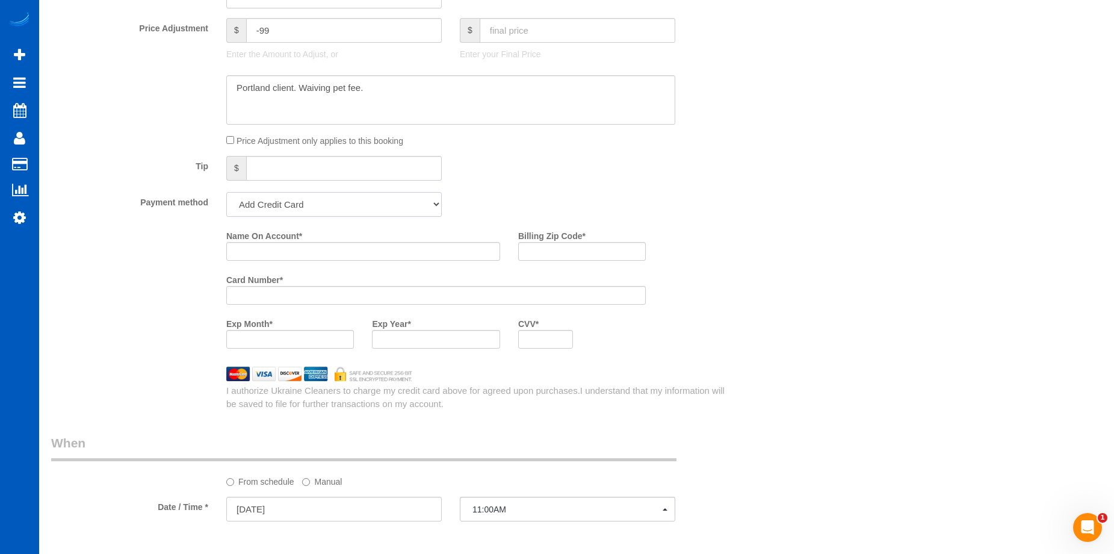
click at [382, 202] on select "Add Credit Card Cash Check Paypal" at bounding box center [333, 204] width 215 height 25
select select "string:cash"
click at [226, 192] on select "Add Credit Card Cash Check Paypal" at bounding box center [333, 204] width 215 height 25
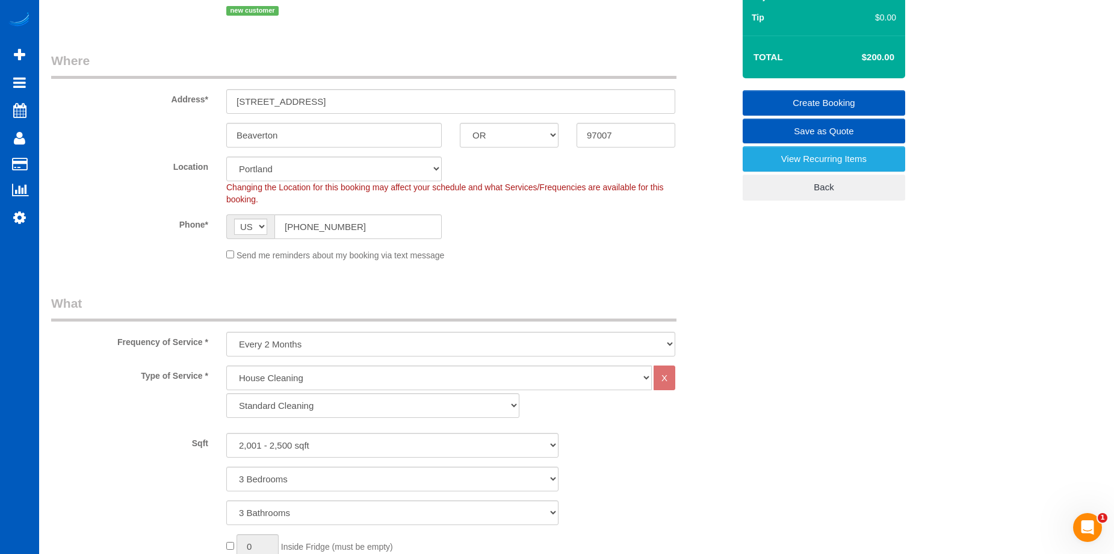
scroll to position [147, 0]
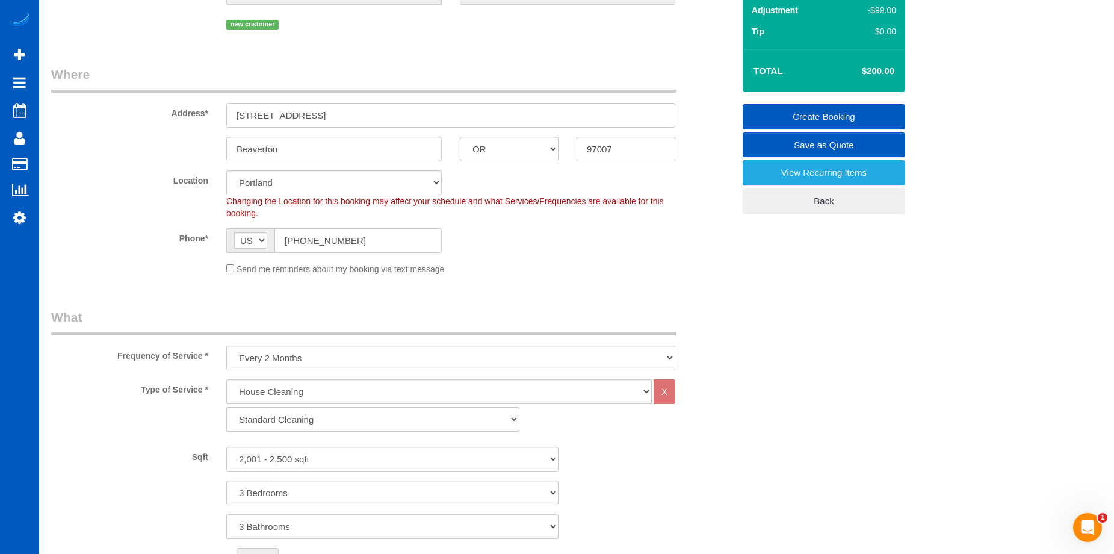
click at [776, 110] on link "Create Booking" at bounding box center [823, 116] width 162 height 25
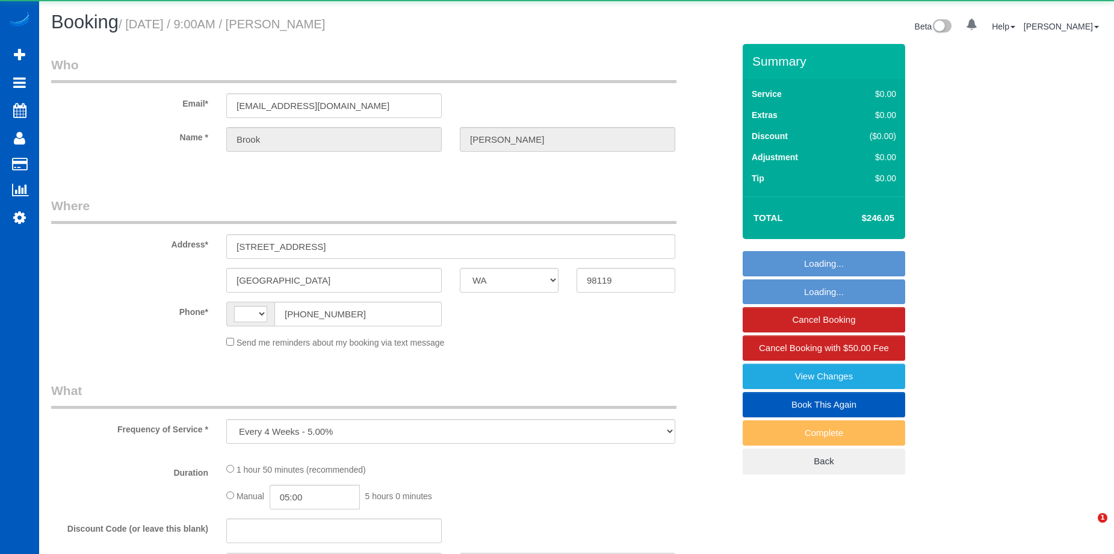
select select "WA"
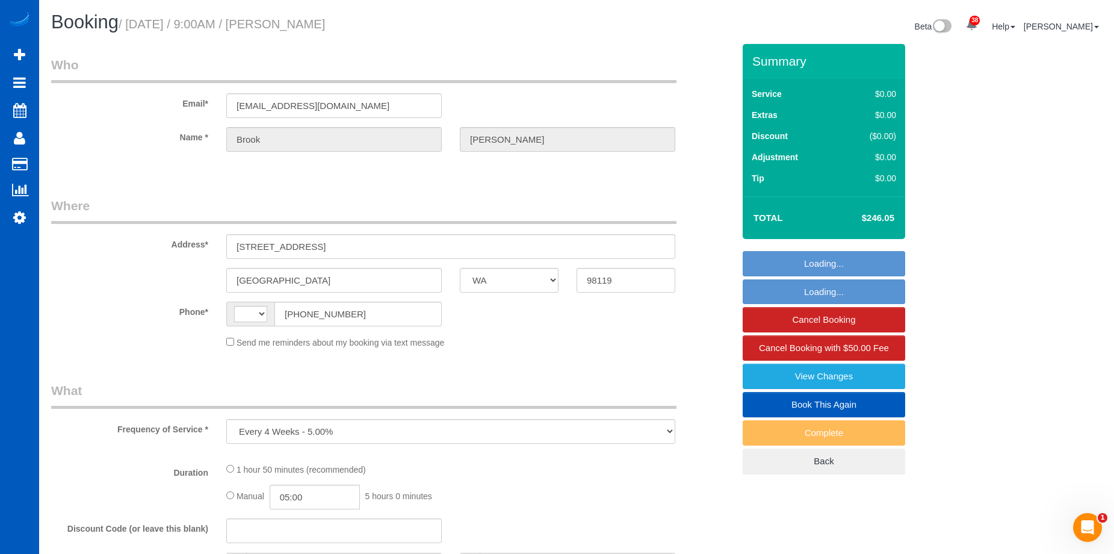
select select "199"
select select "2001"
select select "3"
select select "2"
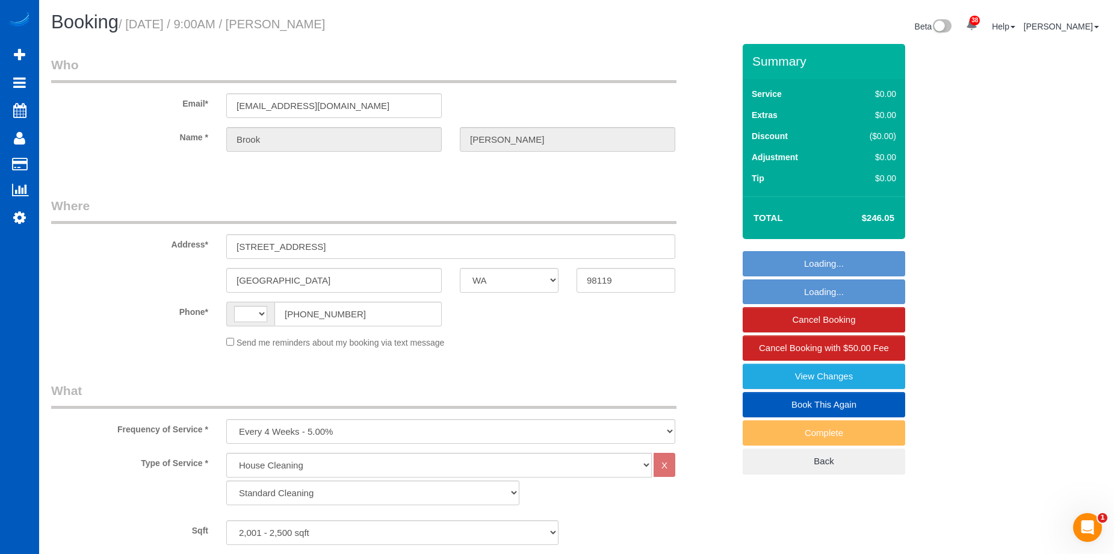
select select "string:[GEOGRAPHIC_DATA]"
select select "string:fspay-fb41db3f-5ad7-458c-b6c9-23904234aa99"
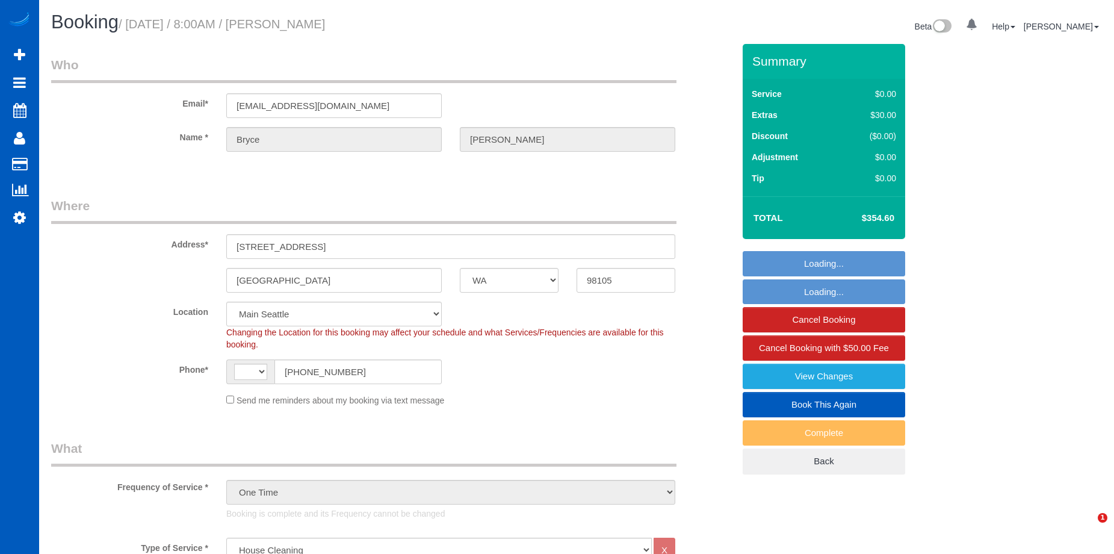
select select "WA"
select select "199"
select select "object:811"
select select "string:[GEOGRAPHIC_DATA]"
select select "string:fspay-dadf3891-aae5-484d-a411-42ec3aca5feb"
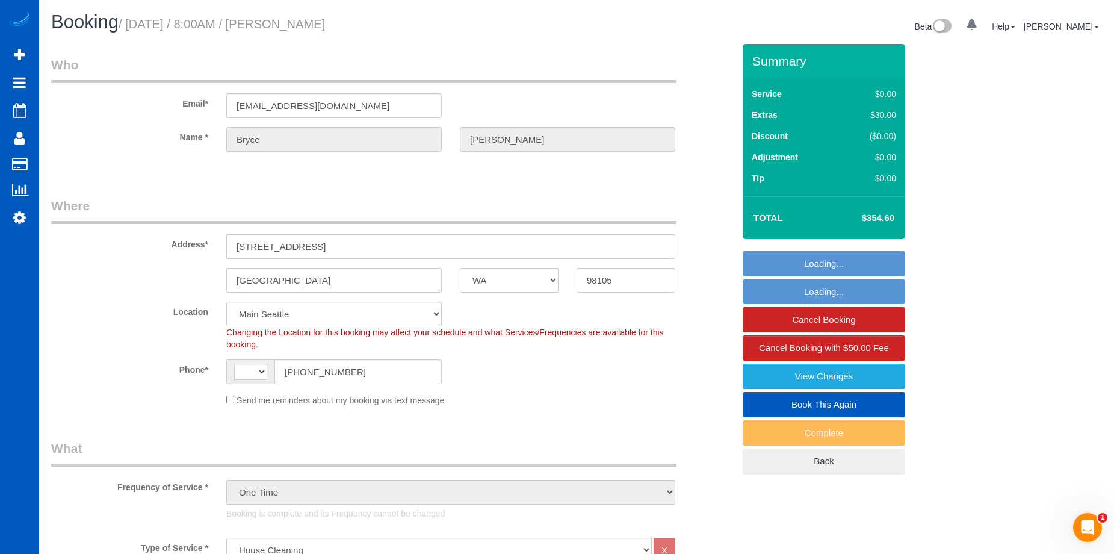
select select "spot1"
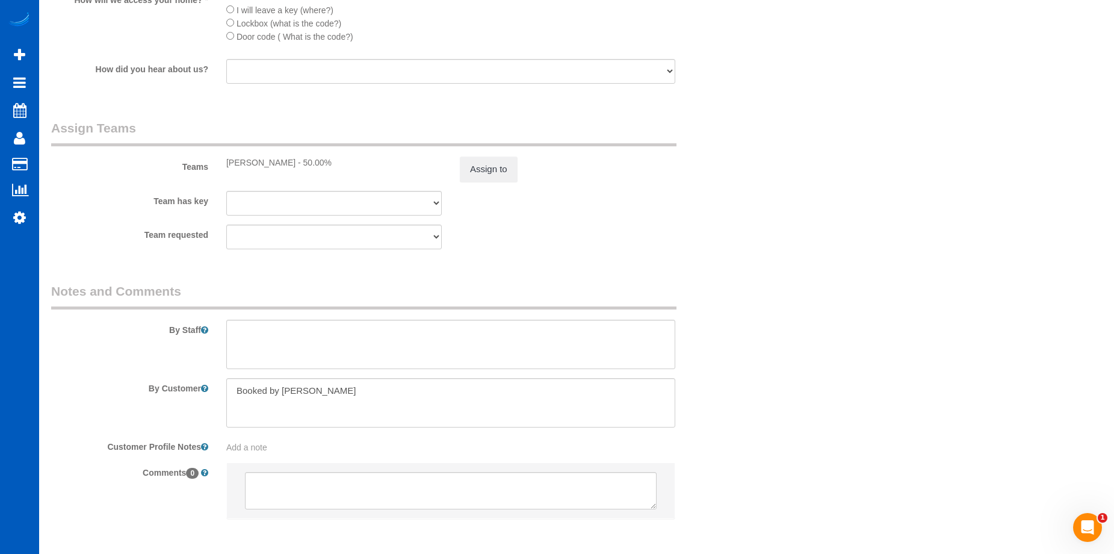
scroll to position [1541, 0]
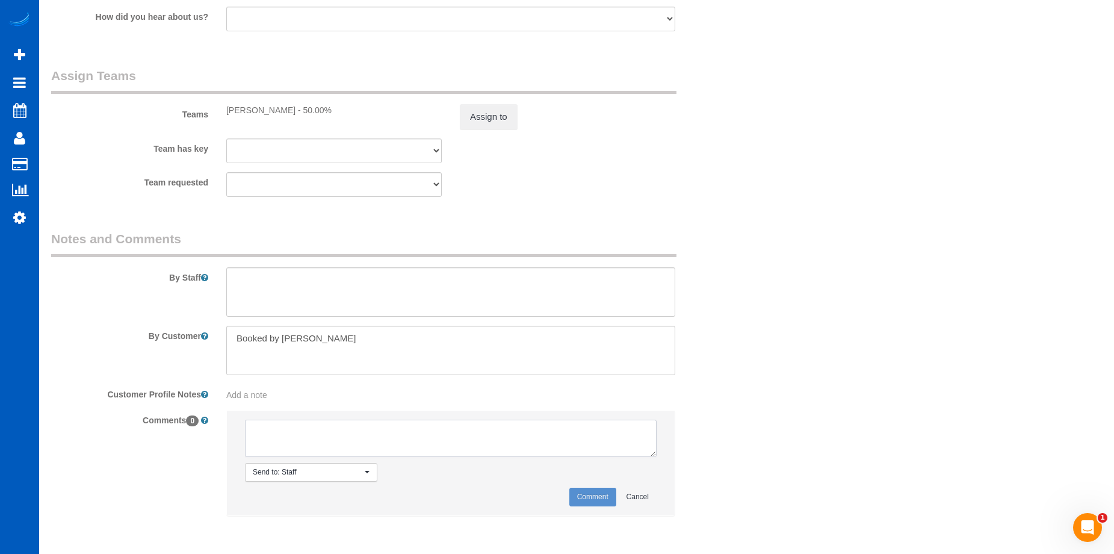
click at [382, 434] on textarea at bounding box center [451, 437] width 412 height 37
click at [707, 180] on div "Team requested Alona Tarasiuk Anastasiia Ionova Anna Kovalevich Daryna Odzhubii…" at bounding box center [392, 184] width 700 height 25
click at [325, 424] on textarea at bounding box center [451, 437] width 412 height 37
type textarea "No photos uploaded as of 10/3"
click at [582, 500] on button "Comment" at bounding box center [592, 496] width 47 height 19
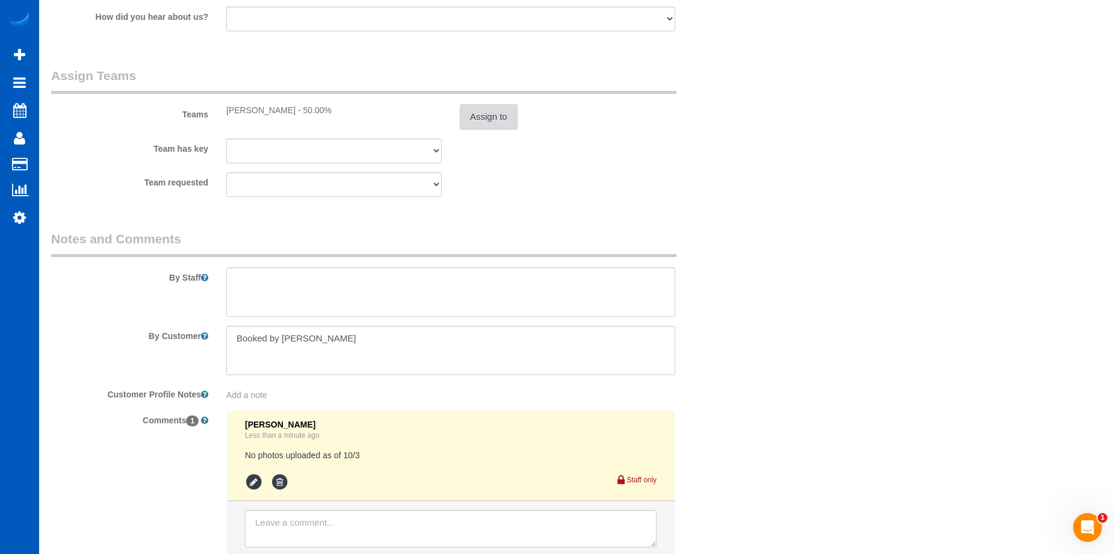
click at [469, 111] on button "Assign to" at bounding box center [489, 116] width 58 height 25
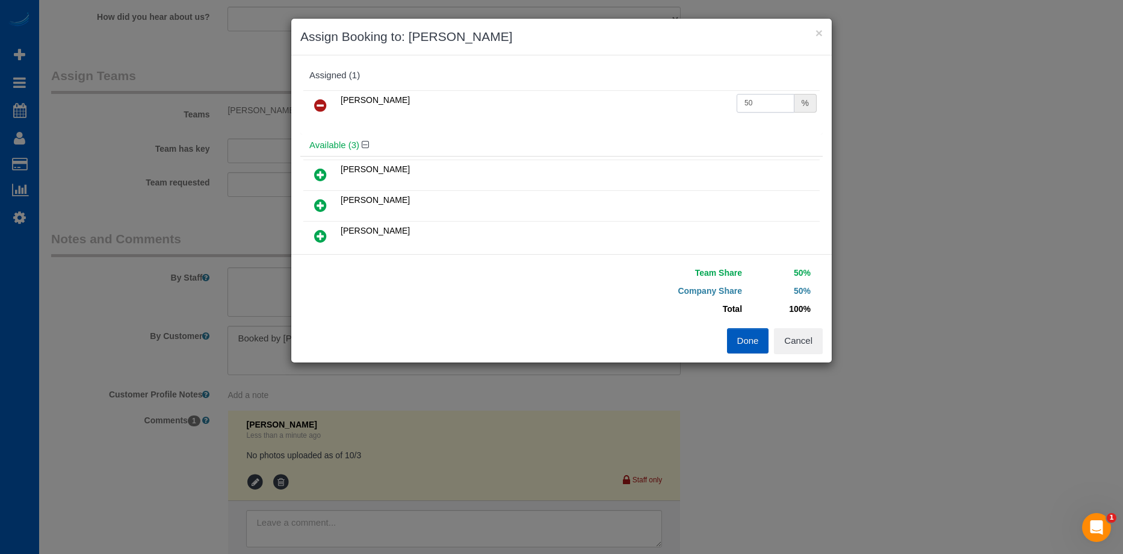
click at [766, 106] on input "50" at bounding box center [765, 103] width 58 height 19
drag, startPoint x: 760, startPoint y: 105, endPoint x: 705, endPoint y: 111, distance: 56.3
click at [705, 111] on tr "Alona Tarasiuk 50 %" at bounding box center [561, 105] width 516 height 31
type input "45.77"
click at [746, 347] on button "Done" at bounding box center [748, 340] width 42 height 25
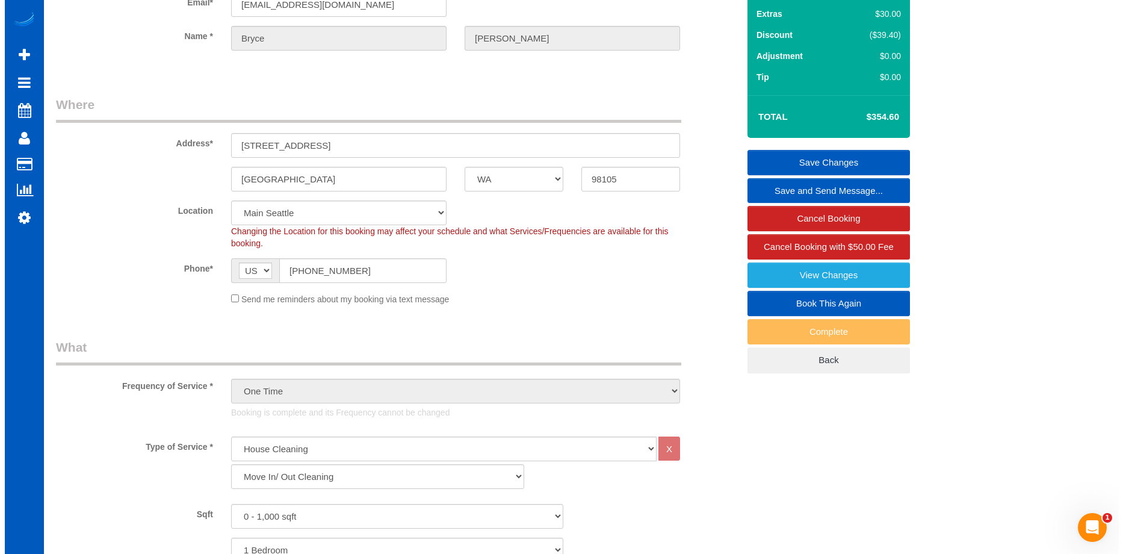
scroll to position [0, 0]
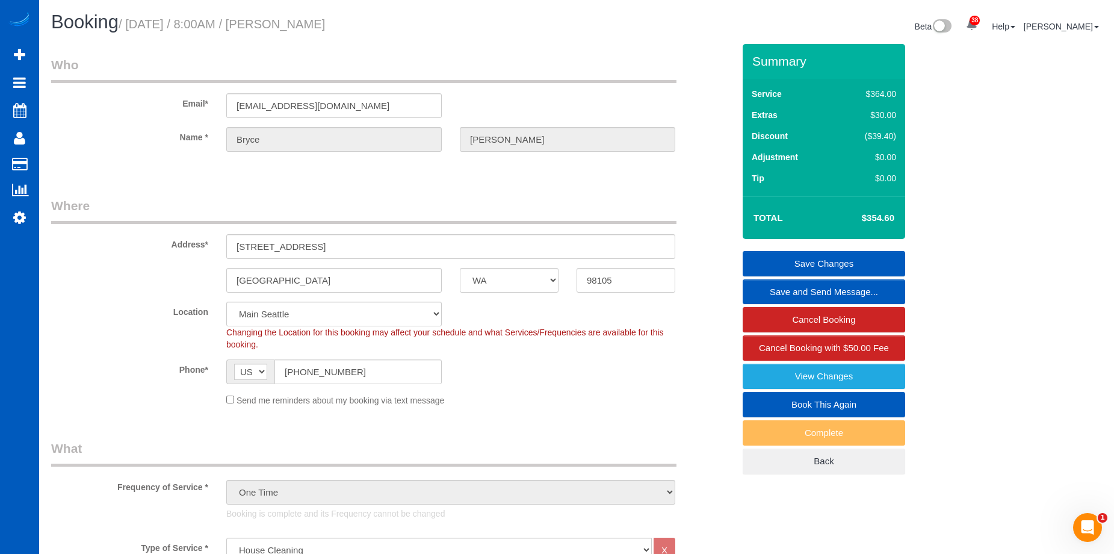
click at [764, 256] on link "Save Changes" at bounding box center [823, 263] width 162 height 25
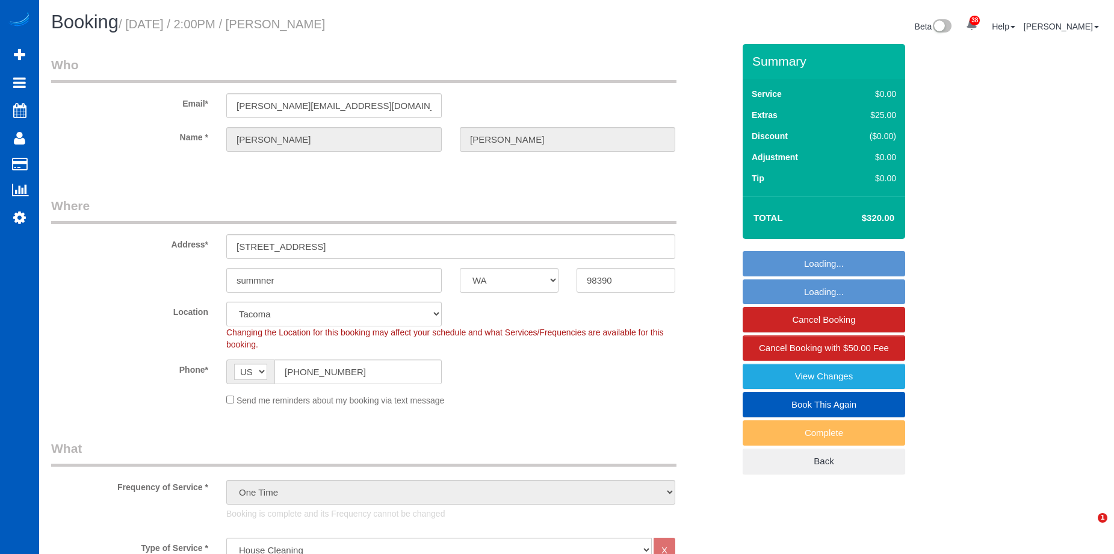
select select "WA"
select select "199"
select select "spot1"
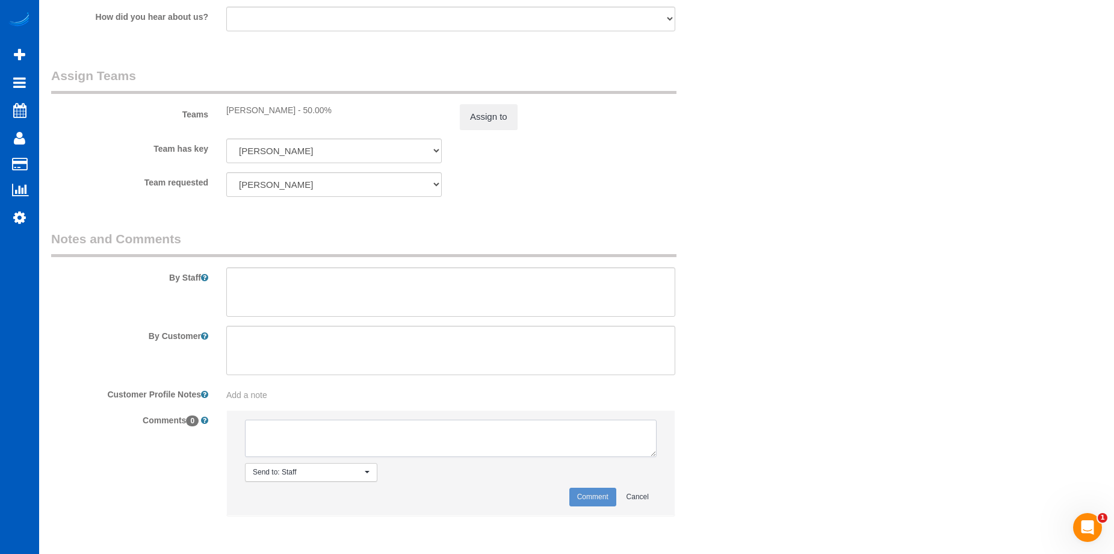
click at [349, 422] on textarea at bounding box center [451, 437] width 412 height 37
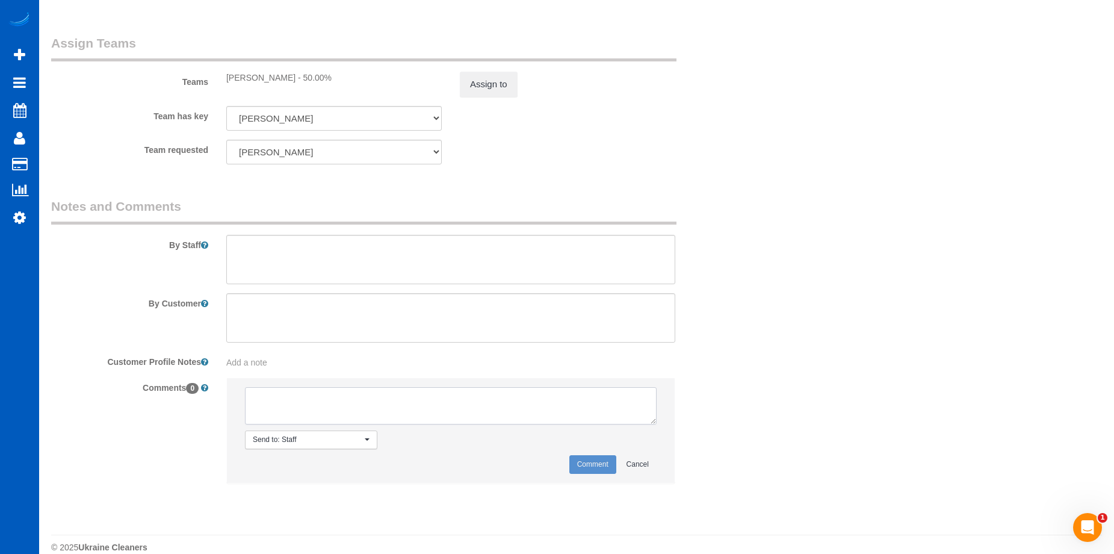
scroll to position [1618, 0]
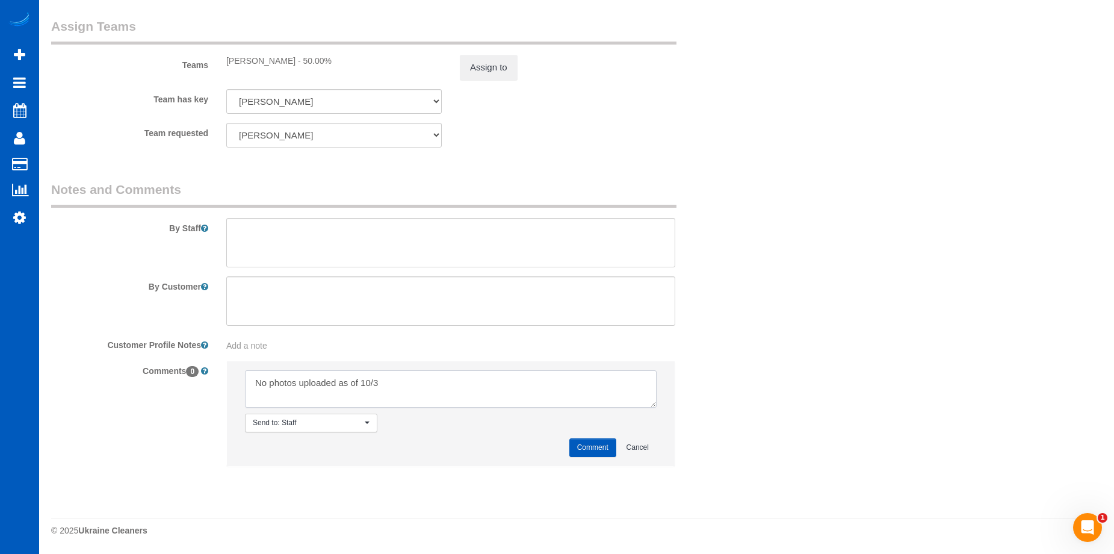
type textarea "No photos uploaded as of 10/3"
click at [581, 440] on button "Comment" at bounding box center [592, 447] width 47 height 19
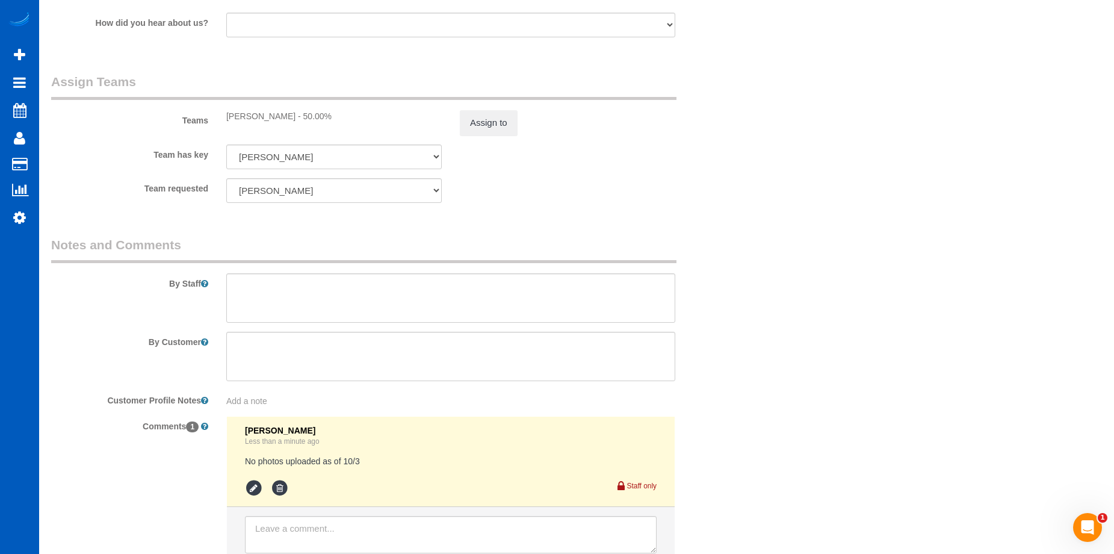
scroll to position [1497, 0]
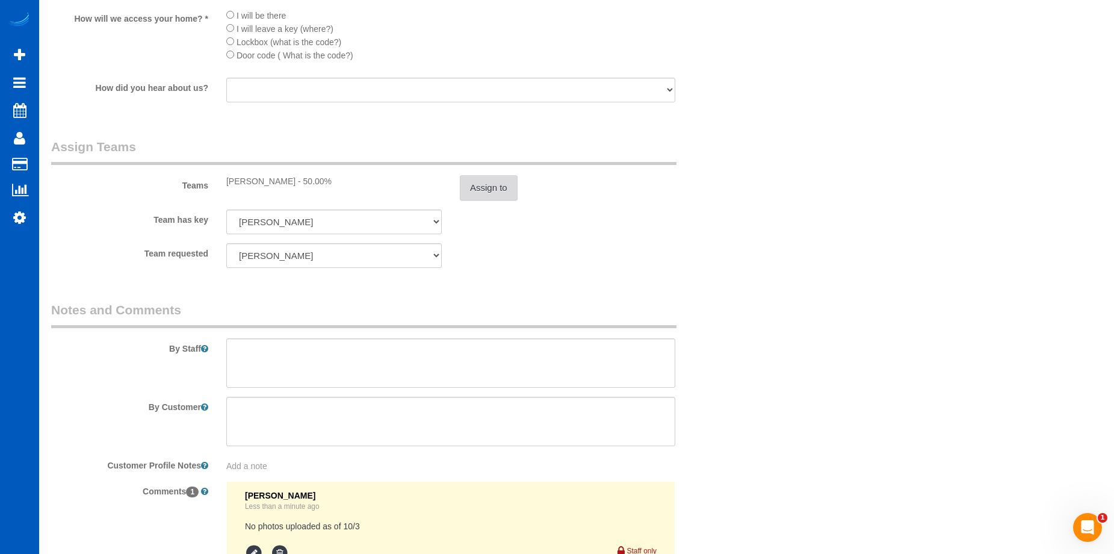
click at [487, 187] on button "Assign to" at bounding box center [489, 187] width 58 height 25
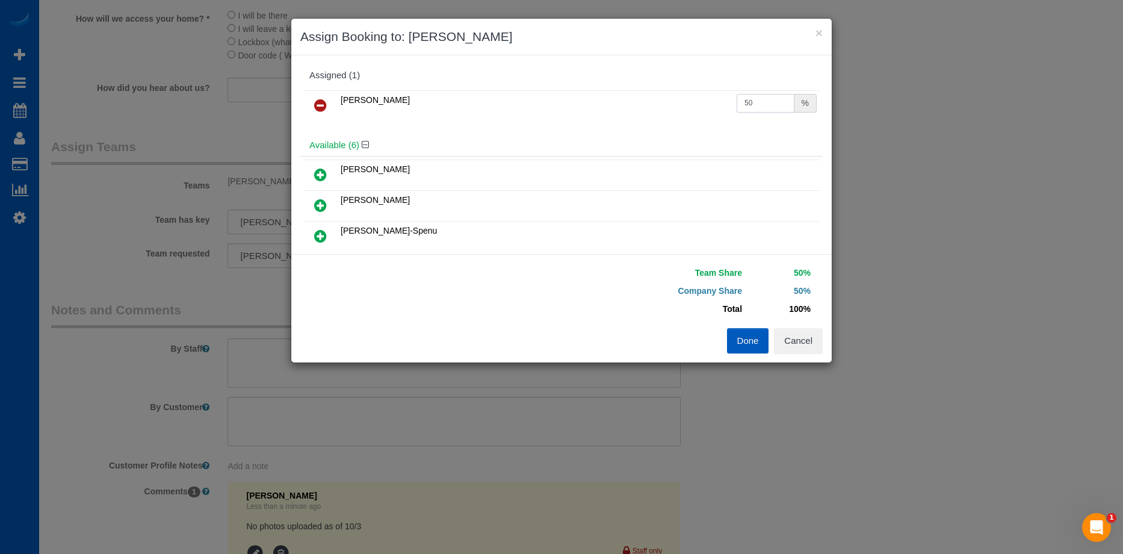
drag, startPoint x: 763, startPoint y: 100, endPoint x: 656, endPoint y: 100, distance: 107.1
click at [656, 100] on tr "Karyna Butov 50 %" at bounding box center [561, 105] width 516 height 31
type input "45.31"
click at [743, 350] on button "Done" at bounding box center [748, 340] width 42 height 25
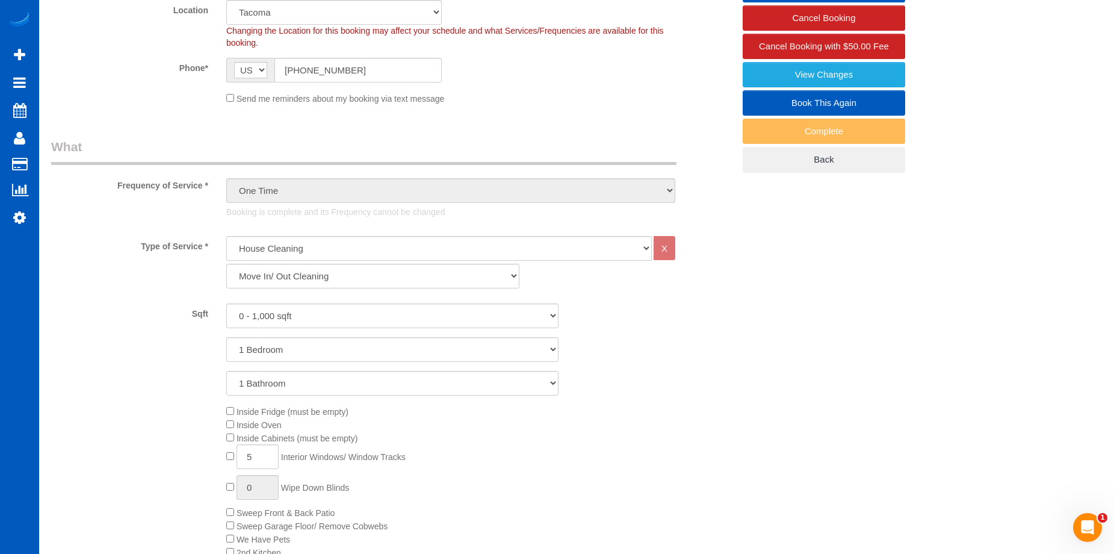
scroll to position [174, 0]
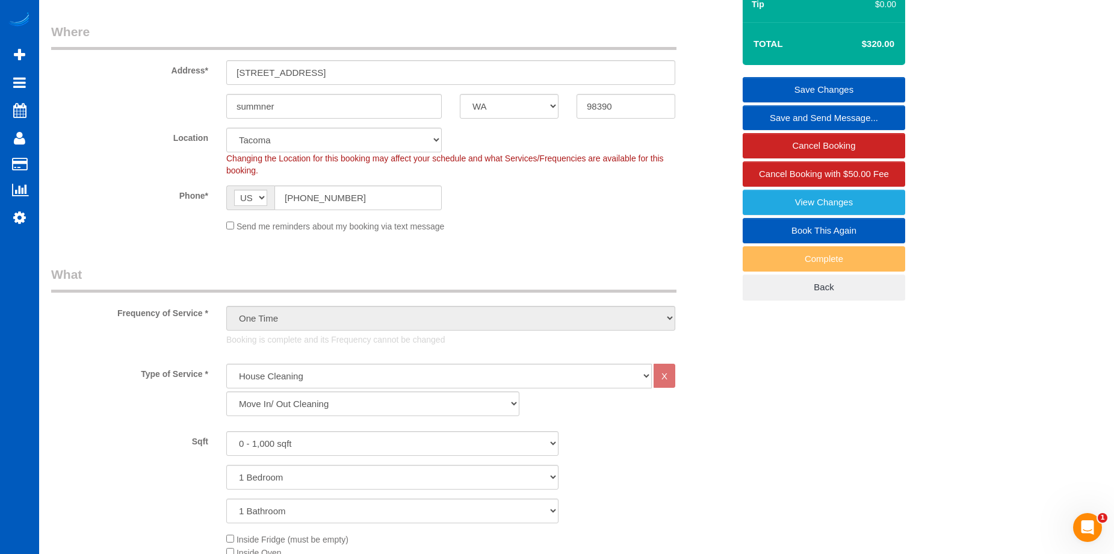
click at [793, 84] on link "Save Changes" at bounding box center [823, 89] width 162 height 25
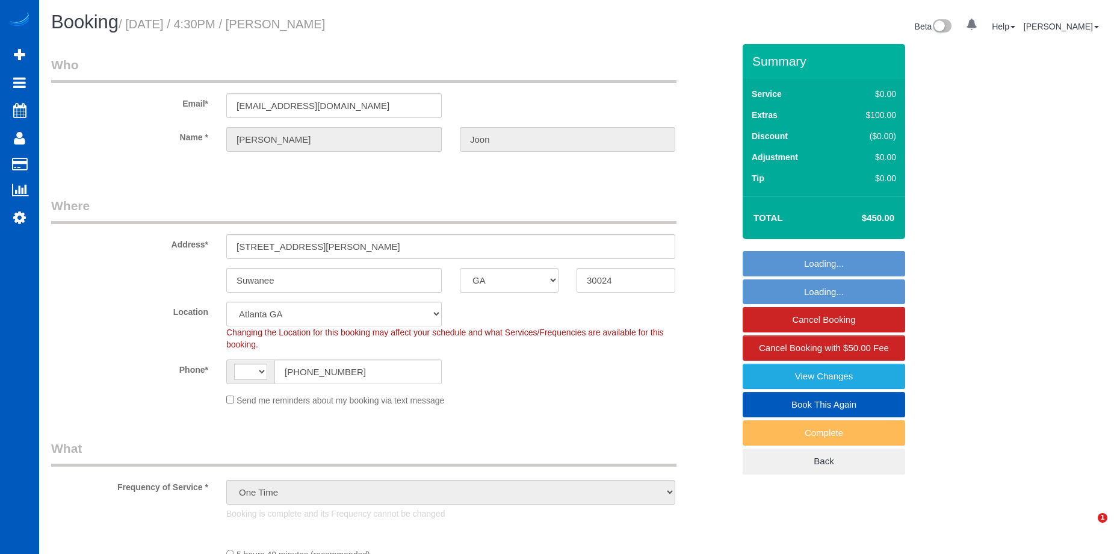
select select "GA"
select select "object:680"
select select "string:[GEOGRAPHIC_DATA]"
select select "string:fspay-8b67bc96-ffd9-49d6-8424-63ab3c242098"
select select "199"
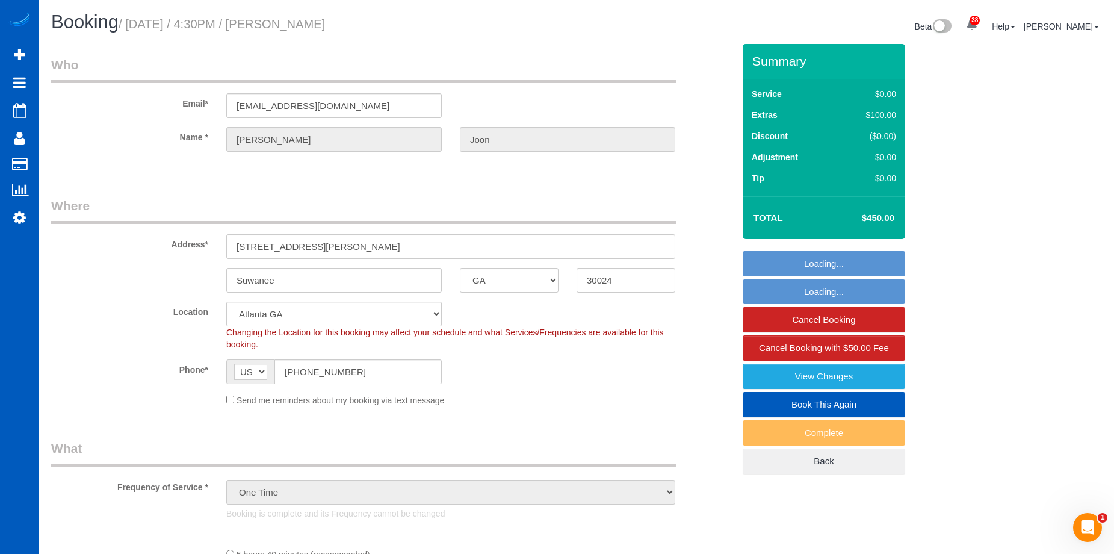
select select "3001"
select select "5"
select select "4"
select select "3001"
select select "5"
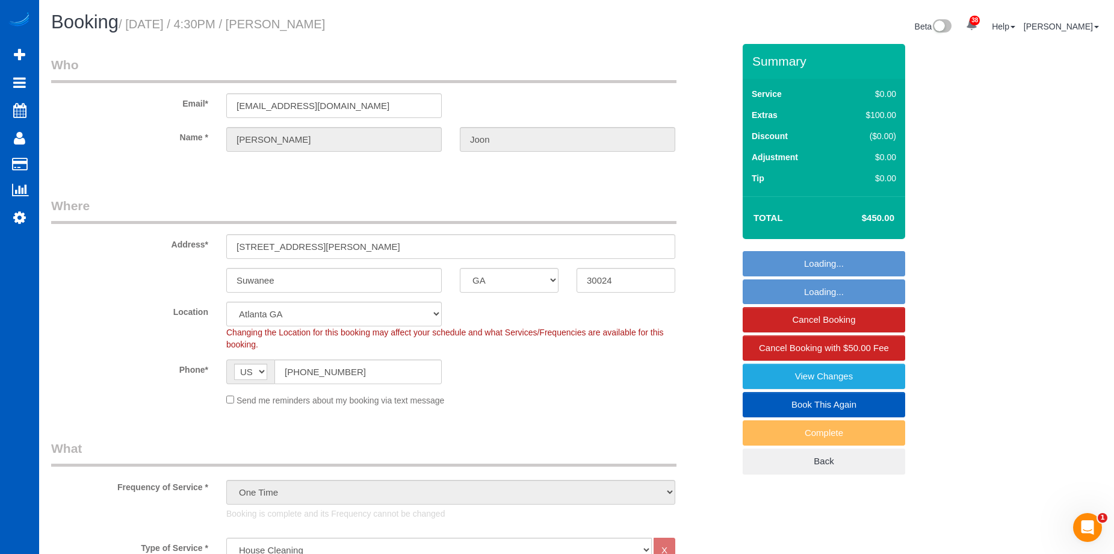
select select "4"
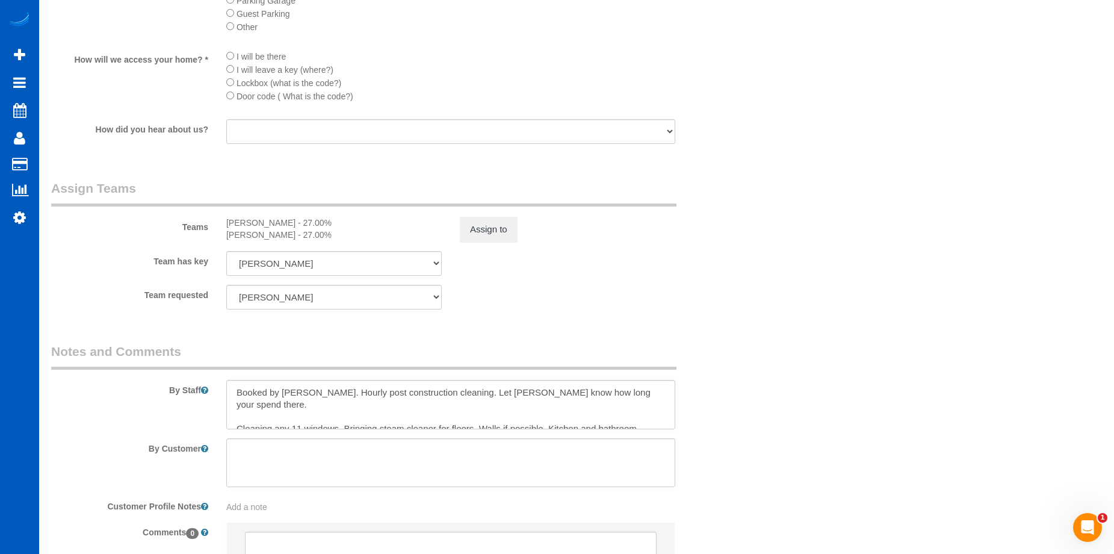
scroll to position [1642, 0]
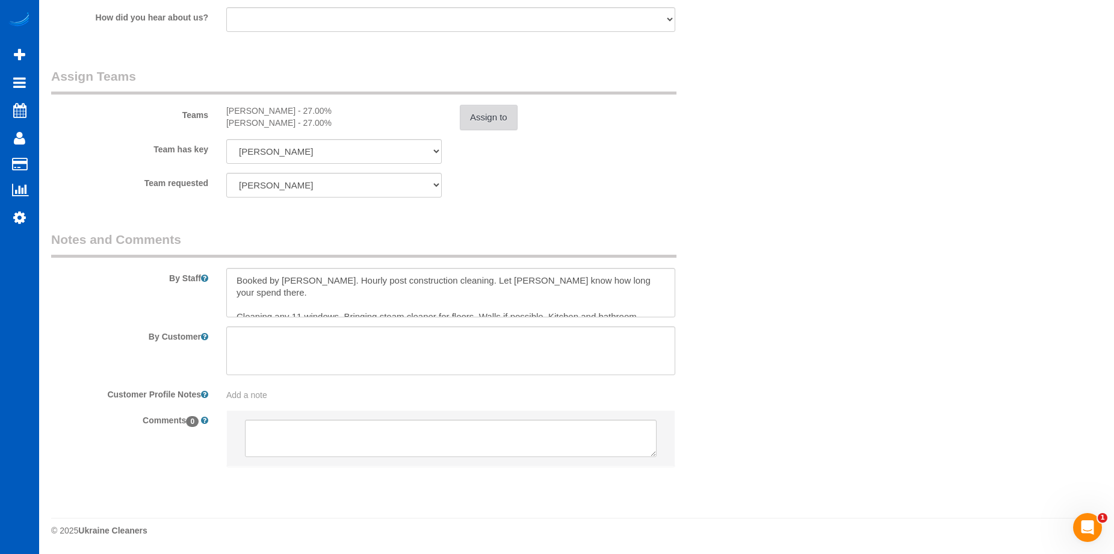
click at [475, 113] on button "Assign to" at bounding box center [489, 117] width 58 height 25
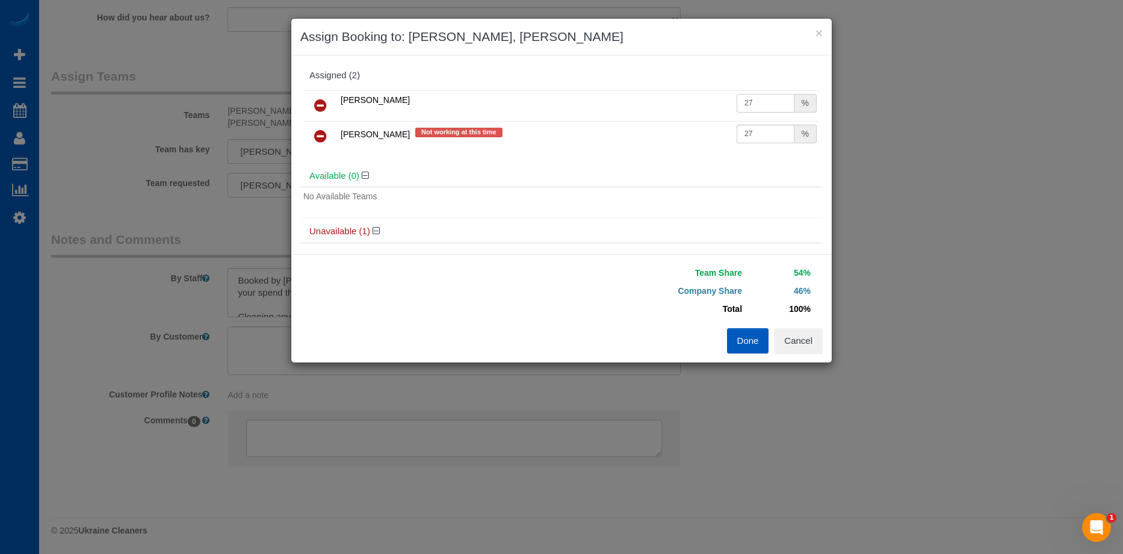
click at [751, 99] on input "27" at bounding box center [765, 103] width 58 height 19
drag, startPoint x: 759, startPoint y: 99, endPoint x: 695, endPoint y: 103, distance: 64.0
click at [695, 103] on tr "Oksana Antonenko 27 %" at bounding box center [561, 105] width 516 height 31
type input "23.67"
click at [753, 132] on input "27" at bounding box center [765, 134] width 58 height 19
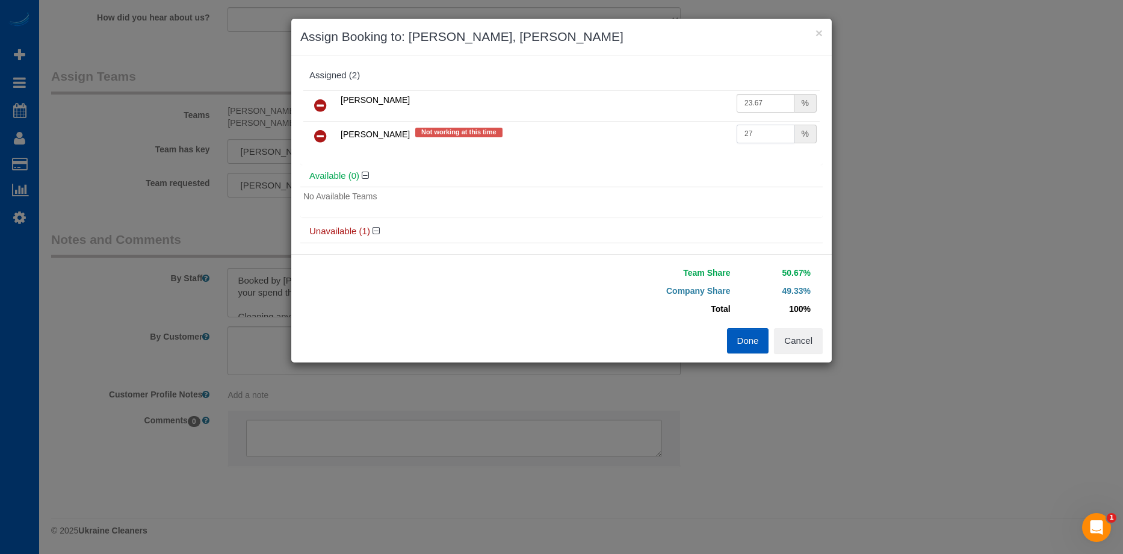
drag, startPoint x: 759, startPoint y: 135, endPoint x: 655, endPoint y: 126, distance: 104.5
click at [655, 126] on tr "Viktoriia Baydak Not working at this time 27 %" at bounding box center [561, 136] width 516 height 31
type input "23.67"
click at [750, 340] on button "Done" at bounding box center [748, 340] width 42 height 25
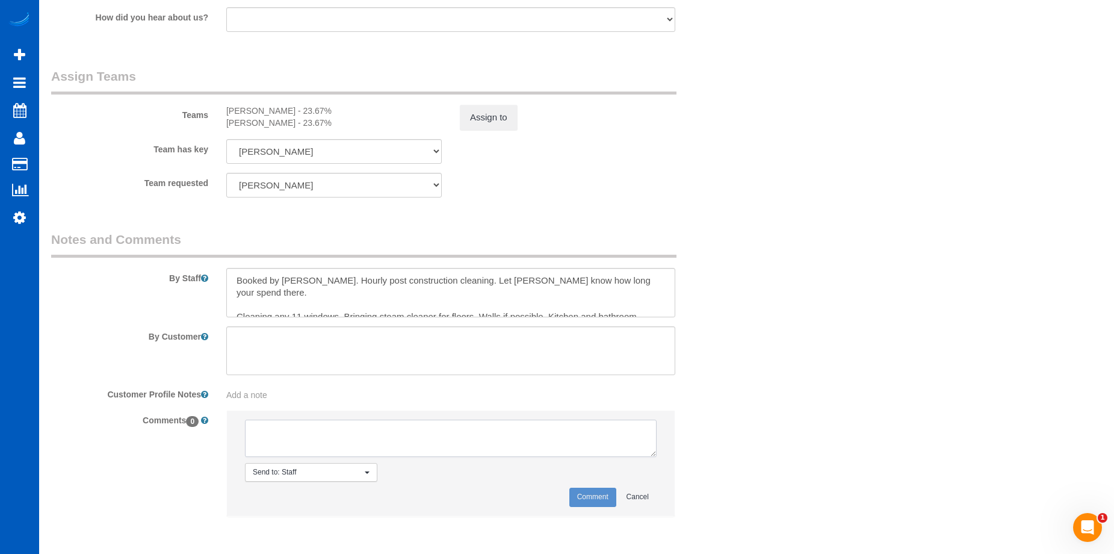
click at [531, 436] on textarea at bounding box center [451, 437] width 412 height 37
type textarea "No photos uploaded as of 10/3"
click at [581, 505] on button "Comment" at bounding box center [592, 496] width 47 height 19
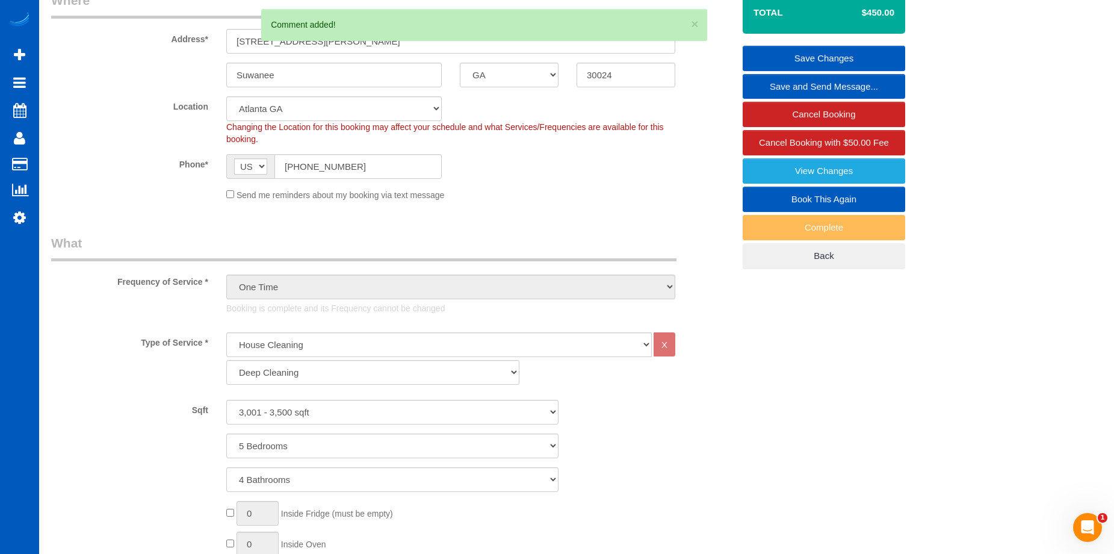
scroll to position [78, 0]
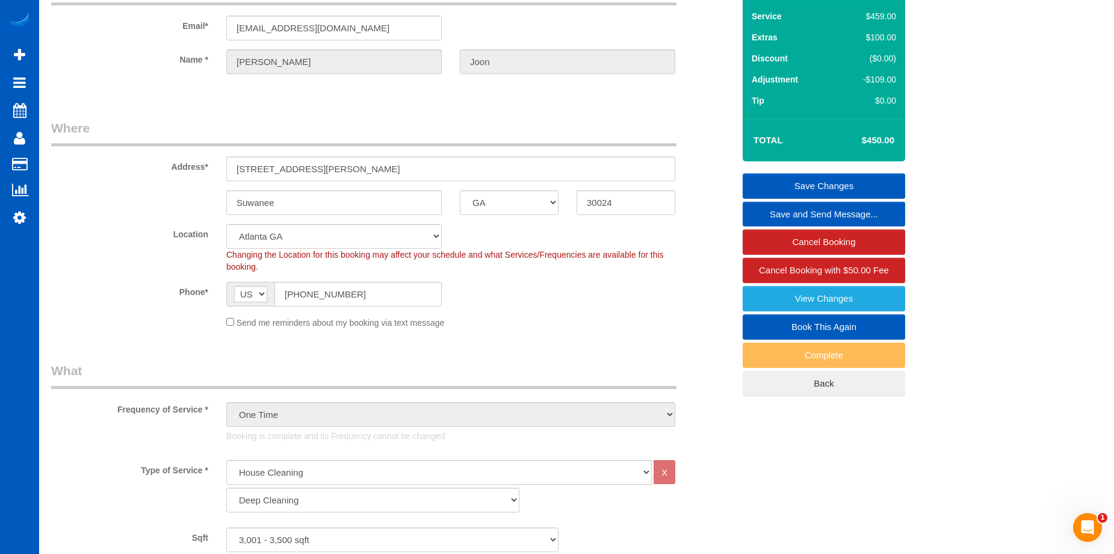
click at [774, 177] on link "Save Changes" at bounding box center [823, 185] width 162 height 25
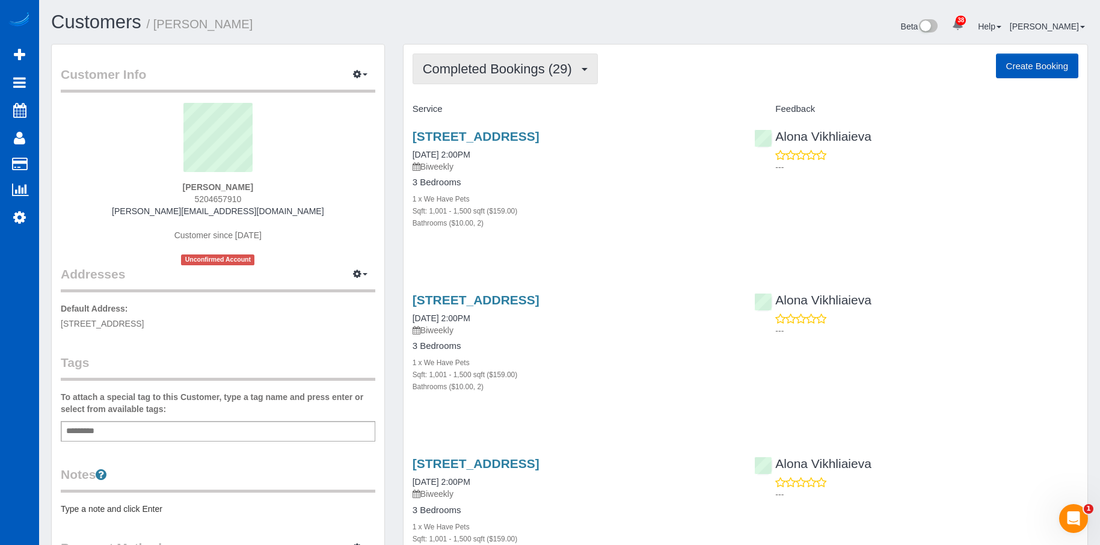
click at [483, 77] on button "Completed Bookings (29)" at bounding box center [505, 69] width 185 height 31
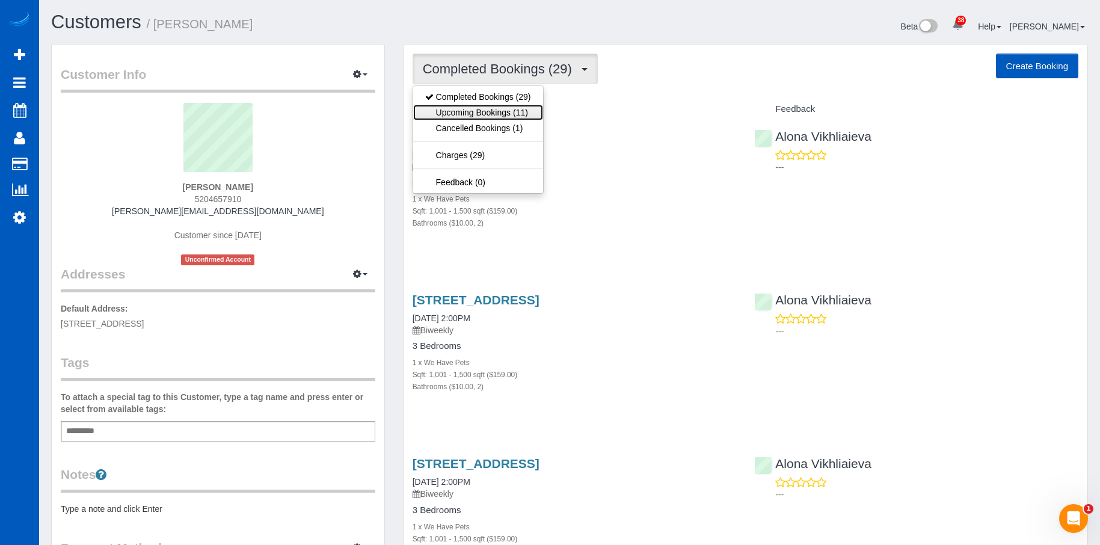
click at [481, 111] on link "Upcoming Bookings (11)" at bounding box center [478, 113] width 130 height 16
